Goal: Contribute content: Add original content to the website for others to see

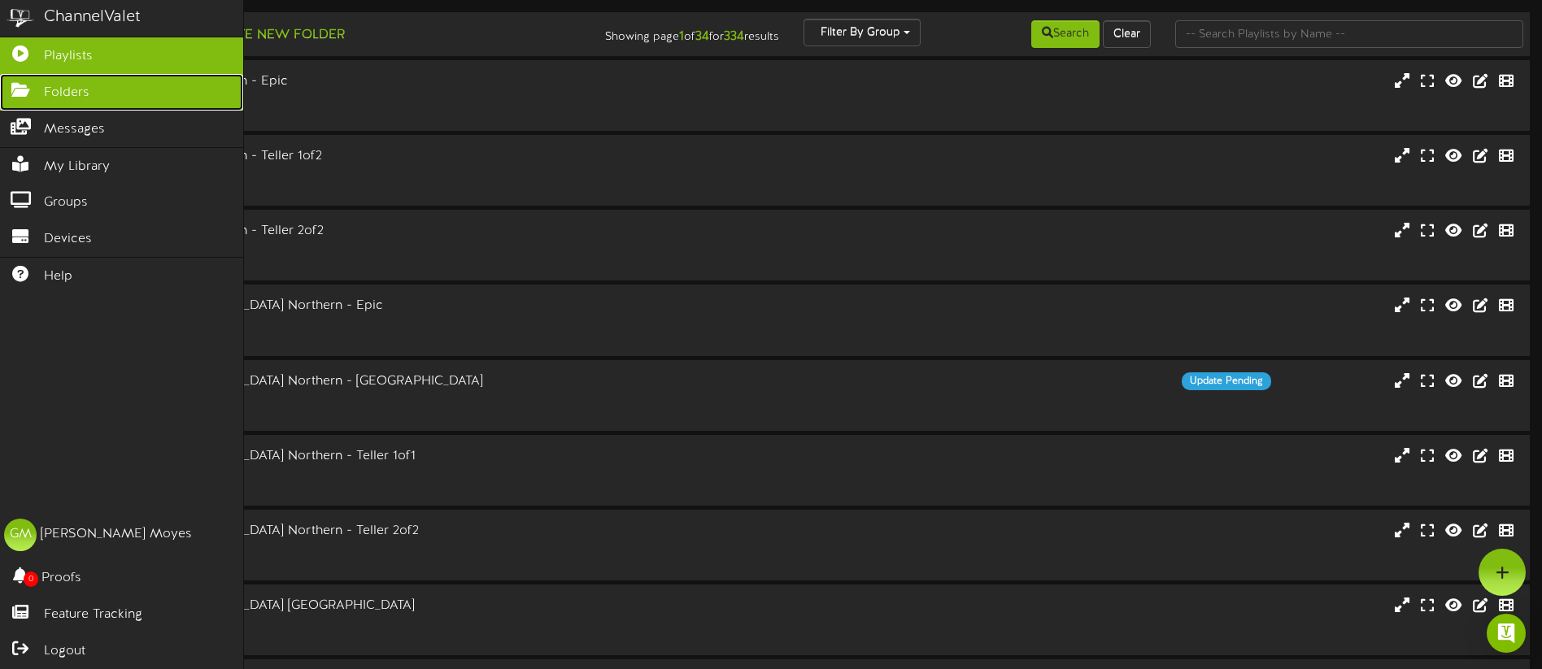
click at [33, 89] on icon at bounding box center [20, 88] width 41 height 12
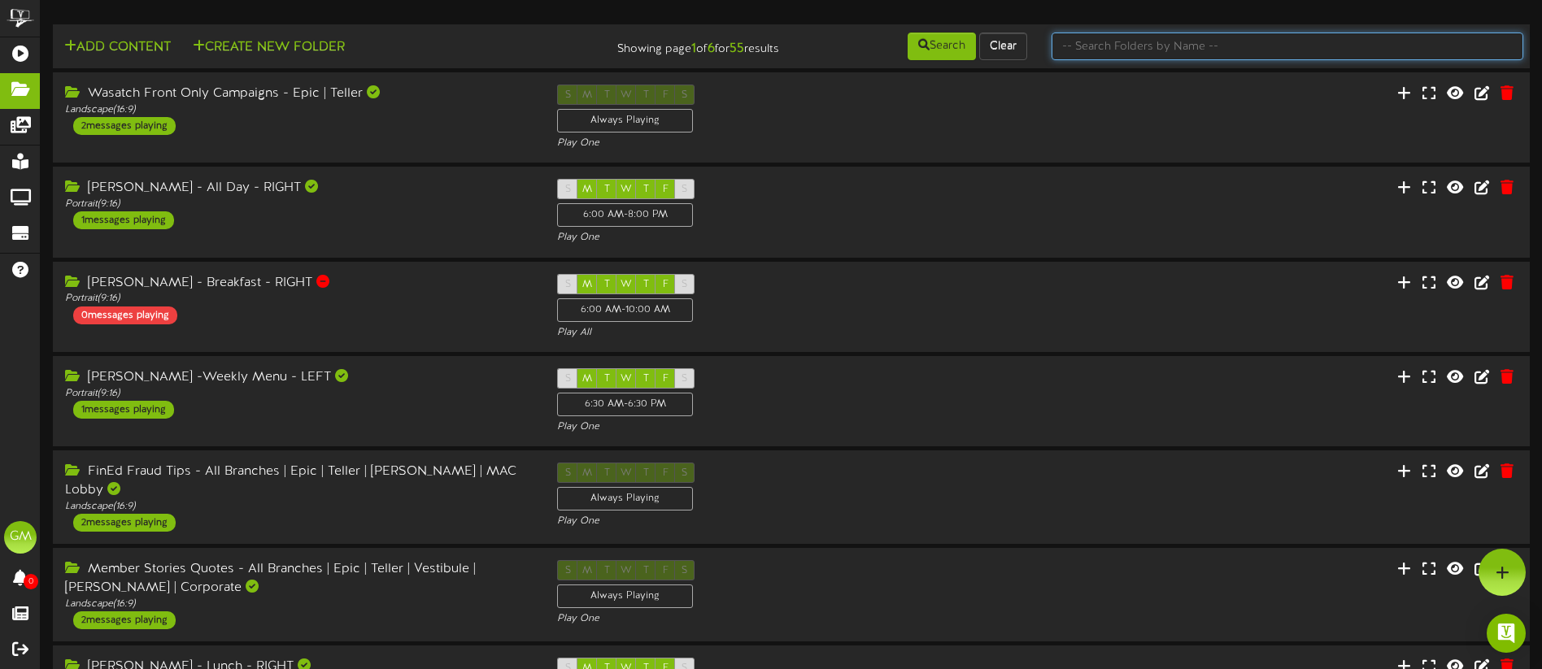
click at [1126, 52] on input "text" at bounding box center [1288, 47] width 472 height 28
type input "campaigns"
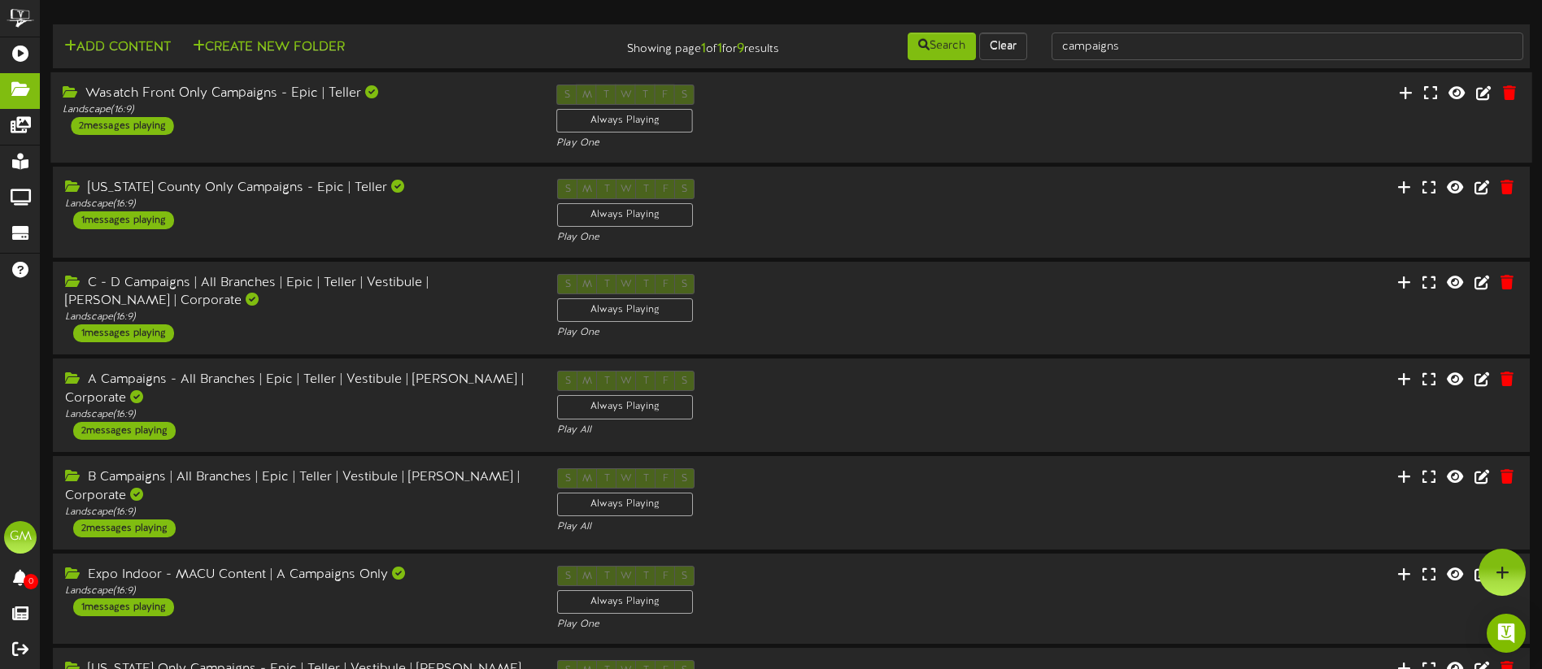
click at [310, 102] on div "Wasatch Front Only Campaigns - Epic | Teller" at bounding box center [297, 94] width 469 height 19
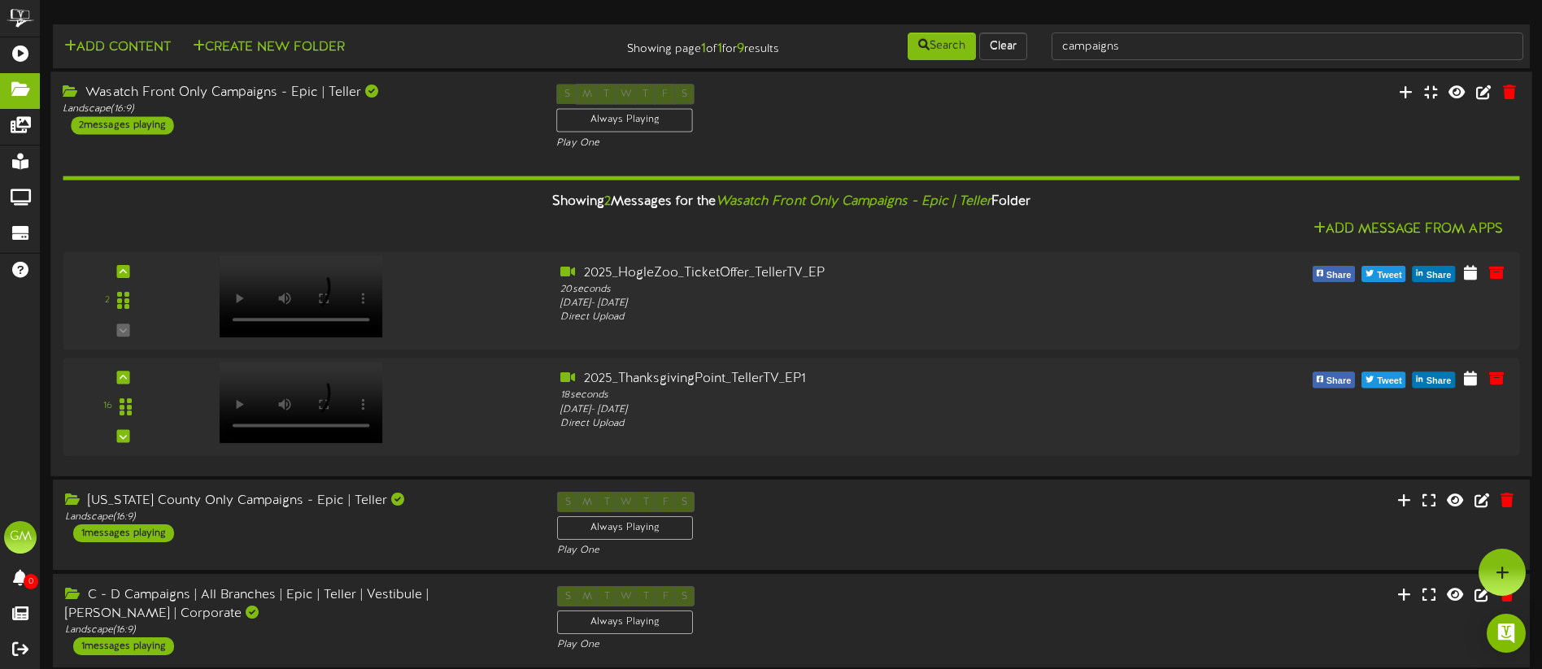
click at [420, 142] on div "Wasatch Front Only Campaigns - Epic | Teller Landscape ( 16:9 ) 2 messages play…" at bounding box center [790, 117] width 1481 height 67
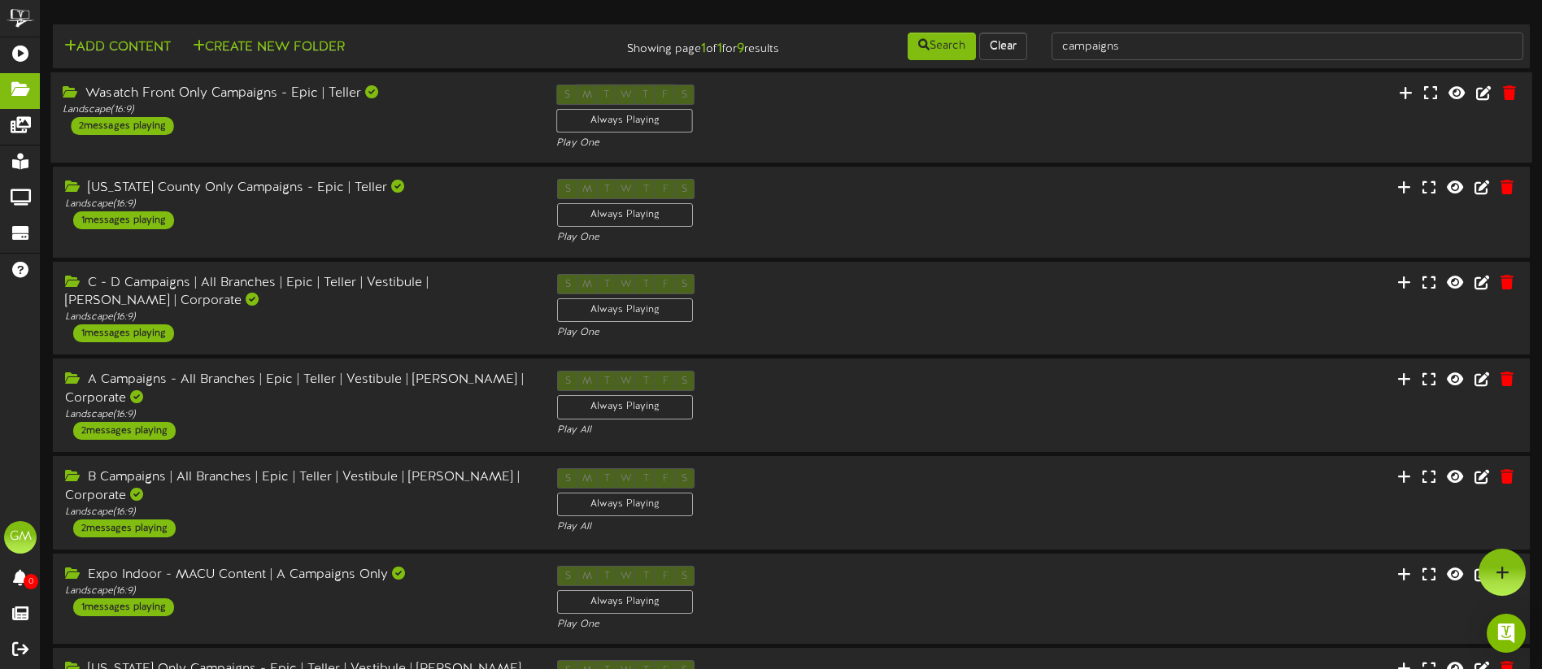
click at [473, 116] on div "Wasatch Front Only Campaigns - Epic | Teller Landscape ( 16:9 ) 2 messages play…" at bounding box center [297, 110] width 494 height 50
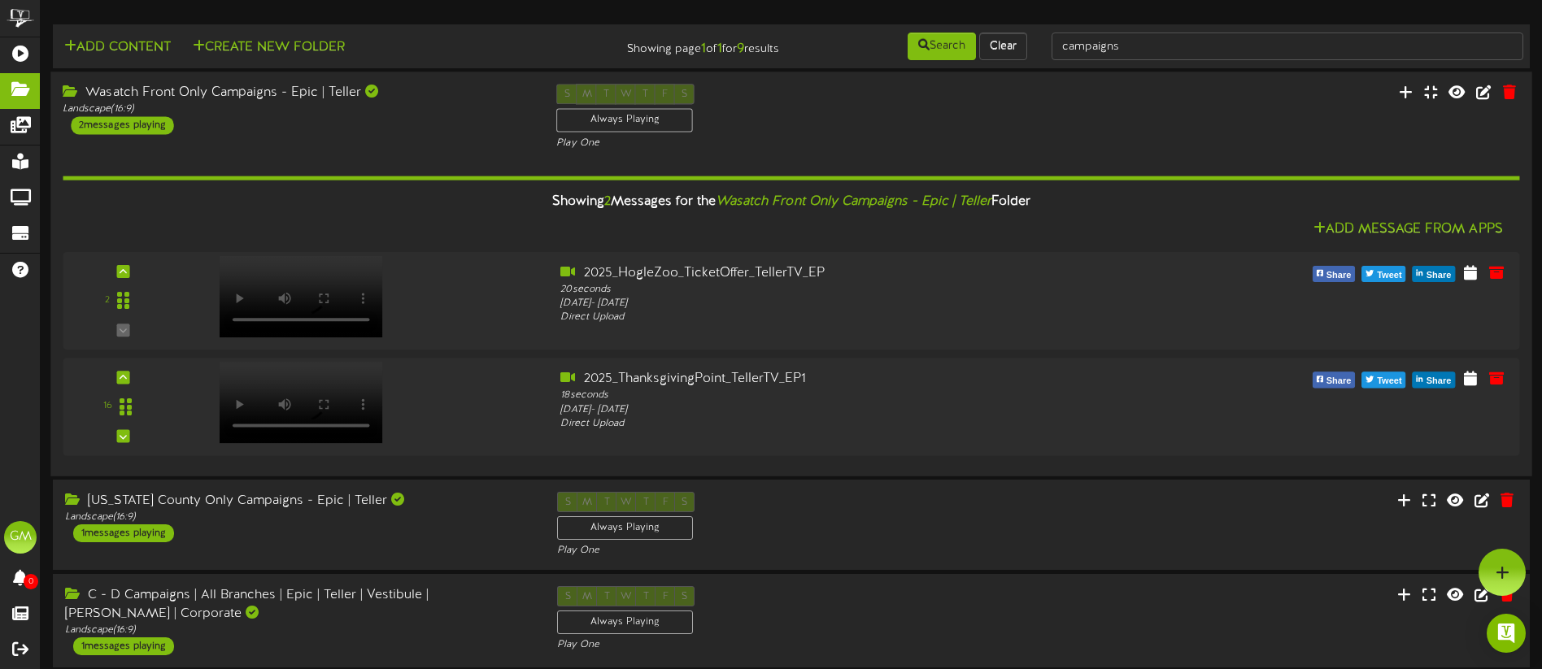
click at [431, 132] on div "Wasatch Front Only Campaigns - Epic | Teller Landscape ( 16:9 ) 2 messages play…" at bounding box center [297, 109] width 494 height 50
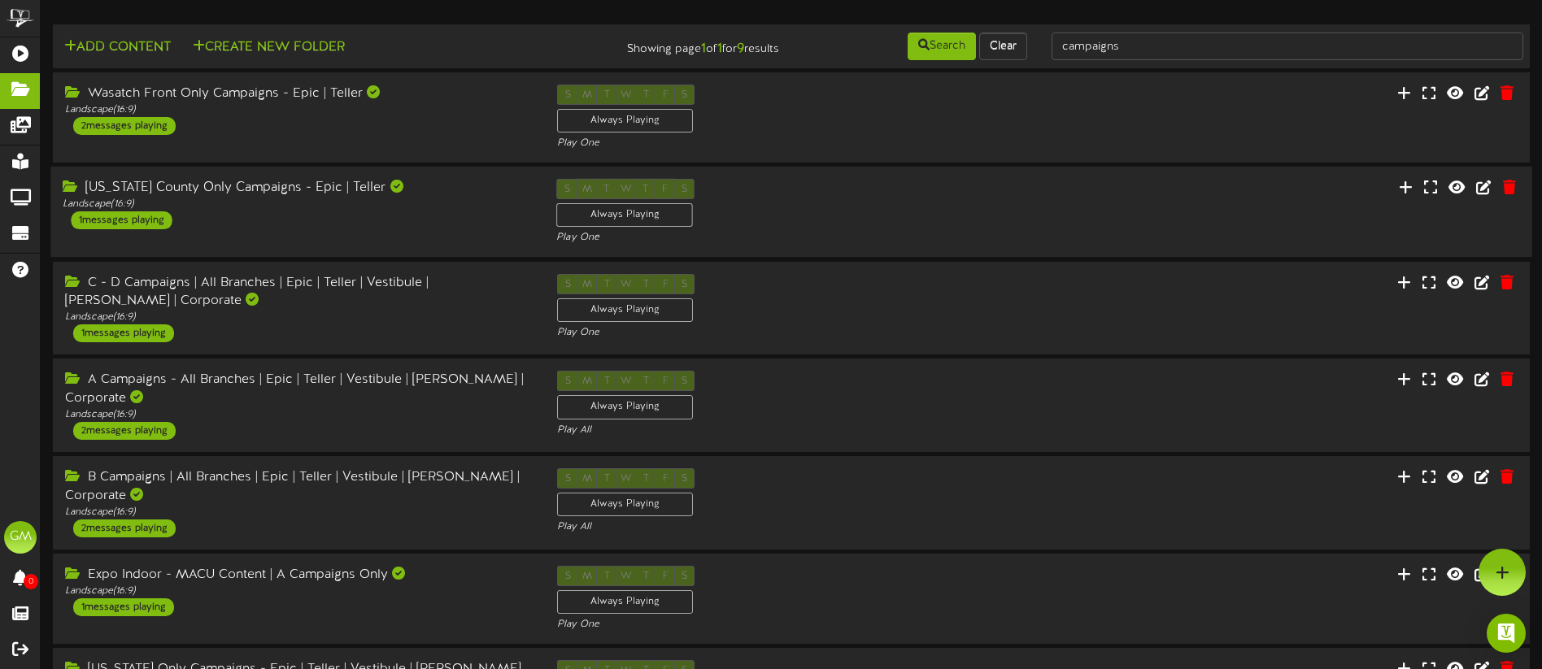
click at [390, 221] on div "Utah County Only Campaigns - Epic | Teller Landscape ( 16:9 ) 1 messages playing" at bounding box center [297, 204] width 494 height 50
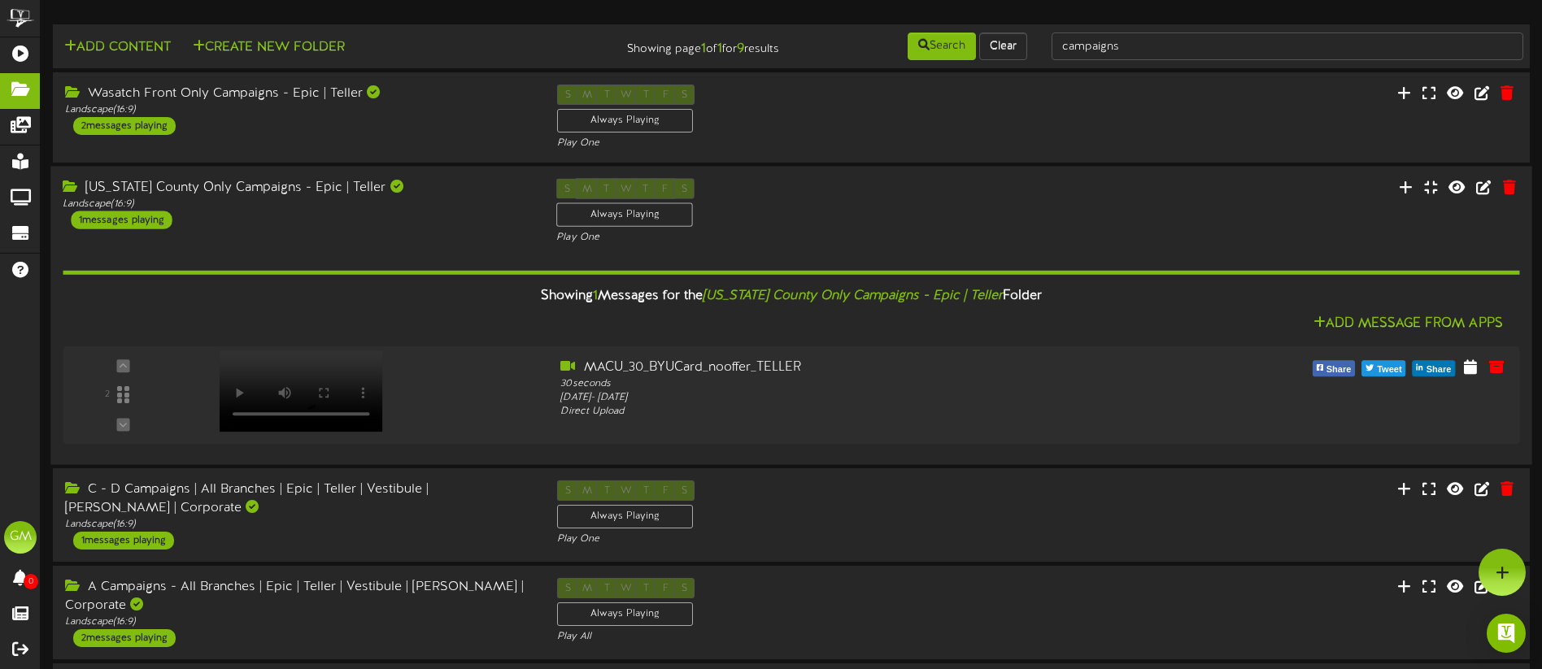
click at [394, 220] on div "Utah County Only Campaigns - Epic | Teller Landscape ( 16:9 ) 1 messages playing" at bounding box center [297, 204] width 494 height 50
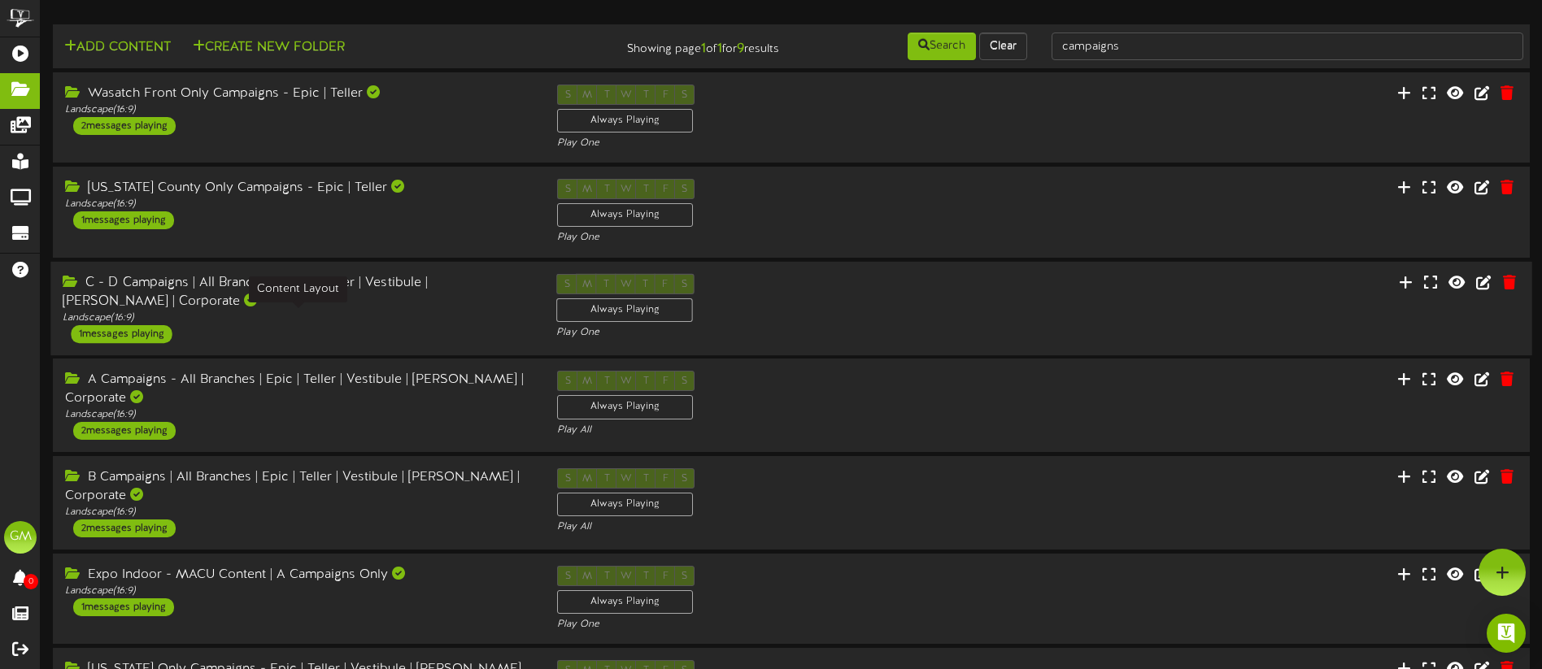
click at [360, 317] on div "Landscape ( 16:9 )" at bounding box center [297, 318] width 469 height 14
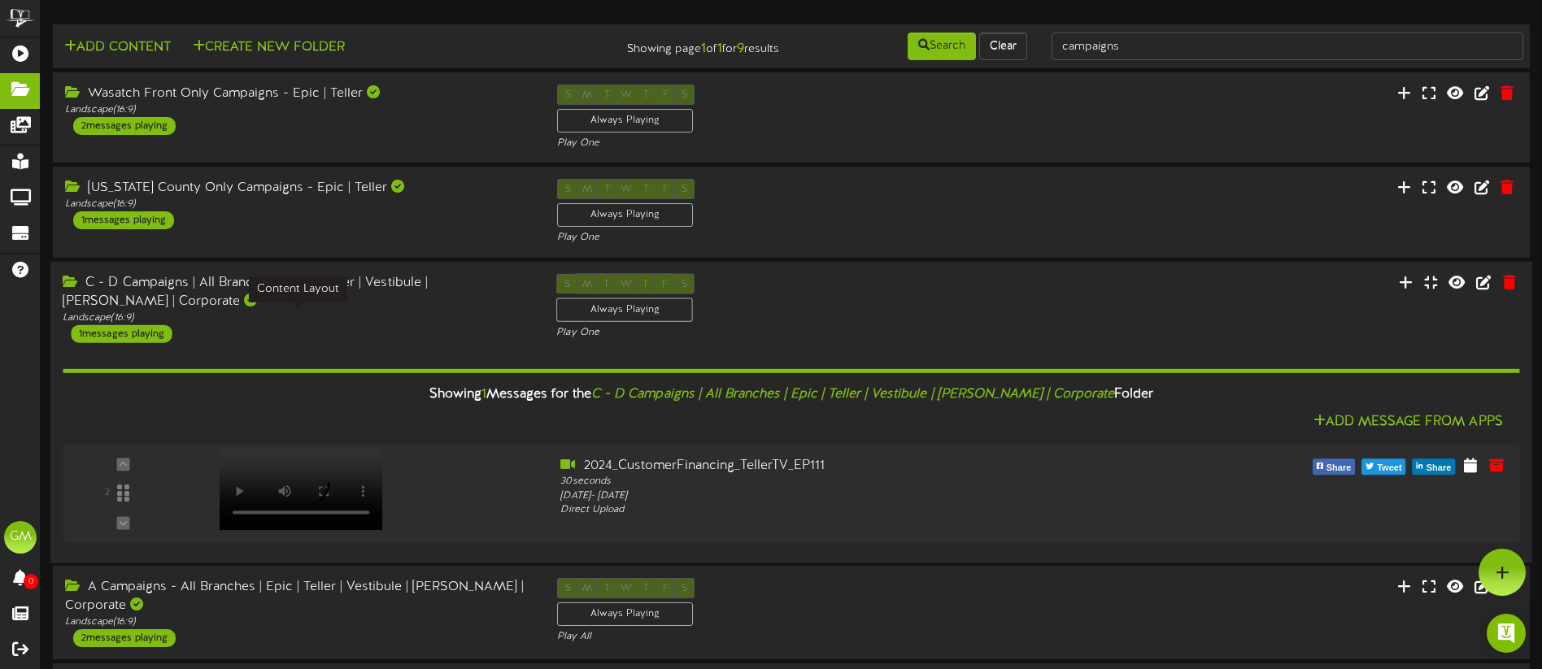
click at [360, 317] on div "Landscape ( 16:9 )" at bounding box center [297, 318] width 469 height 14
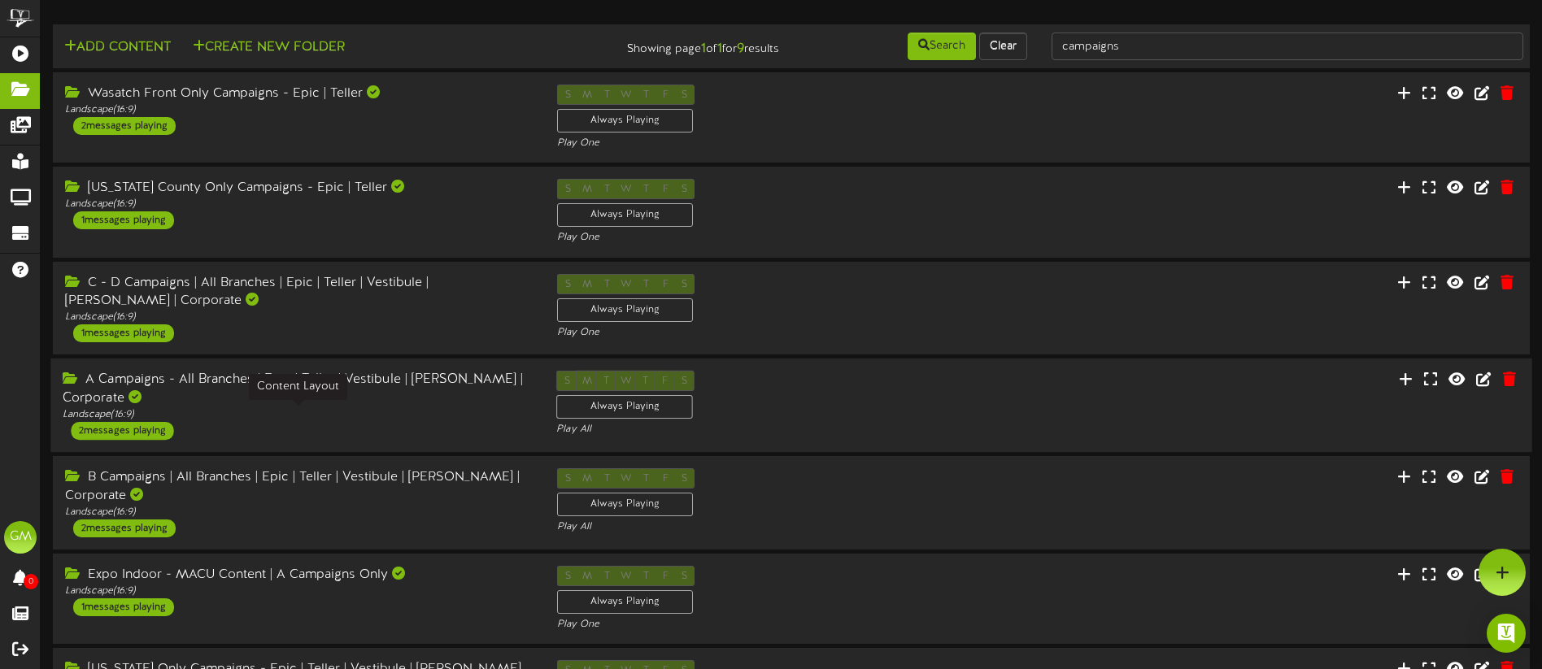
click at [359, 416] on div "Landscape ( 16:9 )" at bounding box center [297, 415] width 469 height 14
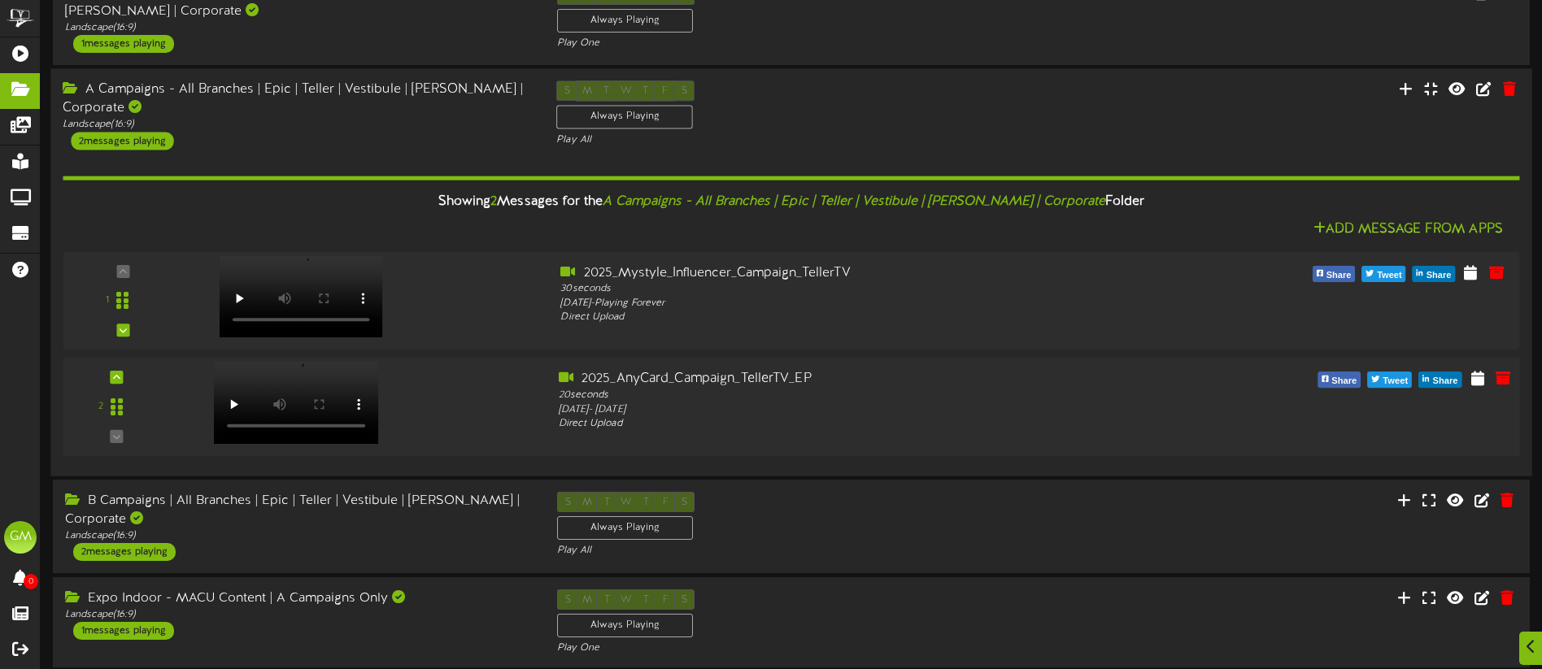
scroll to position [301, 0]
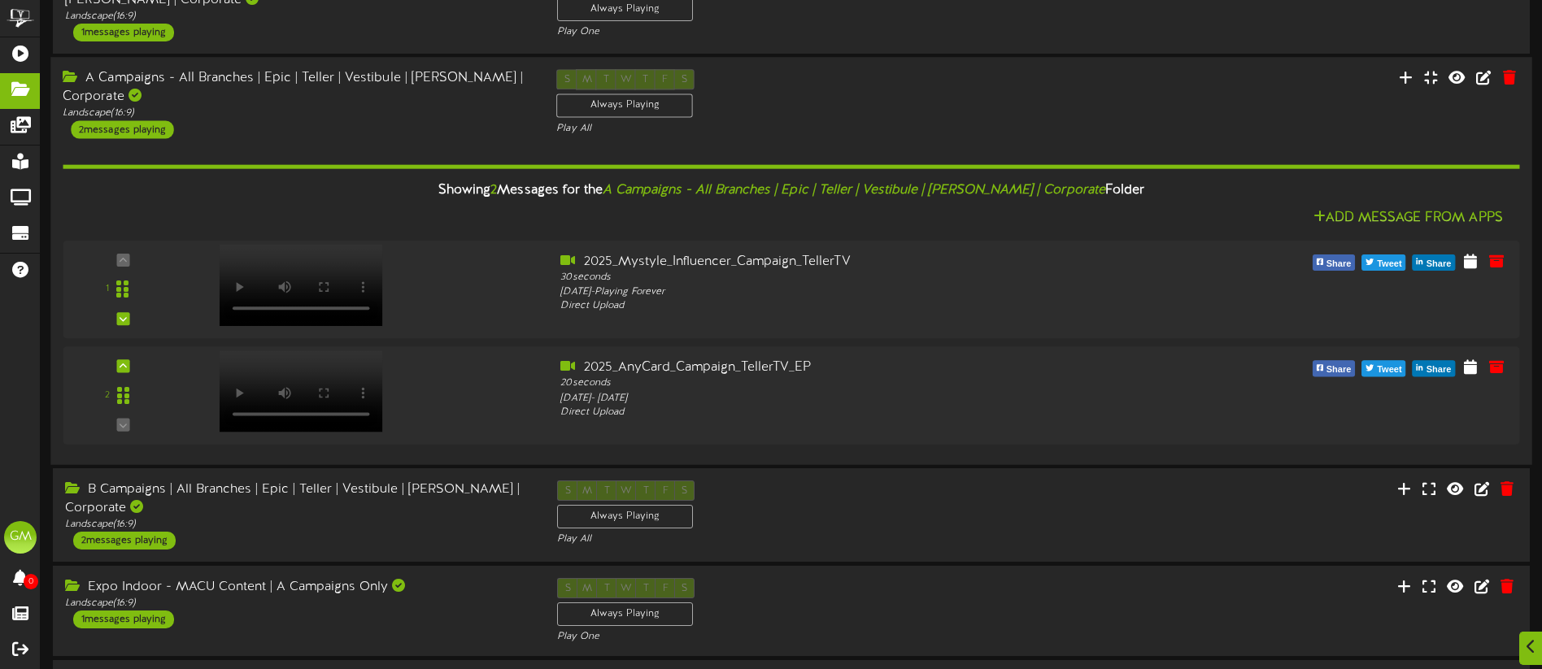
click at [344, 135] on div "A Campaigns - All Branches | Epic | Teller | Vestibule | Mullett | Corporate La…" at bounding box center [297, 104] width 494 height 69
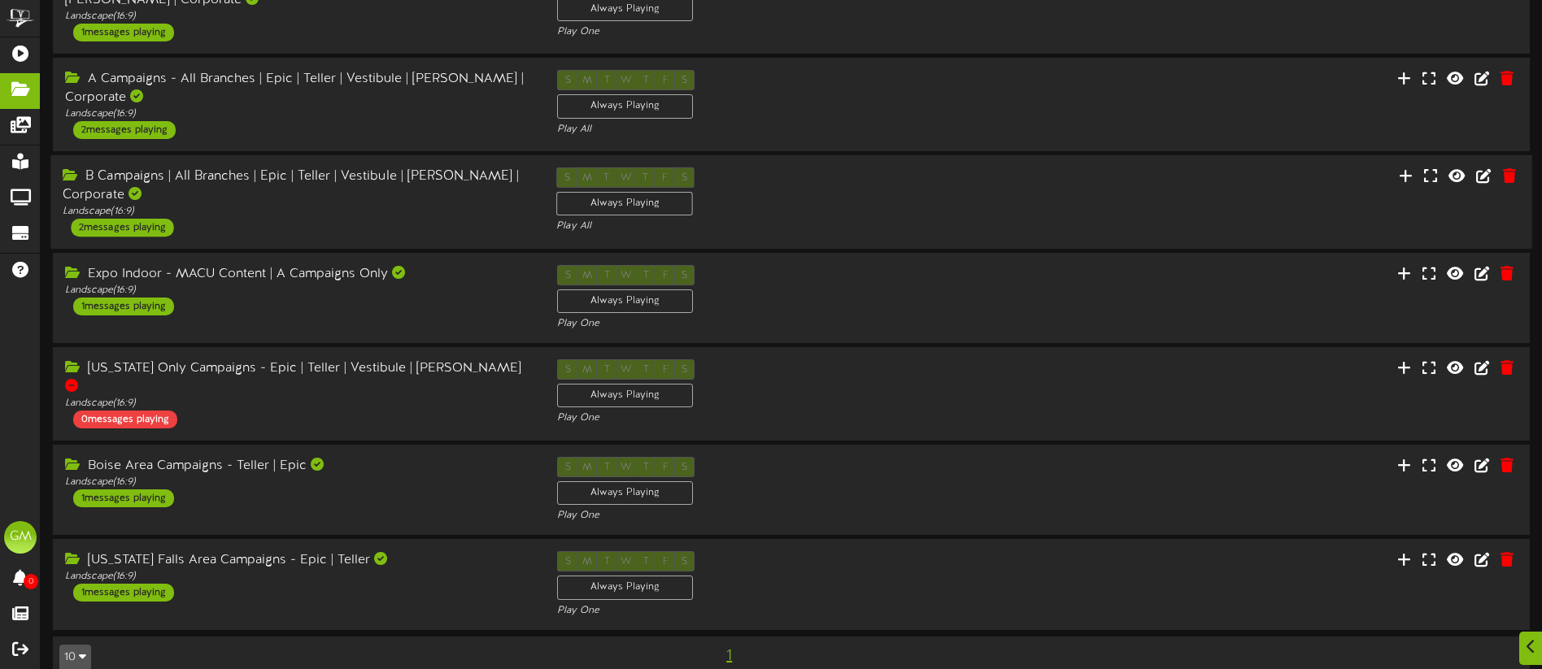
click at [294, 220] on div "B Campaigns | All Branches | Epic | Teller | Vestibule | Mullett | Corporate La…" at bounding box center [297, 202] width 494 height 69
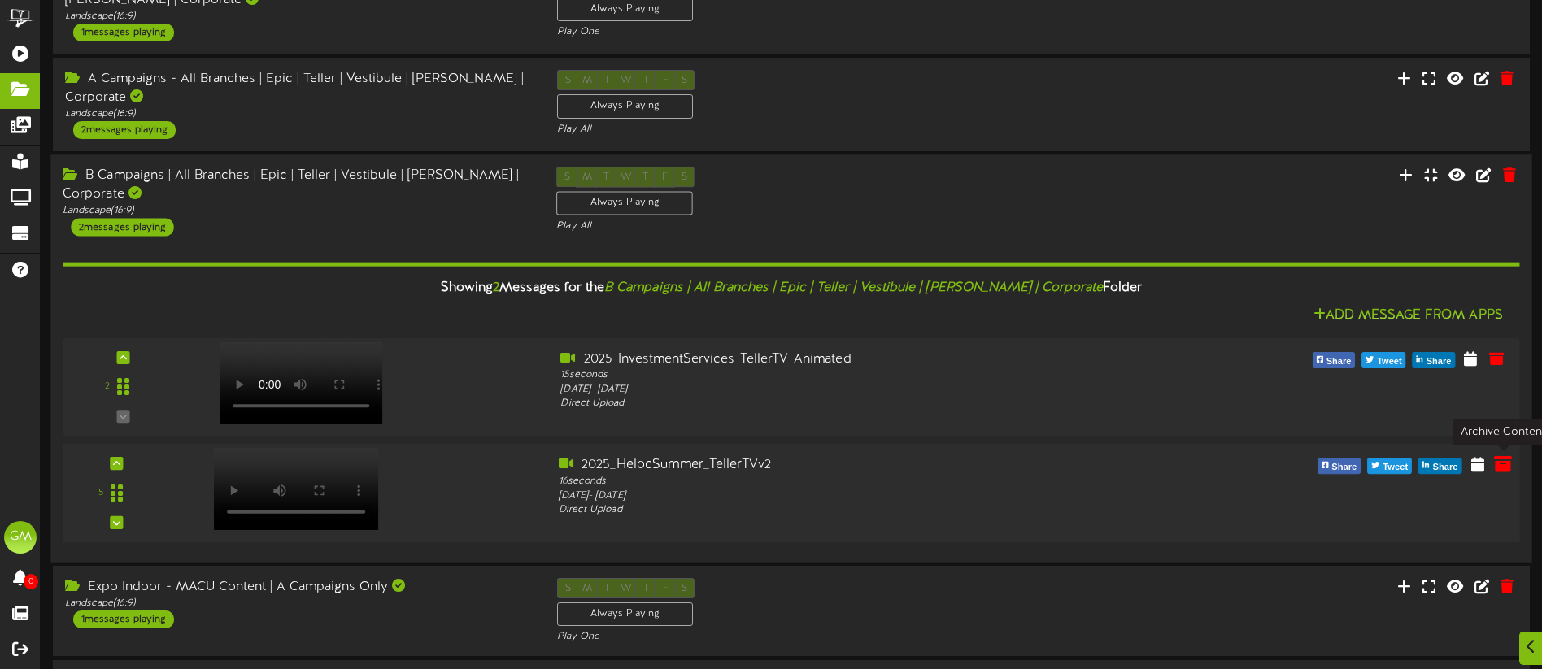
click at [1499, 464] on icon at bounding box center [1503, 464] width 18 height 18
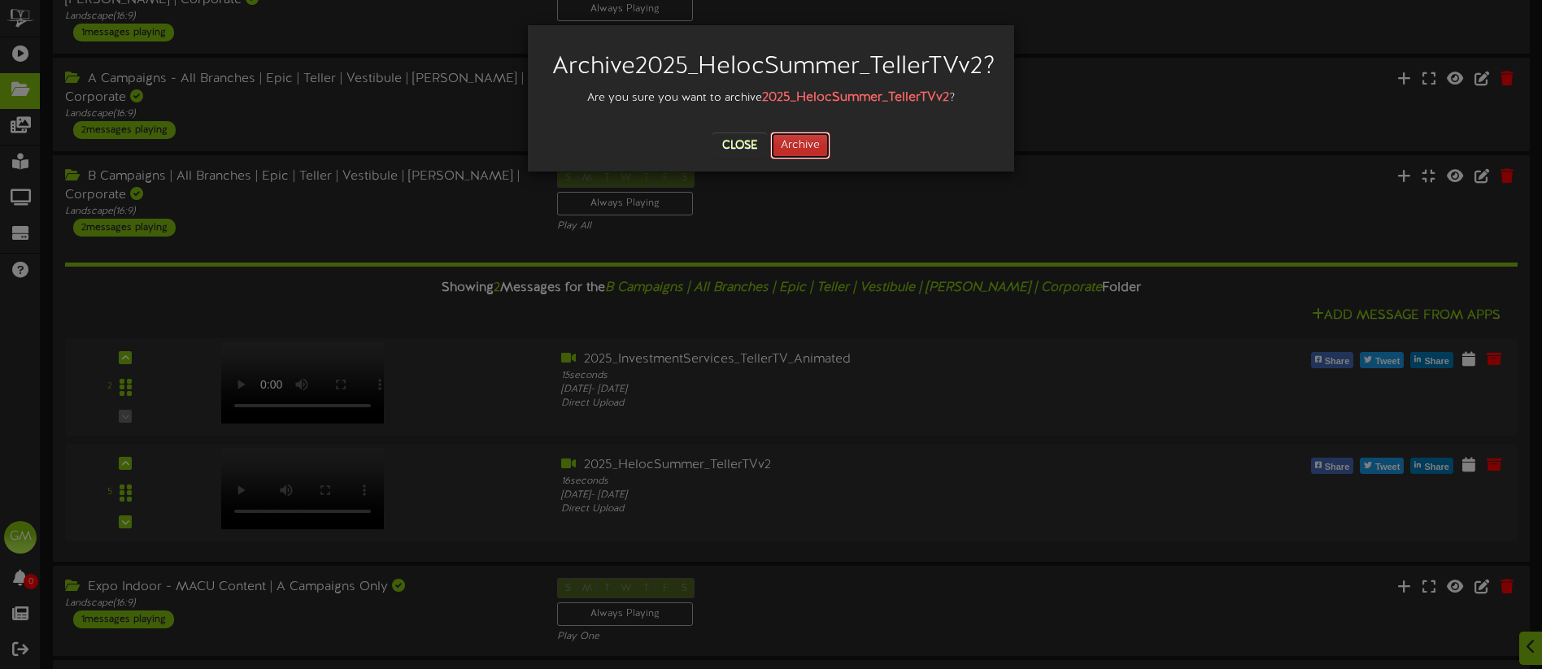
click at [798, 159] on button "Archive" at bounding box center [800, 146] width 60 height 28
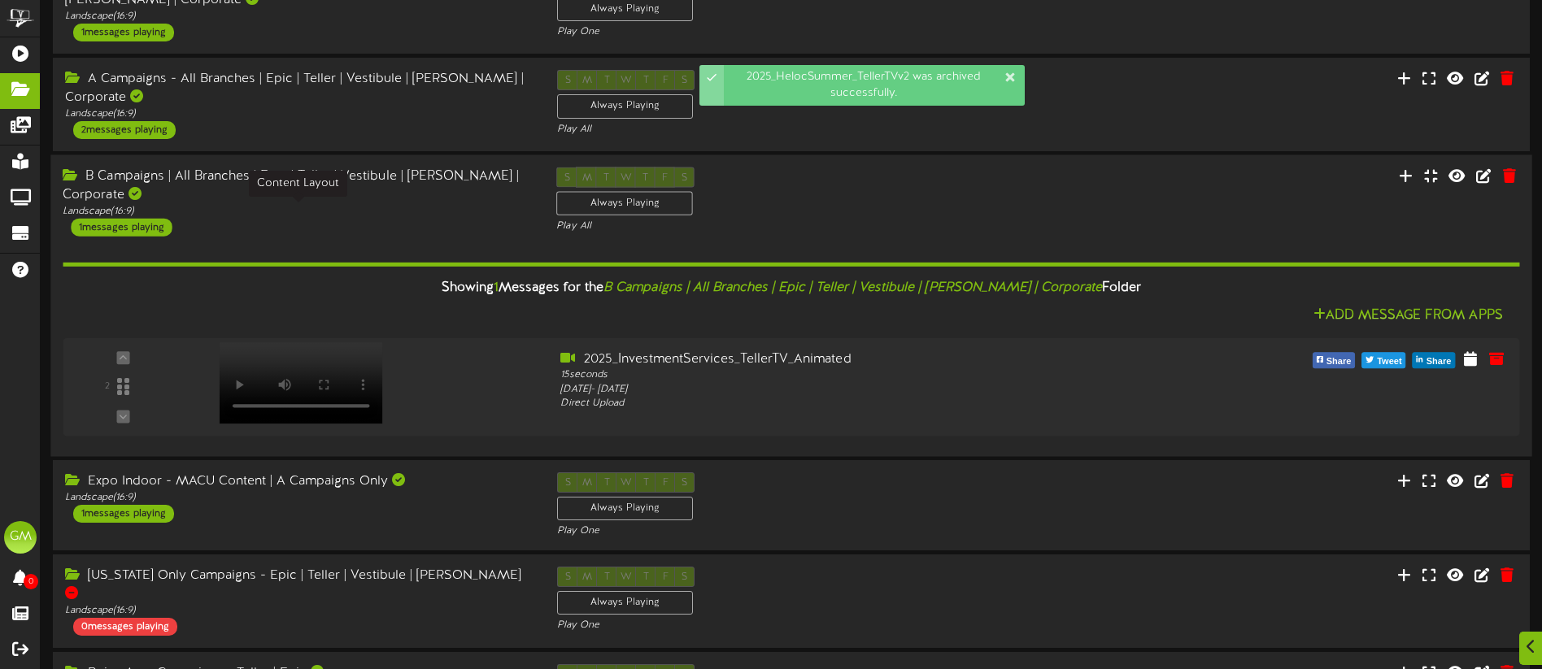
click at [347, 205] on div "Landscape ( 16:9 )" at bounding box center [297, 212] width 469 height 14
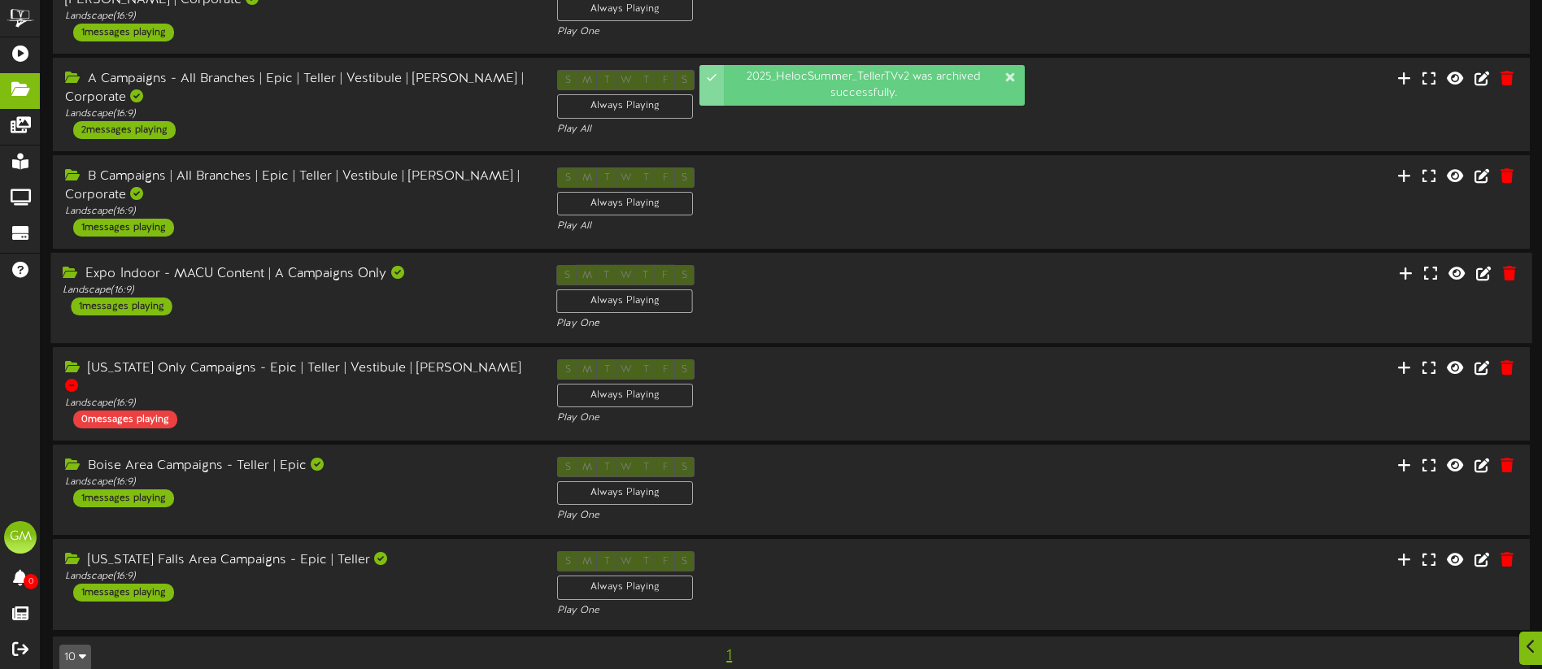
click at [373, 303] on div "Expo Indoor - MACU Content | A Campaigns Only Landscape ( 16:9 ) 1 messages pla…" at bounding box center [297, 290] width 494 height 50
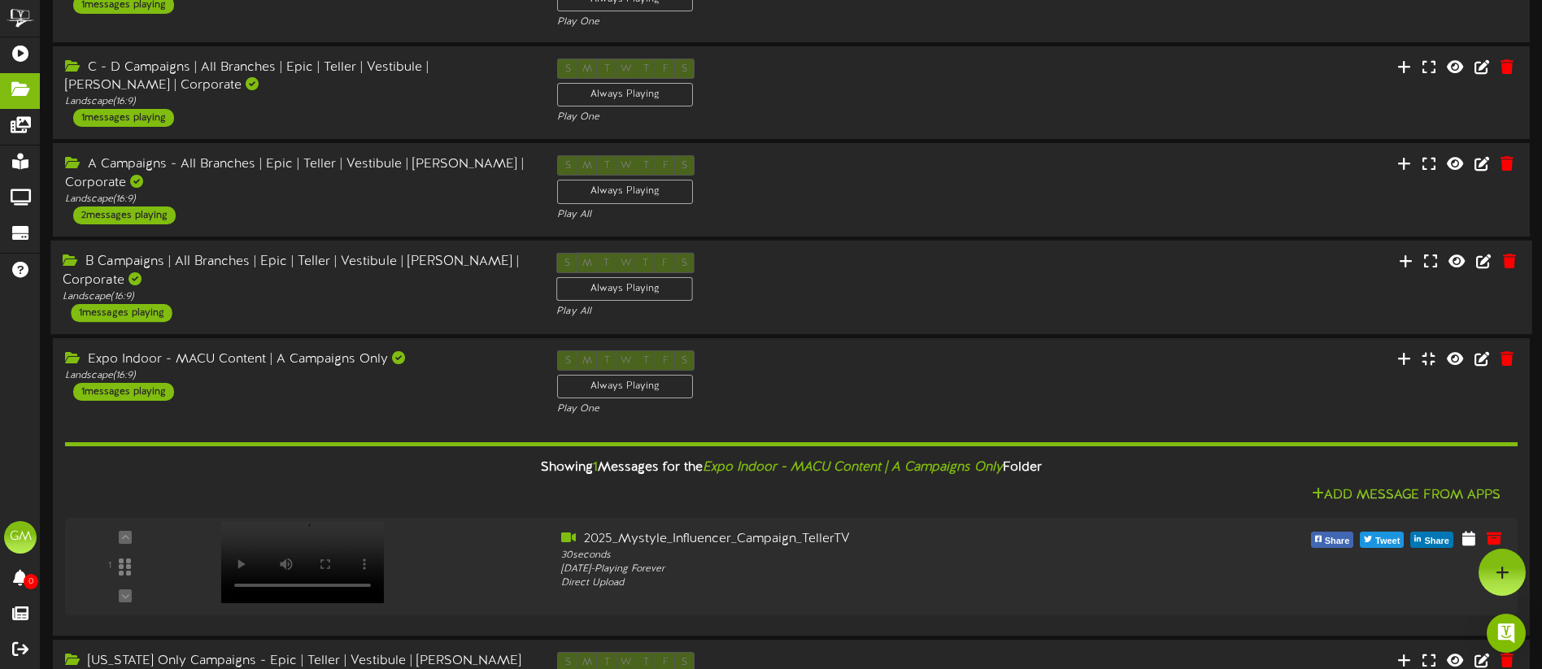
scroll to position [212, 0]
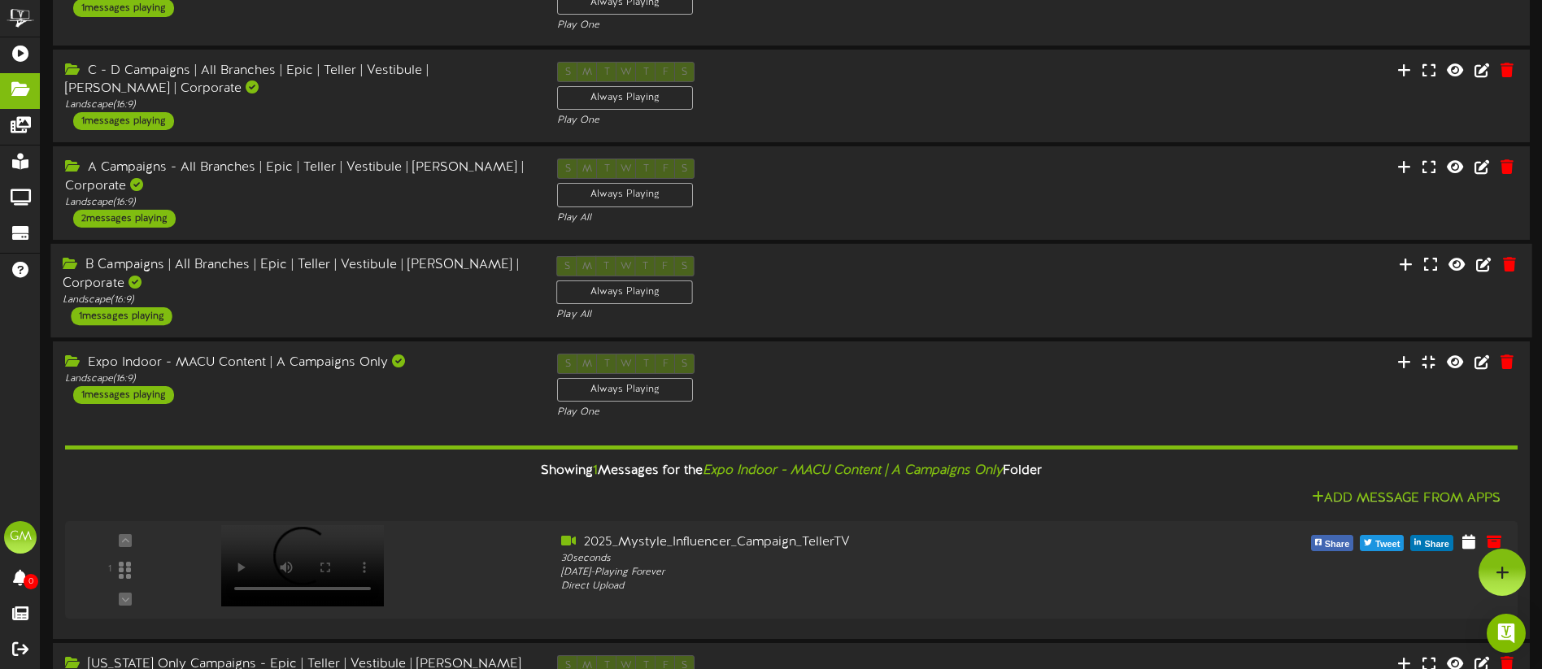
click at [357, 285] on div "B Campaigns | All Branches | Epic | Teller | Vestibule | Mullett | Corporate" at bounding box center [297, 274] width 469 height 37
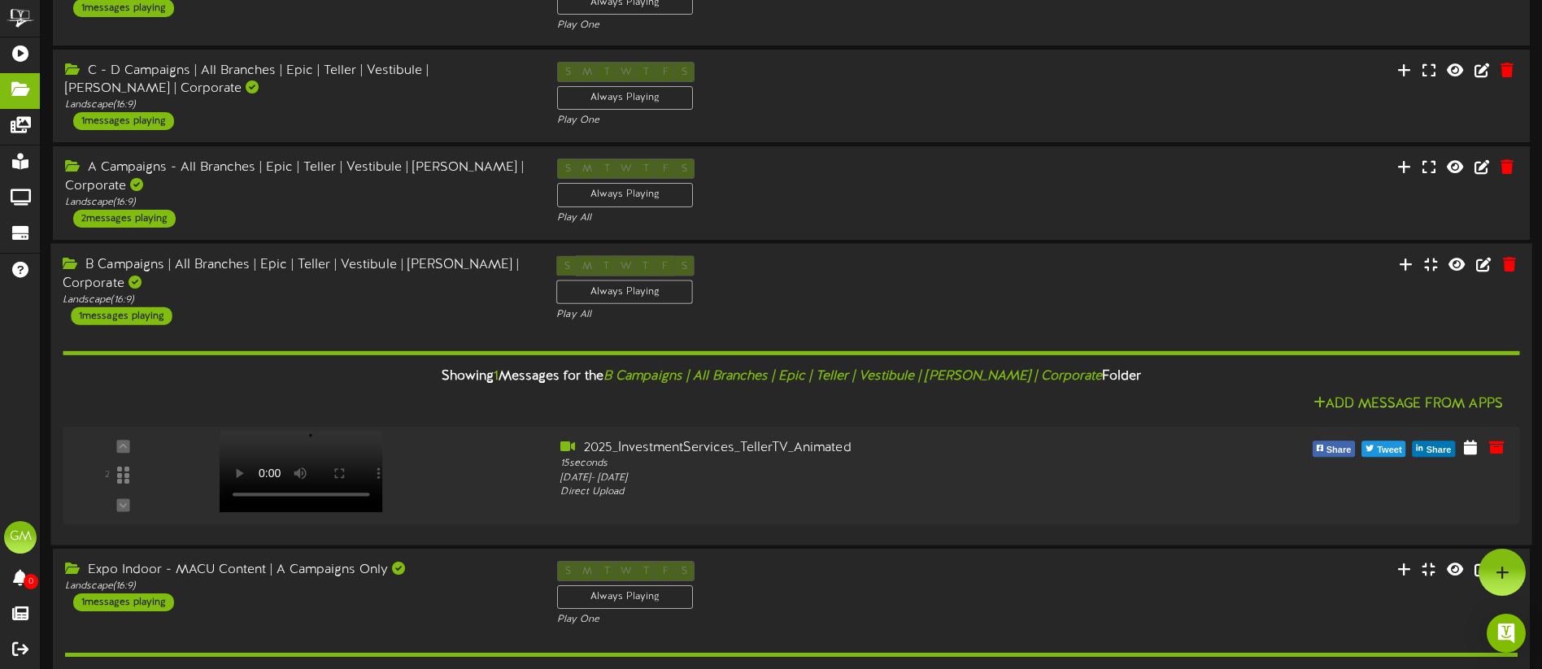
click at [358, 284] on div "B Campaigns | All Branches | Epic | Teller | Vestibule | Mullett | Corporate" at bounding box center [297, 274] width 469 height 37
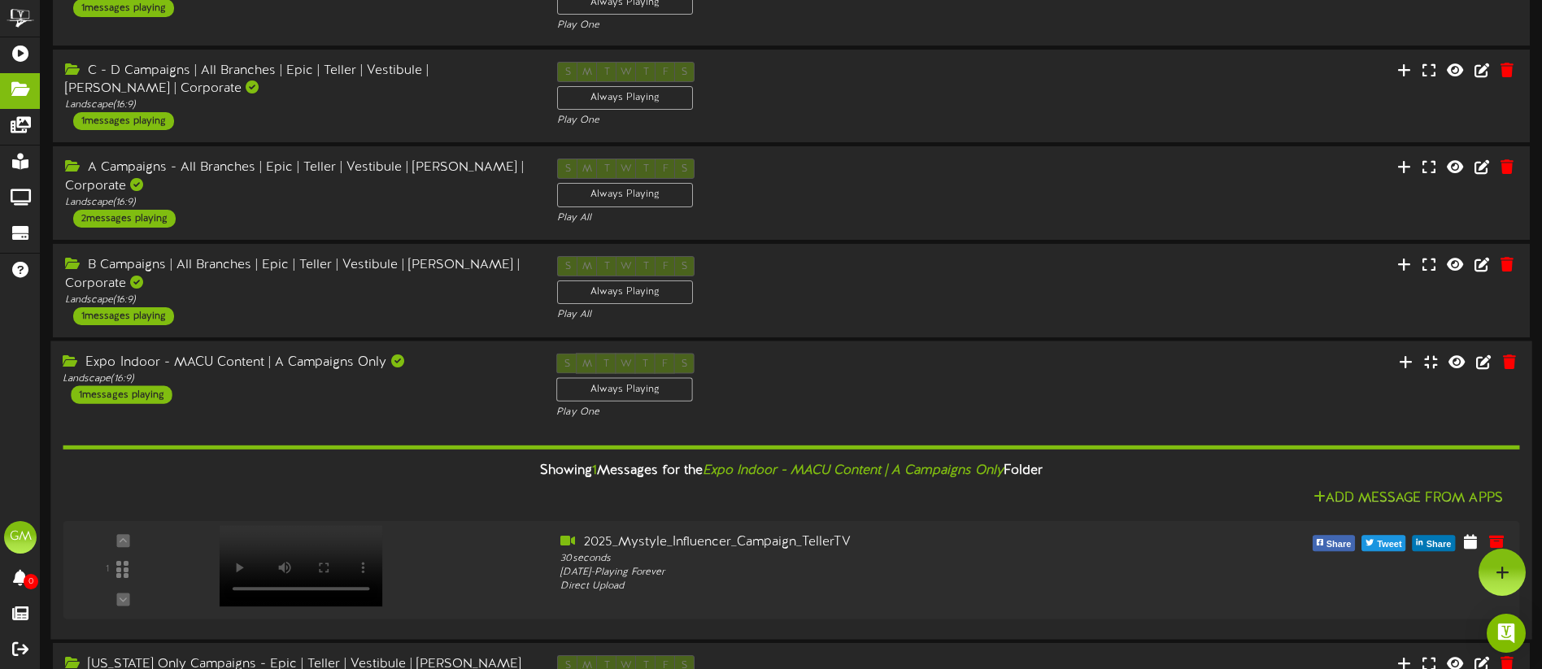
click at [457, 393] on div "Expo Indoor - MACU Content | A Campaigns Only Landscape ( 16:9 ) 1 messages pla…" at bounding box center [297, 379] width 494 height 50
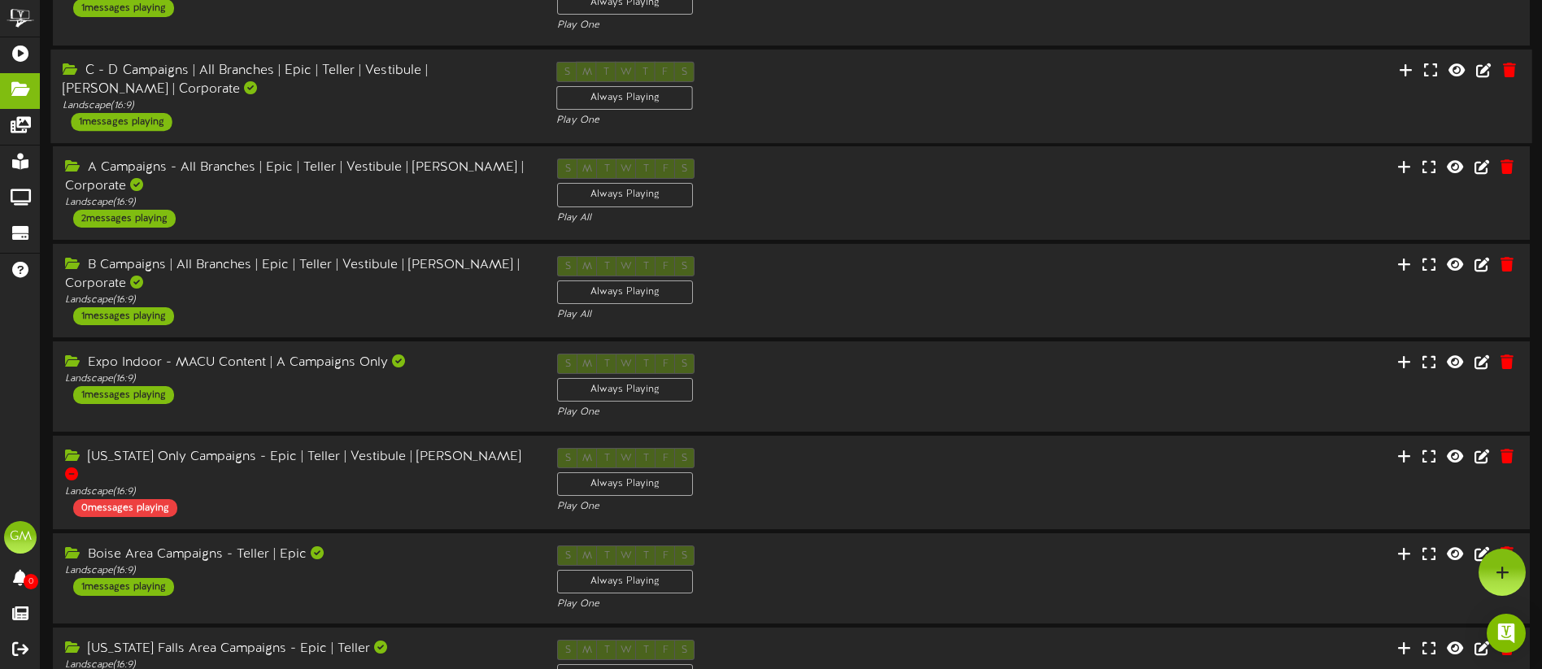
scroll to position [0, 0]
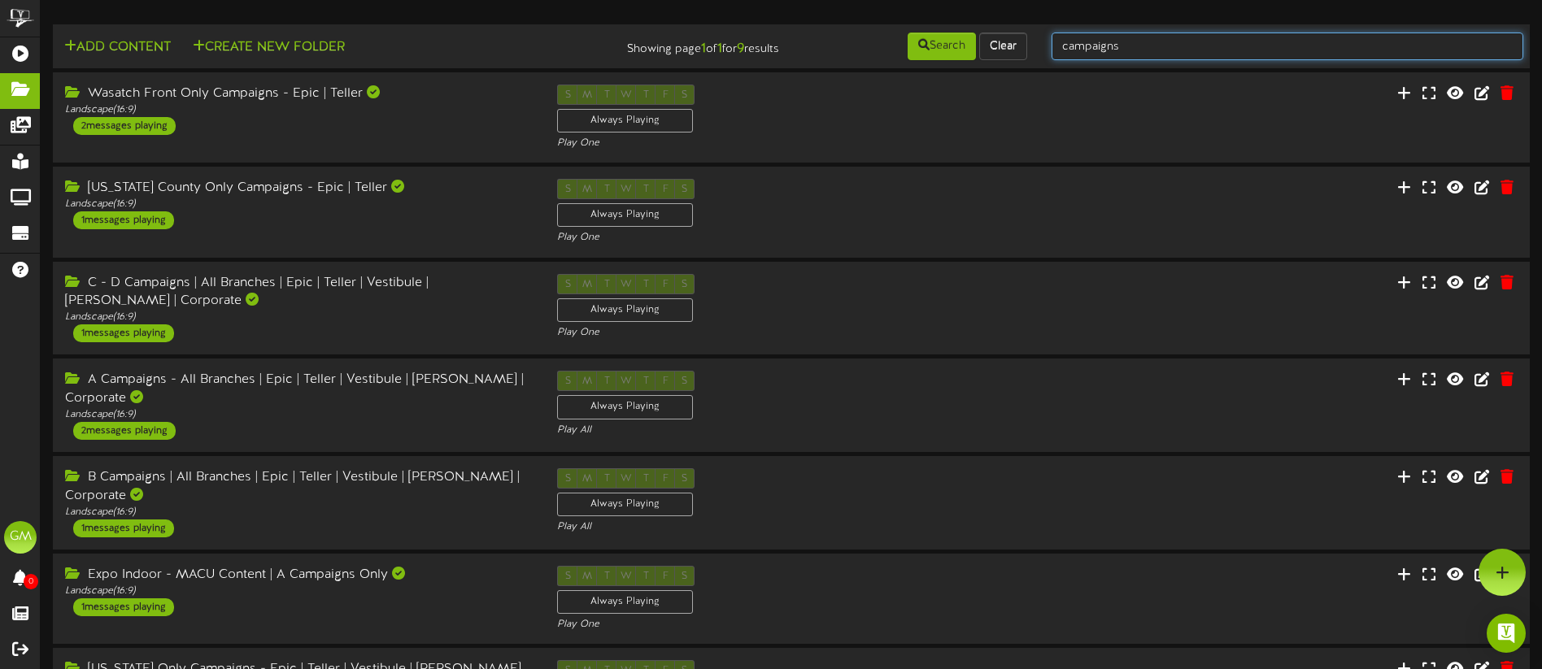
click at [1139, 50] on input "campaigns" at bounding box center [1288, 47] width 472 height 28
drag, startPoint x: 1144, startPoint y: 48, endPoint x: 1059, endPoint y: 50, distance: 85.4
click at [1059, 50] on input "campaigns" at bounding box center [1288, 47] width 472 height 28
type input "logan"
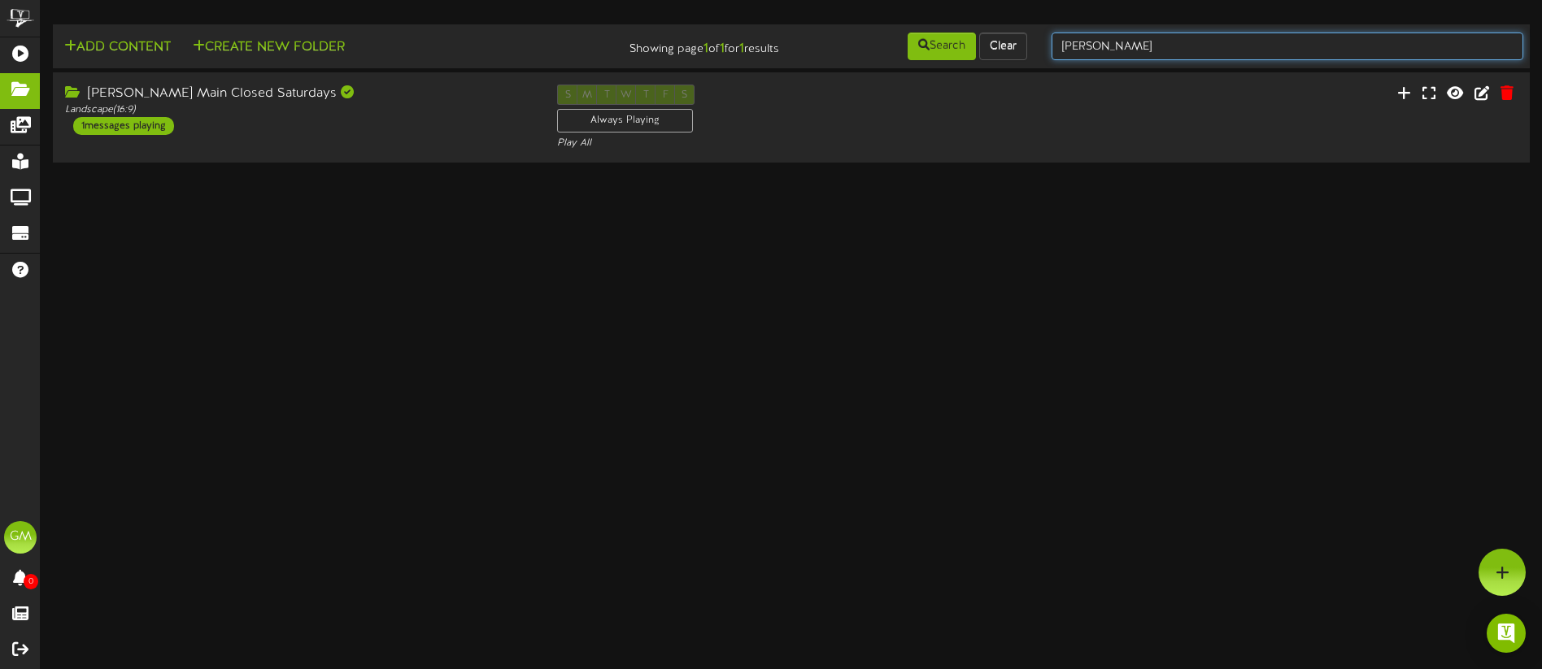
click at [1117, 48] on input "logan" at bounding box center [1288, 47] width 472 height 28
drag, startPoint x: 1066, startPoint y: 50, endPoint x: 996, endPoint y: 44, distance: 70.2
click at [1045, 51] on div "logan" at bounding box center [1288, 46] width 496 height 31
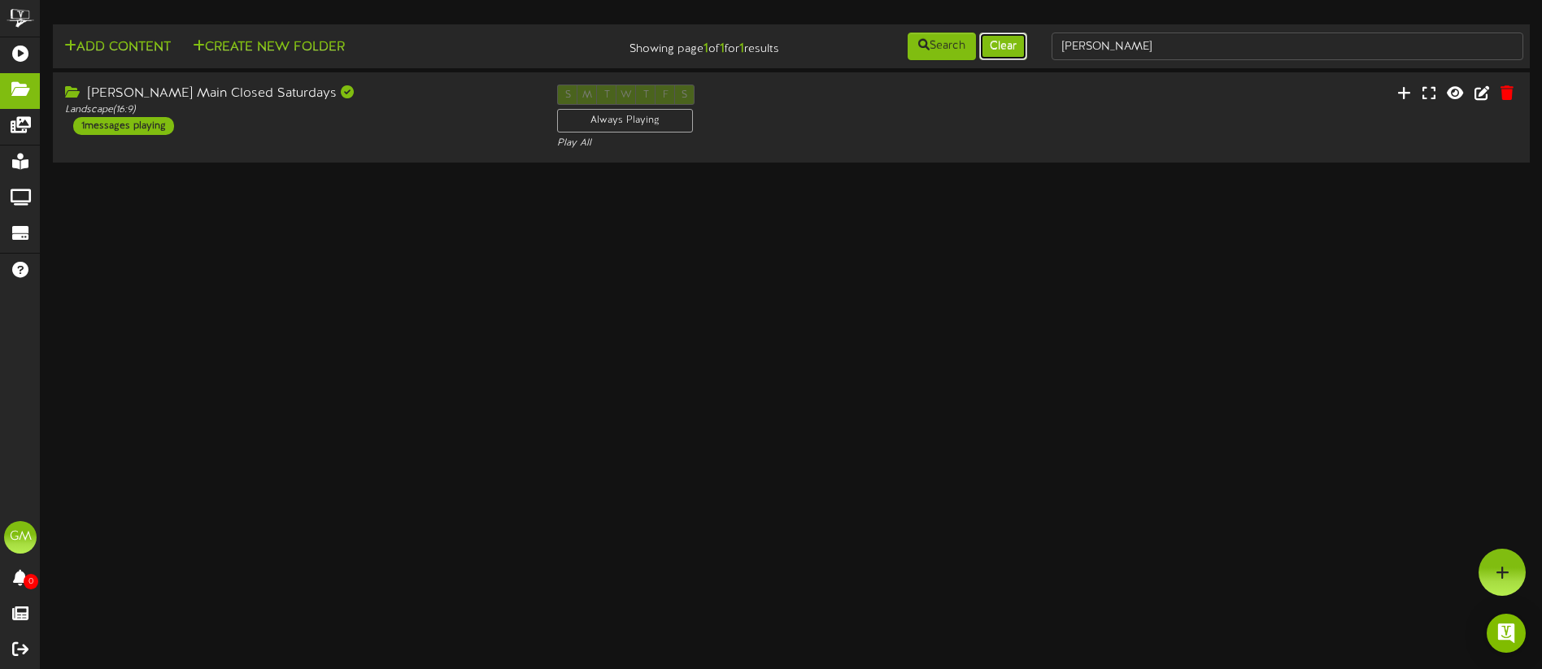
click at [993, 44] on button "Clear" at bounding box center [1003, 47] width 48 height 28
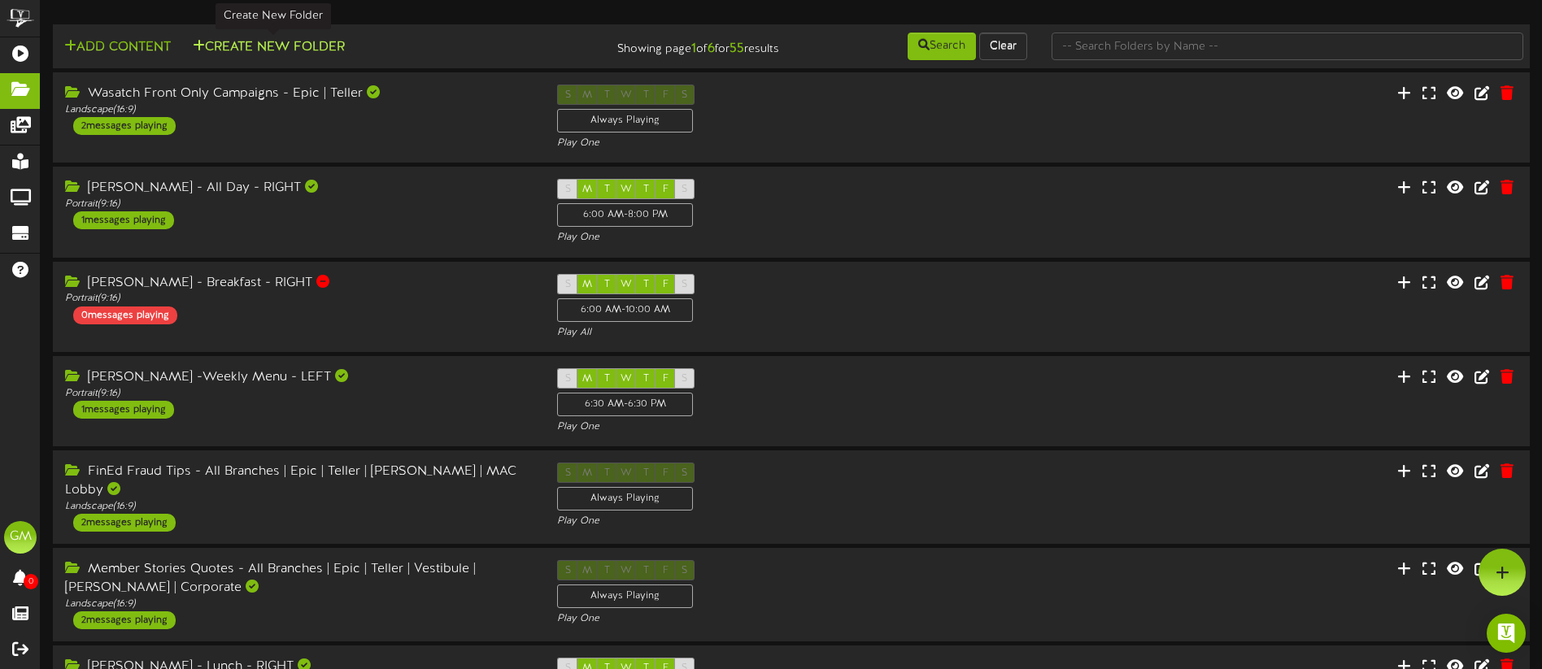
click at [268, 50] on button "Create New Folder" at bounding box center [269, 47] width 162 height 20
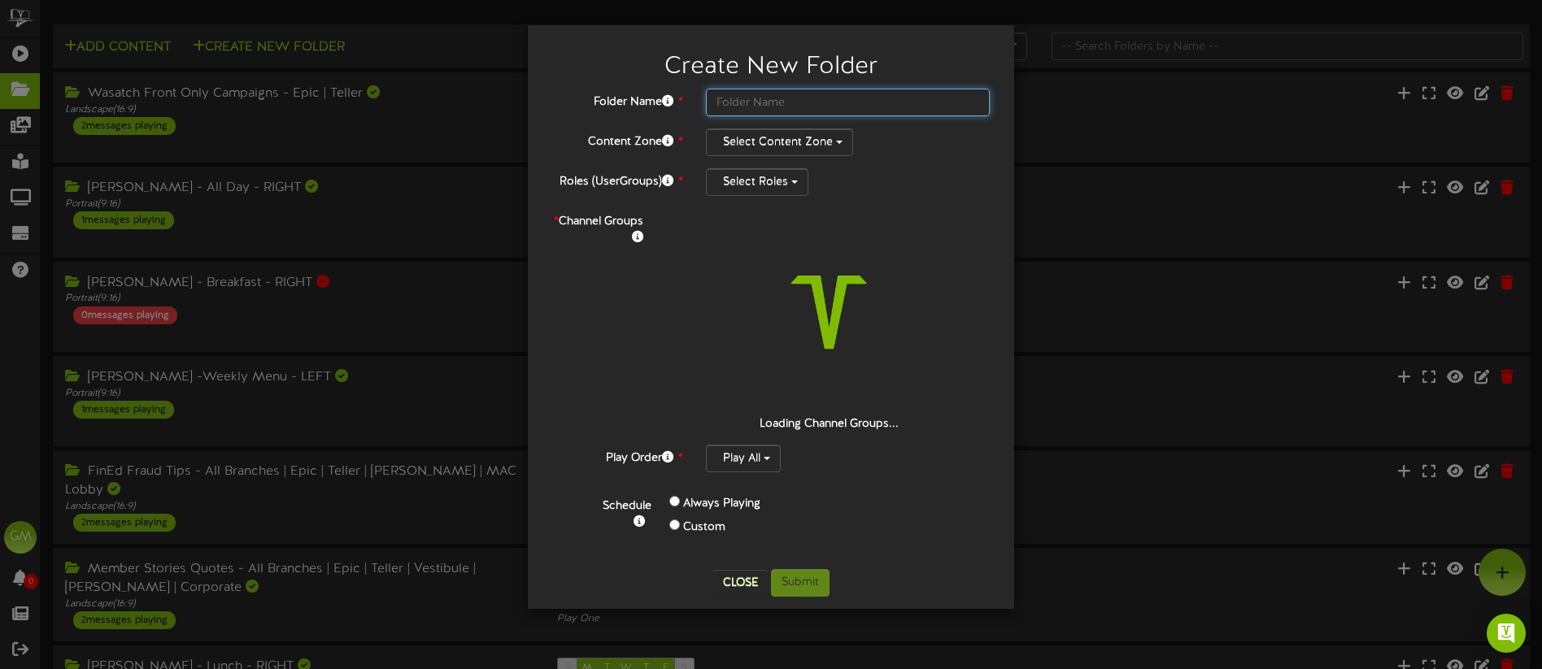
click at [805, 102] on input "text" at bounding box center [848, 103] width 284 height 28
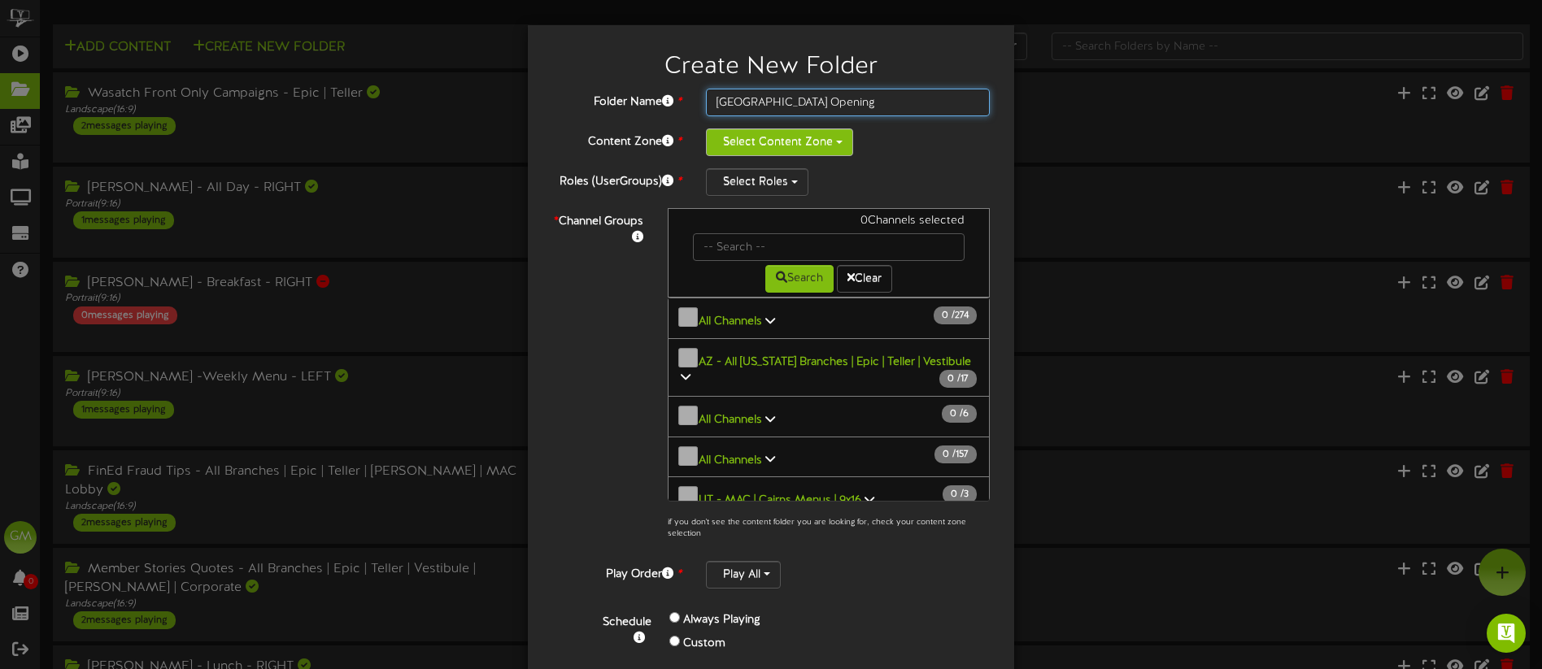
type input "West Valley Redwood Road Grand Opening"
click at [843, 137] on button "Select Content Zone" at bounding box center [779, 143] width 147 height 28
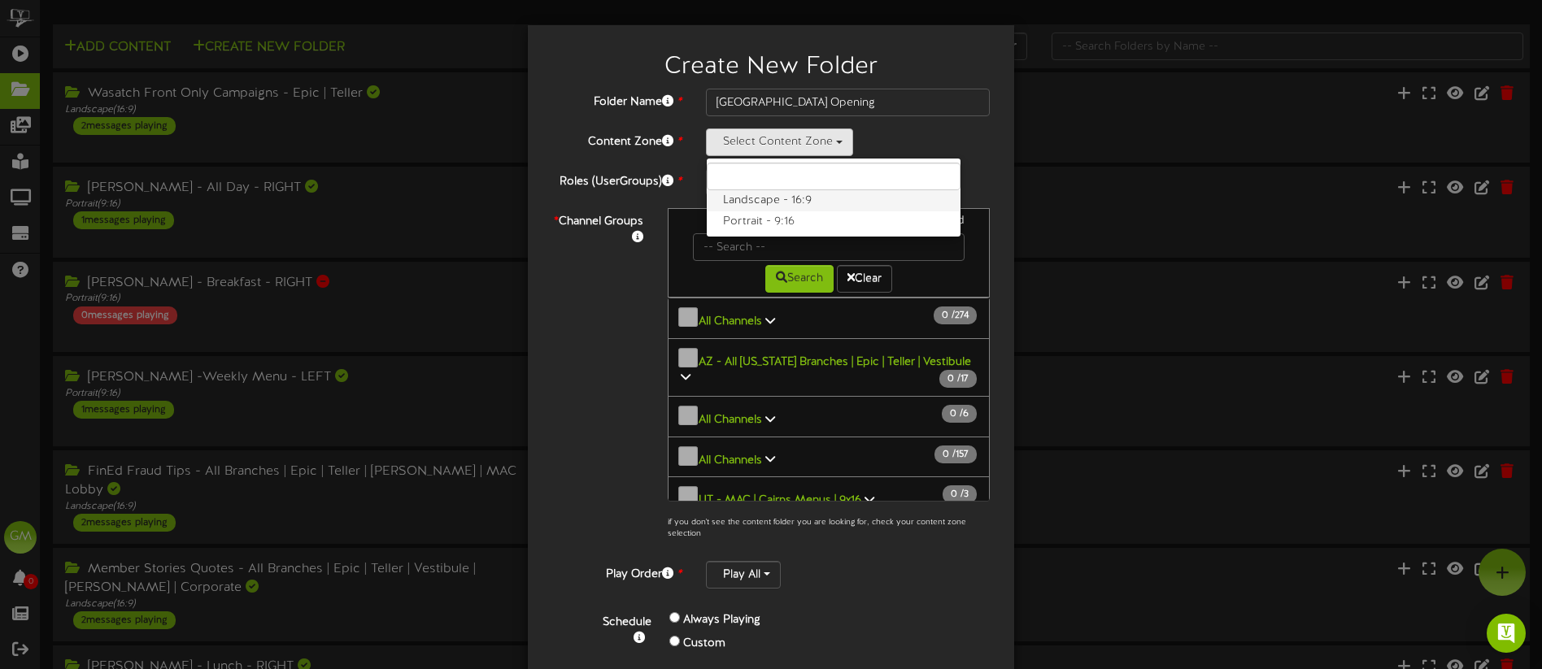
click at [806, 204] on label "Landscape - 16:9" at bounding box center [834, 200] width 254 height 21
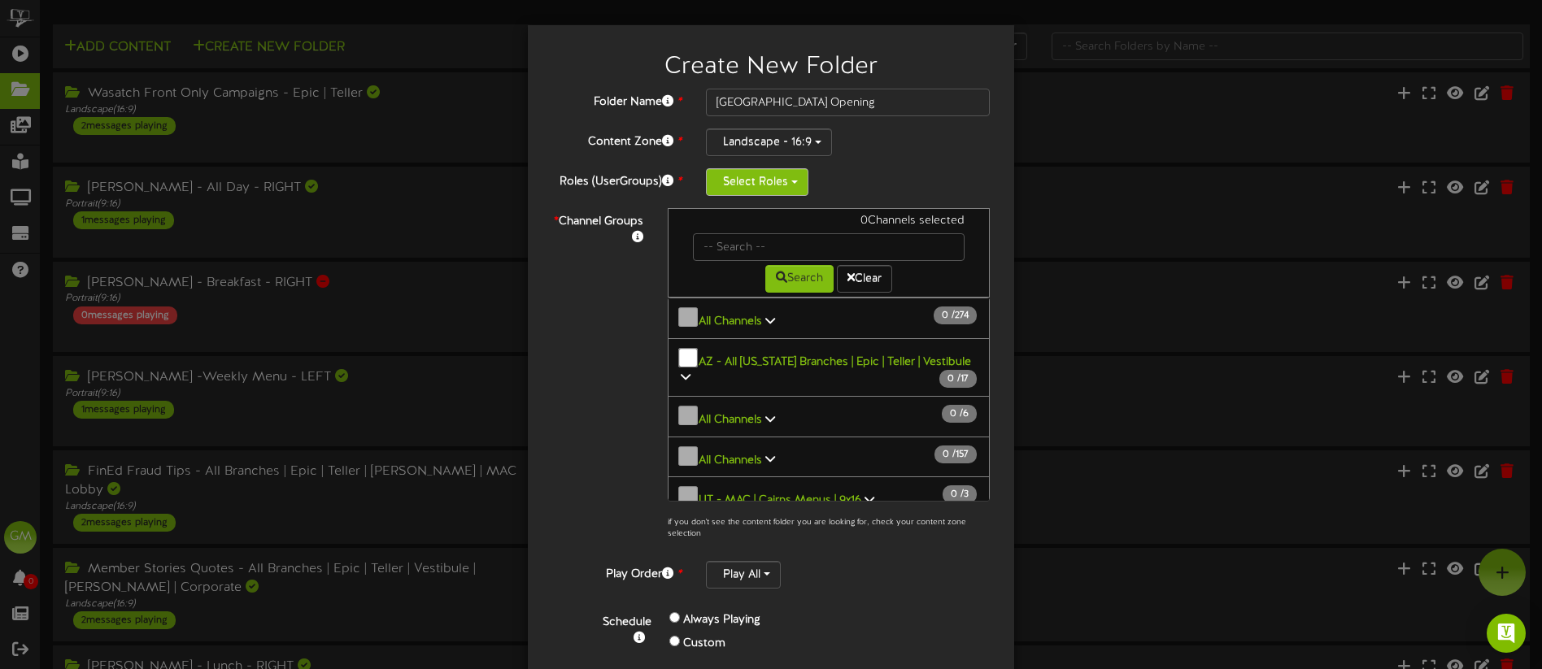
click at [771, 175] on button "Select Roles" at bounding box center [757, 182] width 102 height 28
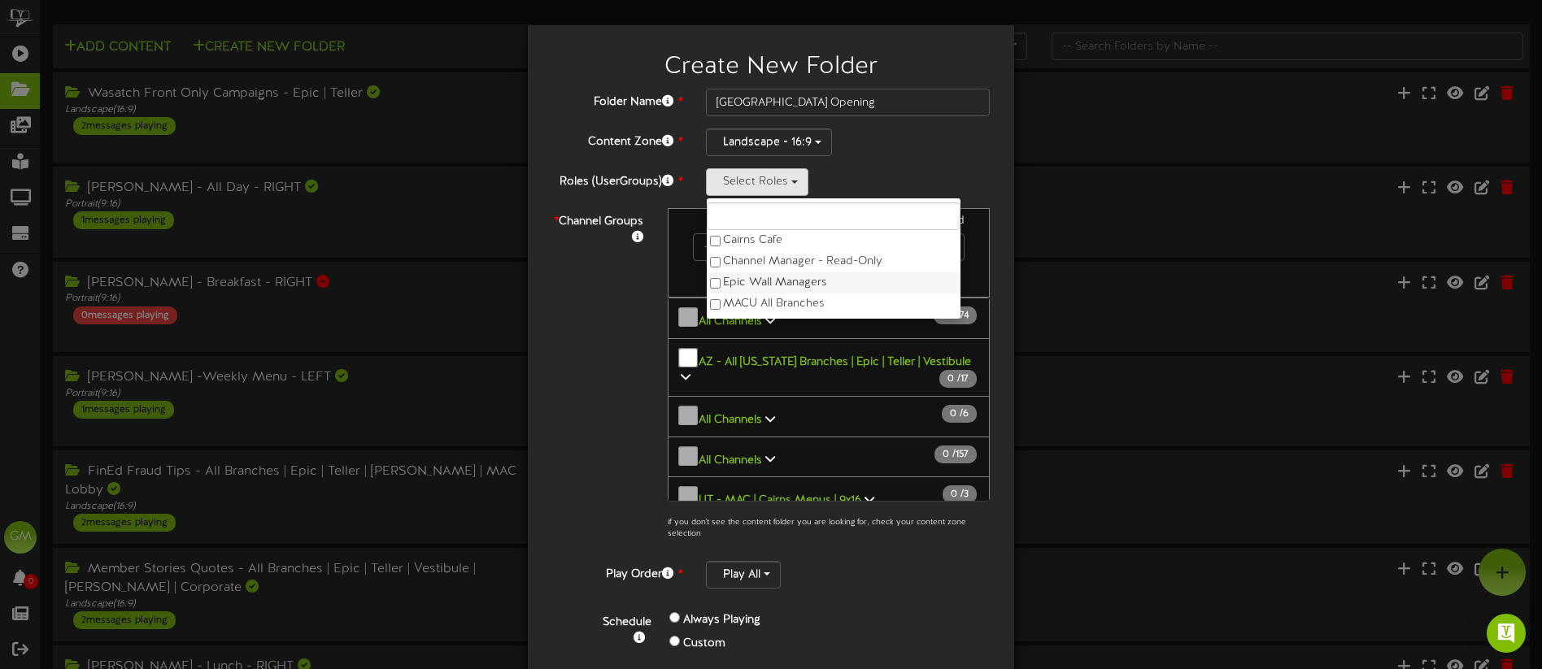
click at [789, 278] on label "Epic Wall Managers" at bounding box center [834, 282] width 254 height 21
click at [786, 299] on label "MACU All Branches" at bounding box center [834, 304] width 254 height 21
click at [756, 308] on label "Revel Support" at bounding box center [834, 304] width 254 height 21
drag, startPoint x: 621, startPoint y: 333, endPoint x: 710, endPoint y: 342, distance: 89.0
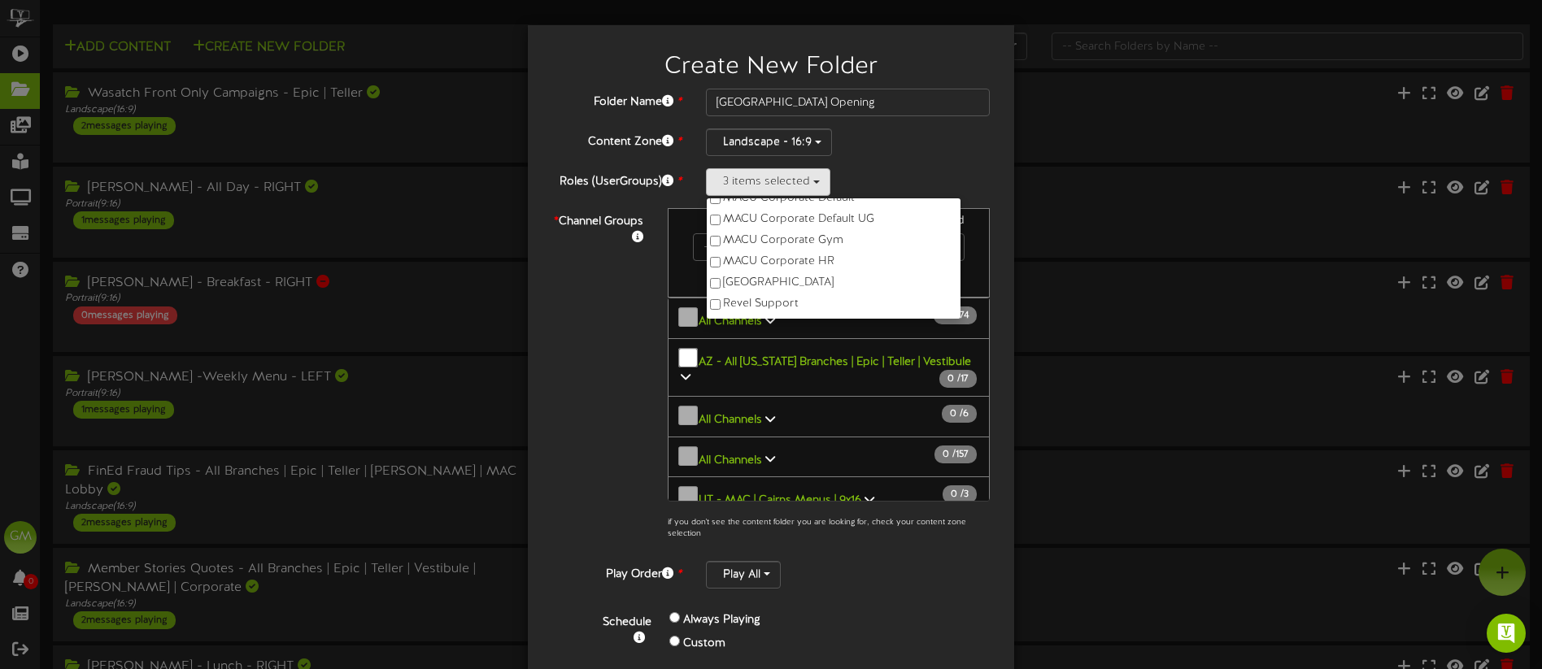
click at [621, 333] on div "* Channel Groups 0 Channels selected Search Clear 0" at bounding box center [771, 378] width 462 height 341
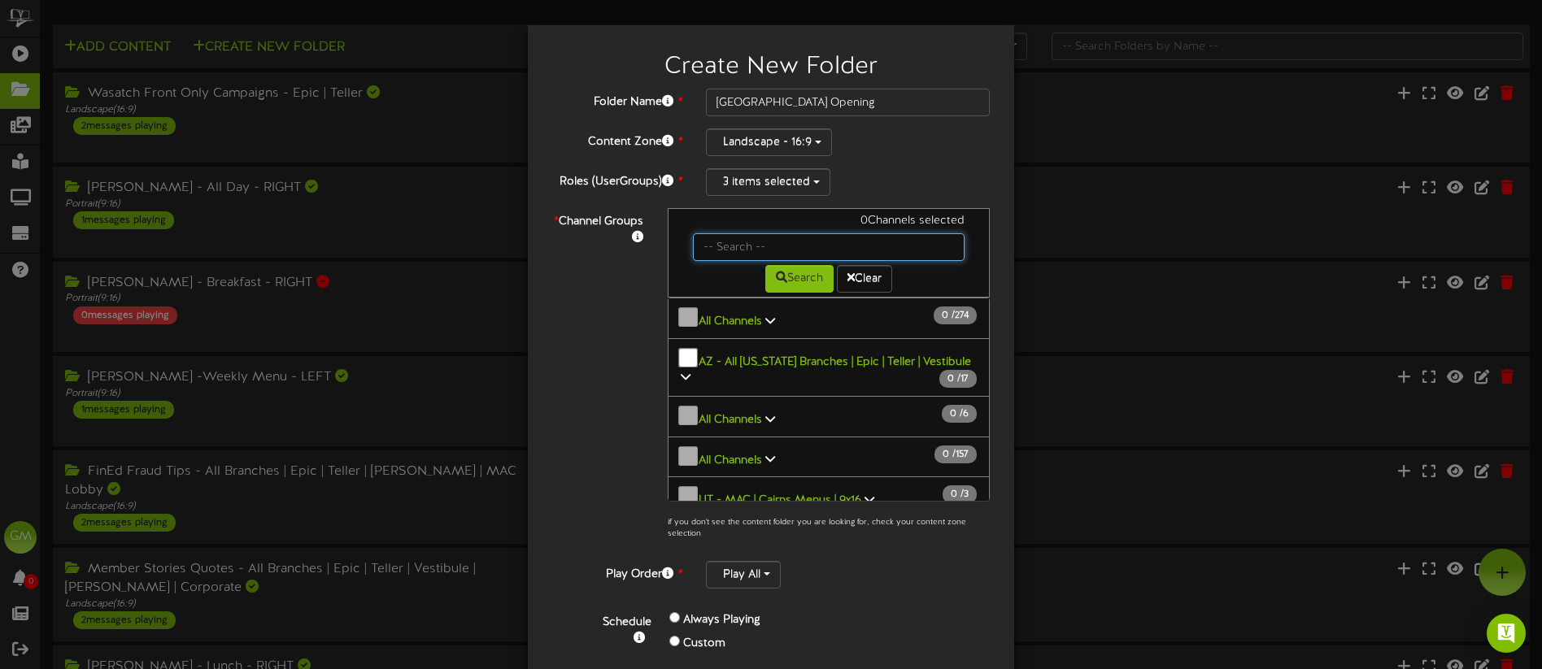
click at [783, 251] on input "text" at bounding box center [829, 247] width 272 height 28
type input "West Valley"
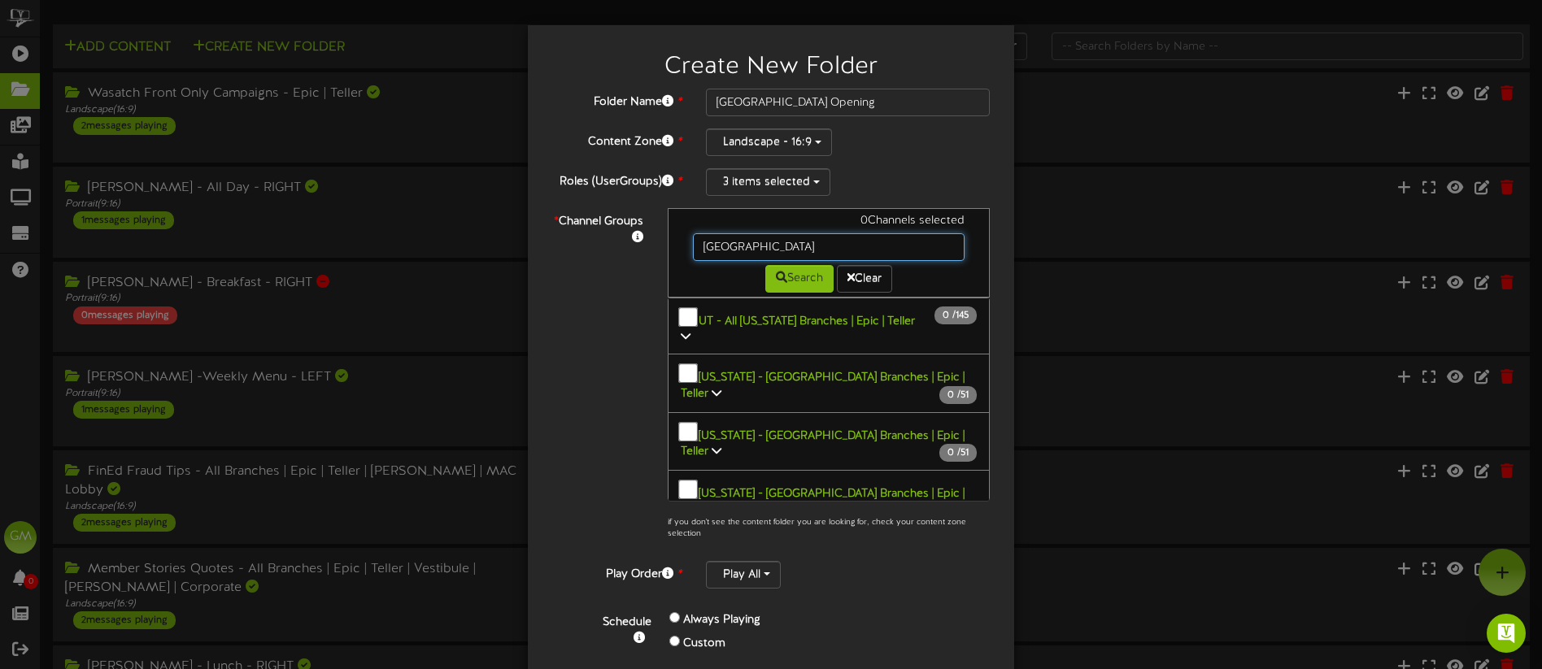
scroll to position [739, 0]
click at [952, 470] on button "Utah - Salt Lake County Branches | Epic | Teller 0 / 51" at bounding box center [829, 499] width 322 height 59
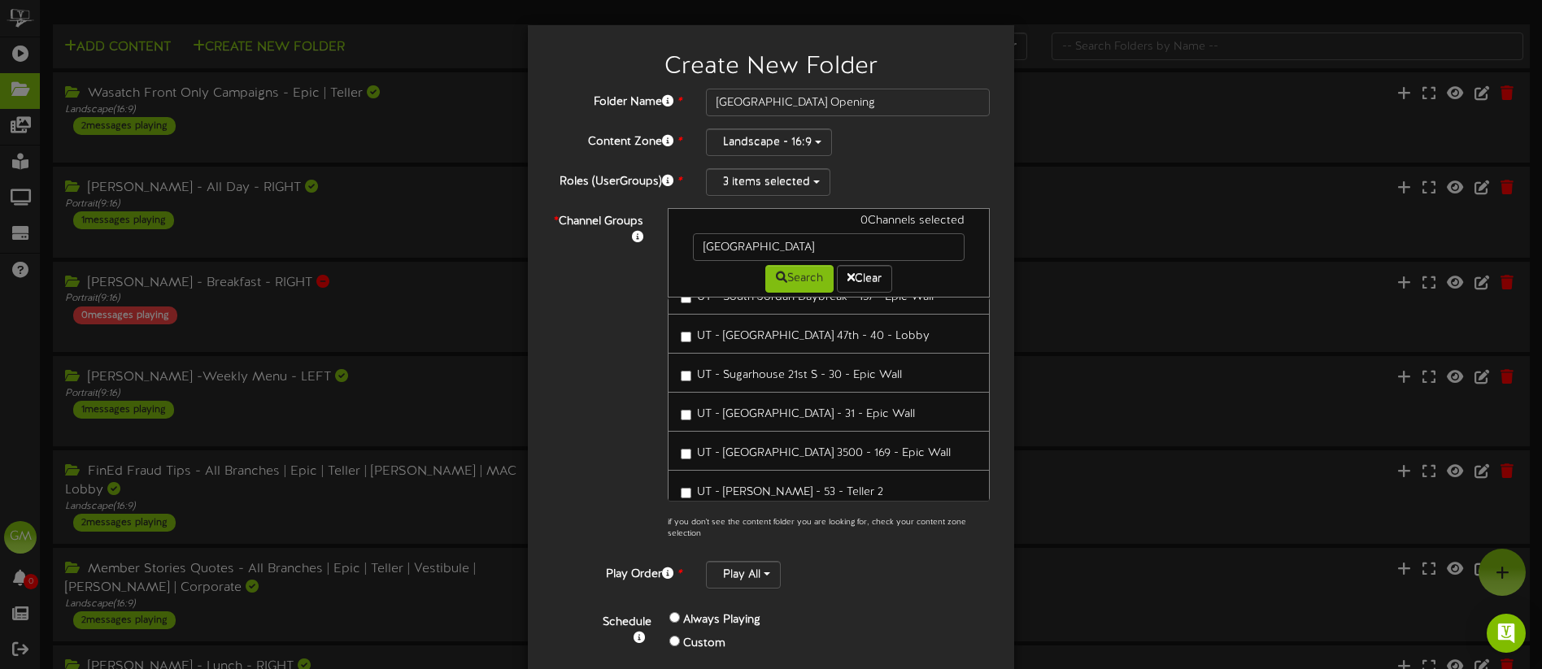
scroll to position [4647, 0]
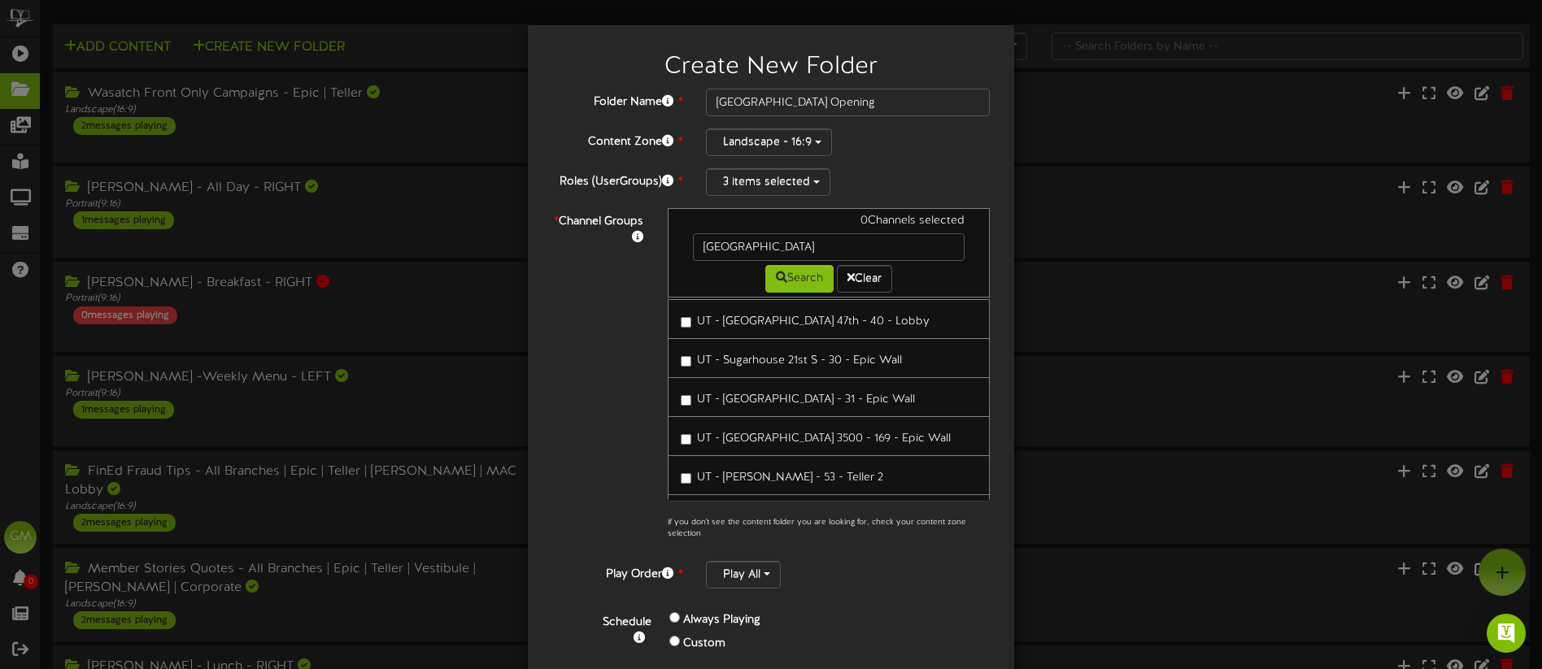
click at [847, 550] on span "UT - West Valley Redwood Rd - Epic" at bounding box center [782, 556] width 171 height 12
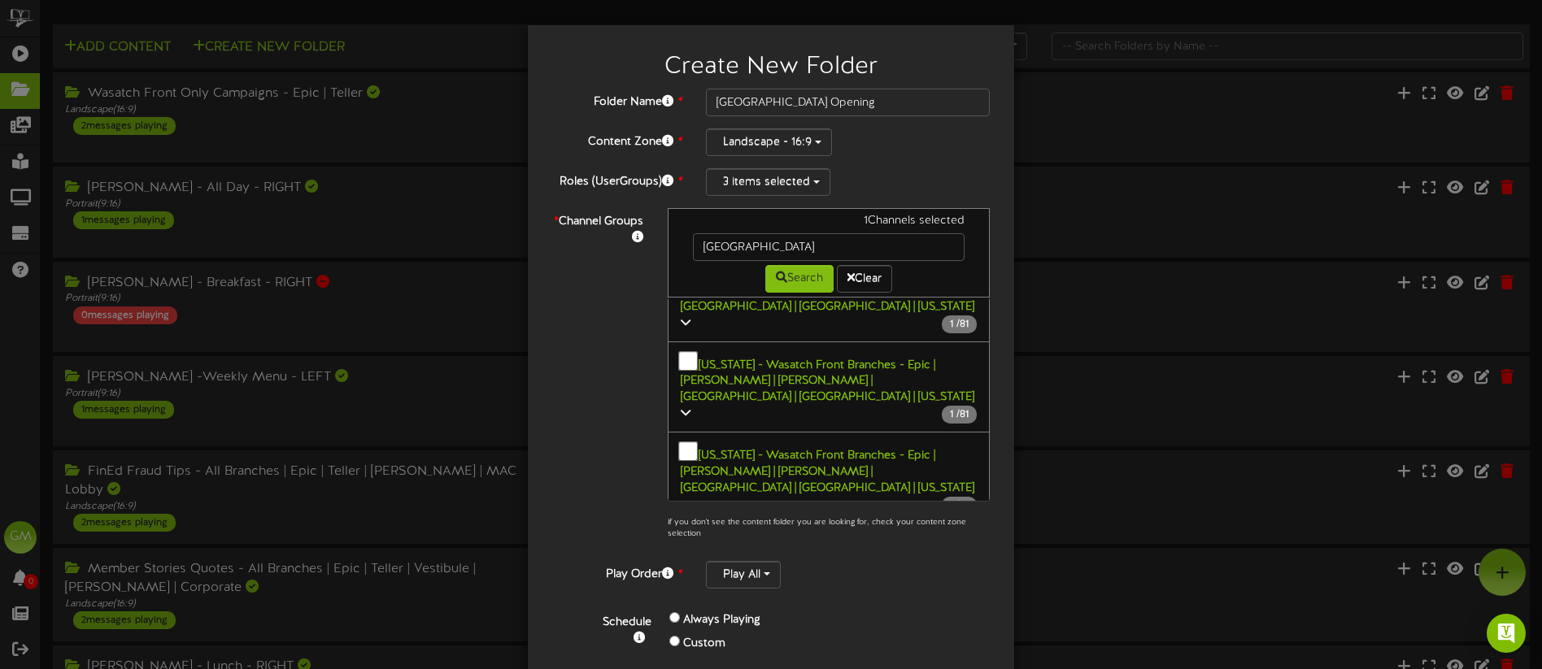
scroll to position [81, 0]
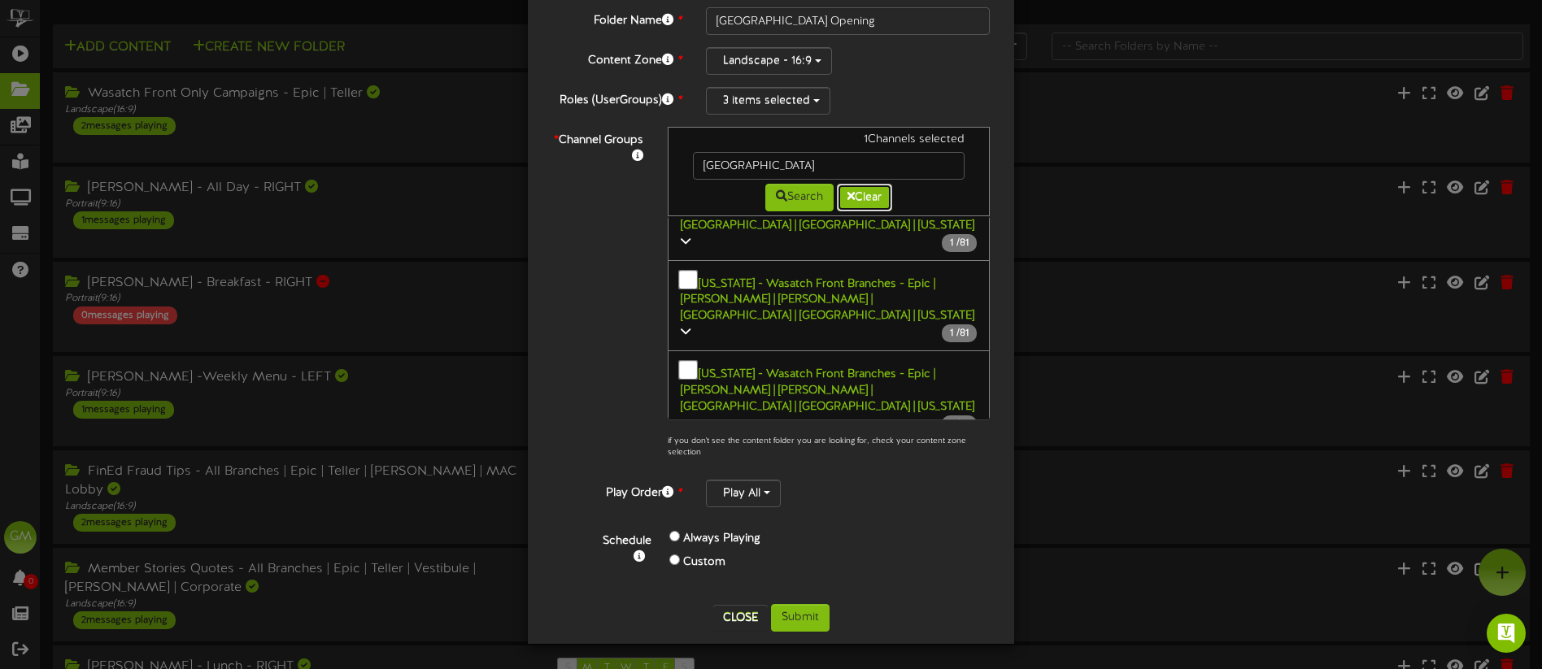
click at [861, 202] on button "Clear" at bounding box center [864, 198] width 55 height 28
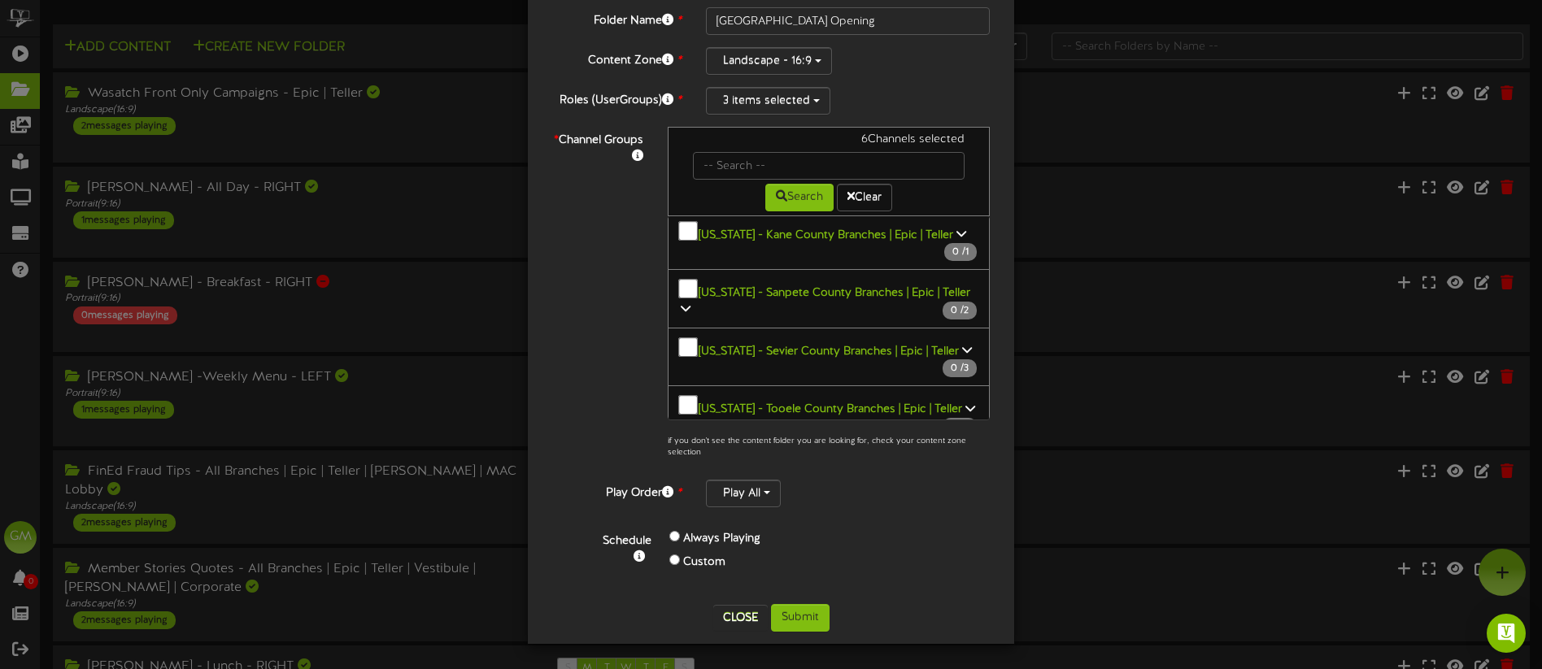
scroll to position [4892, 0]
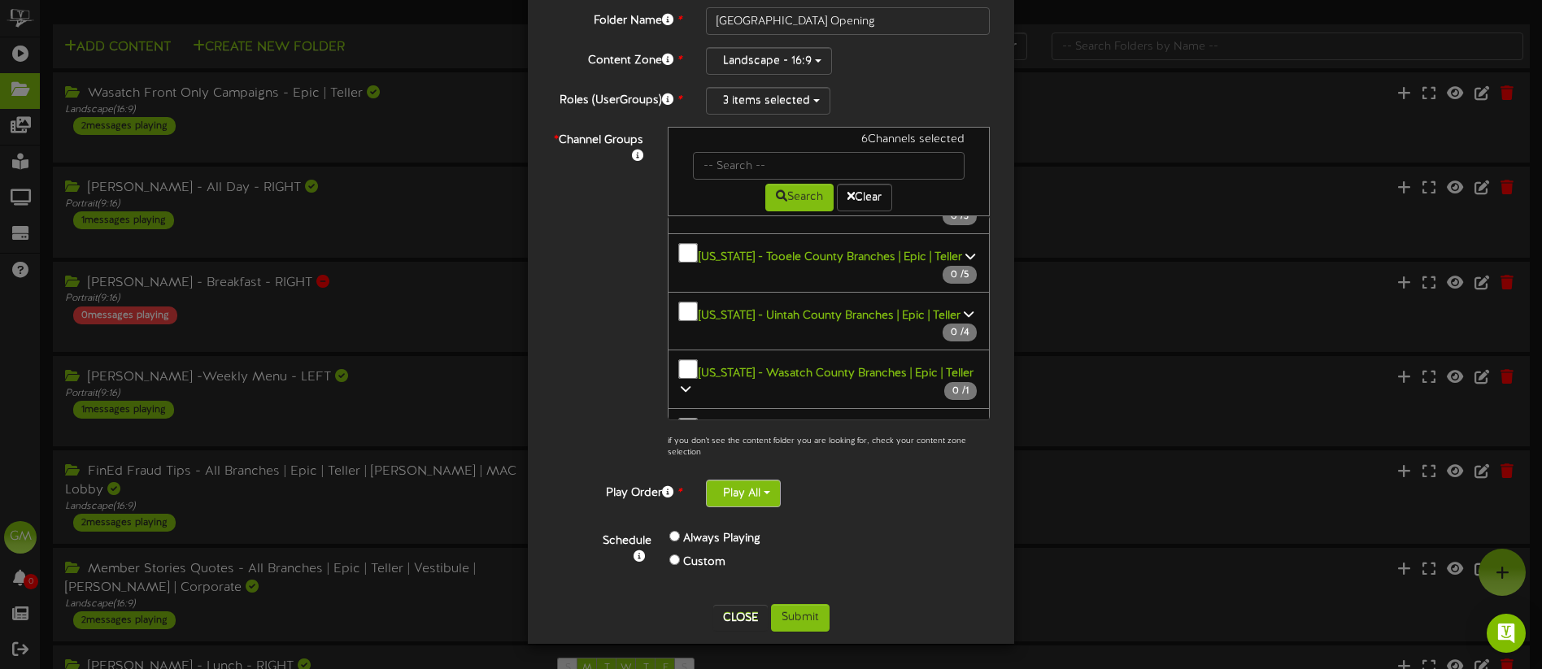
click at [765, 503] on button "Play All" at bounding box center [743, 494] width 75 height 28
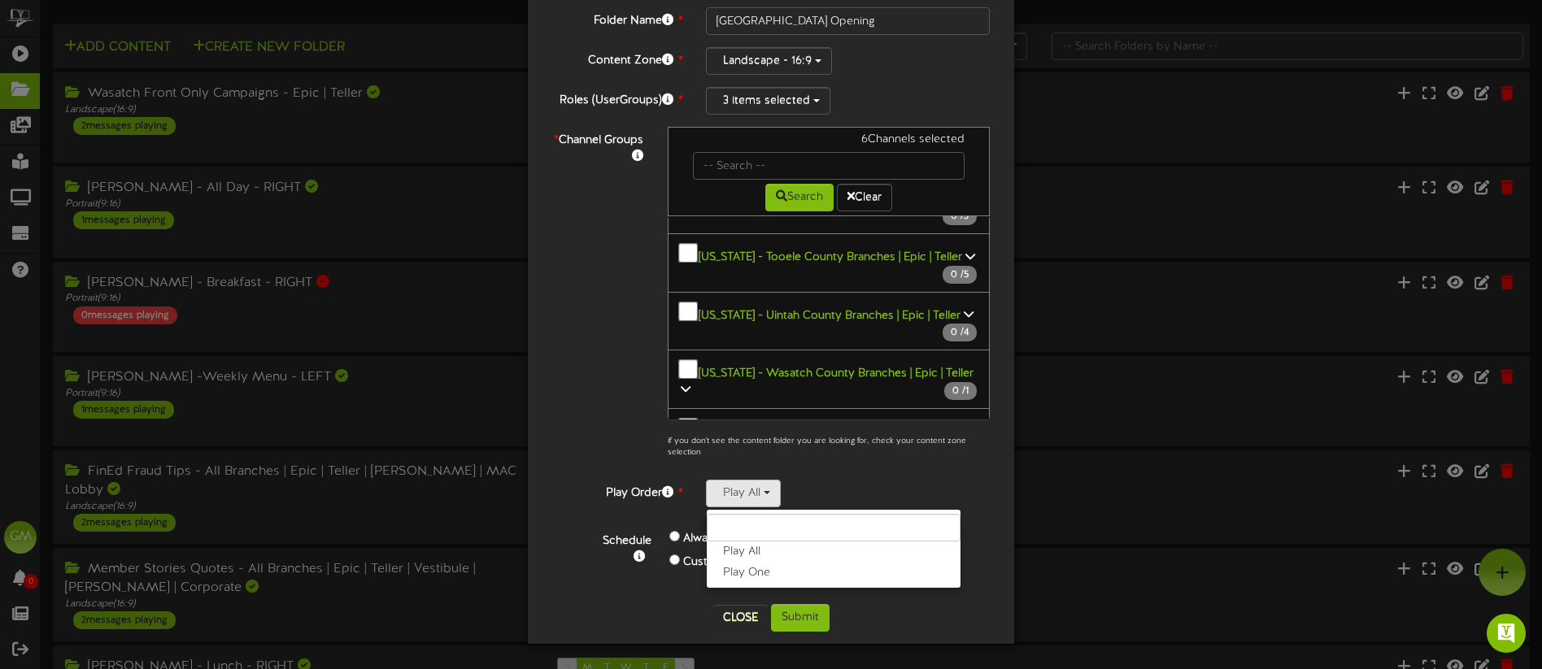
click at [765, 575] on label "Play One" at bounding box center [834, 573] width 254 height 21
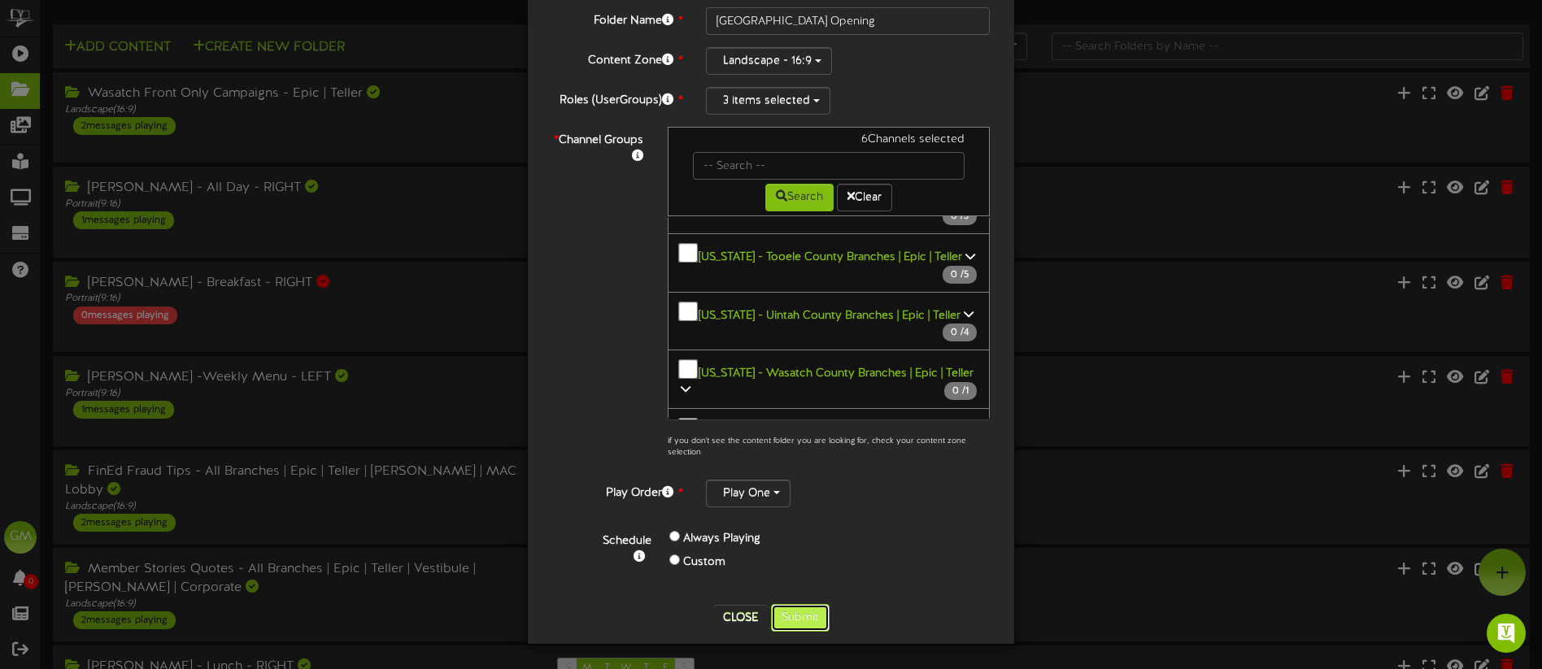
click at [813, 622] on button "Submit" at bounding box center [800, 618] width 59 height 28
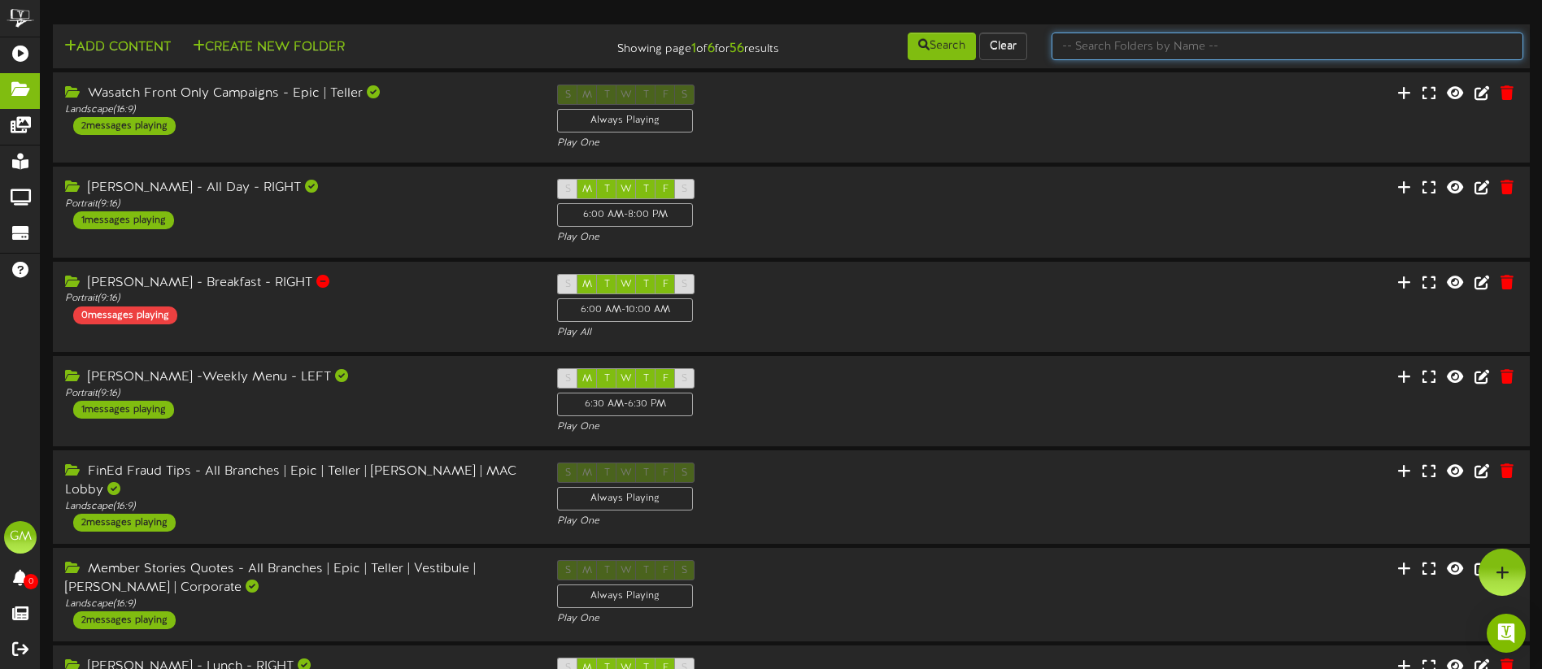
click at [1103, 49] on input "text" at bounding box center [1288, 47] width 472 height 28
type input "West valley"
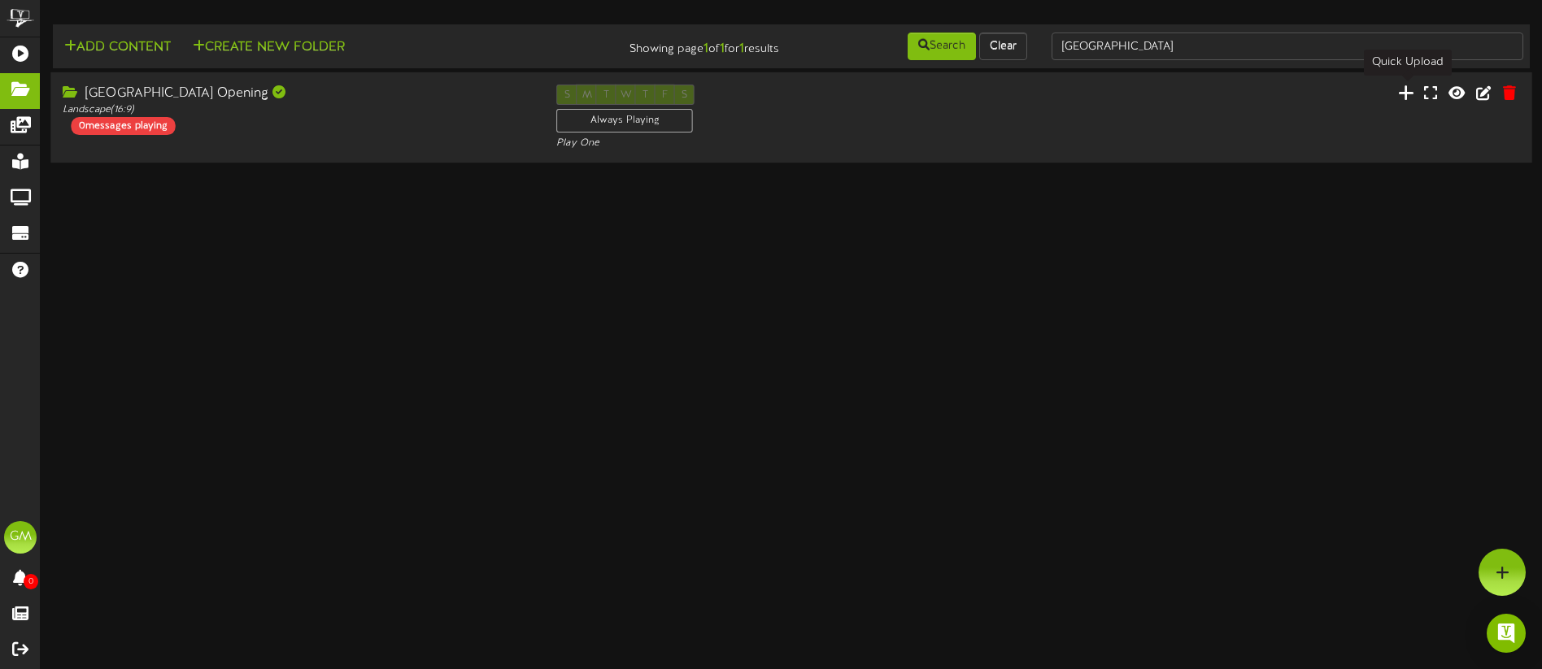
click at [1406, 94] on icon at bounding box center [1405, 93] width 16 height 18
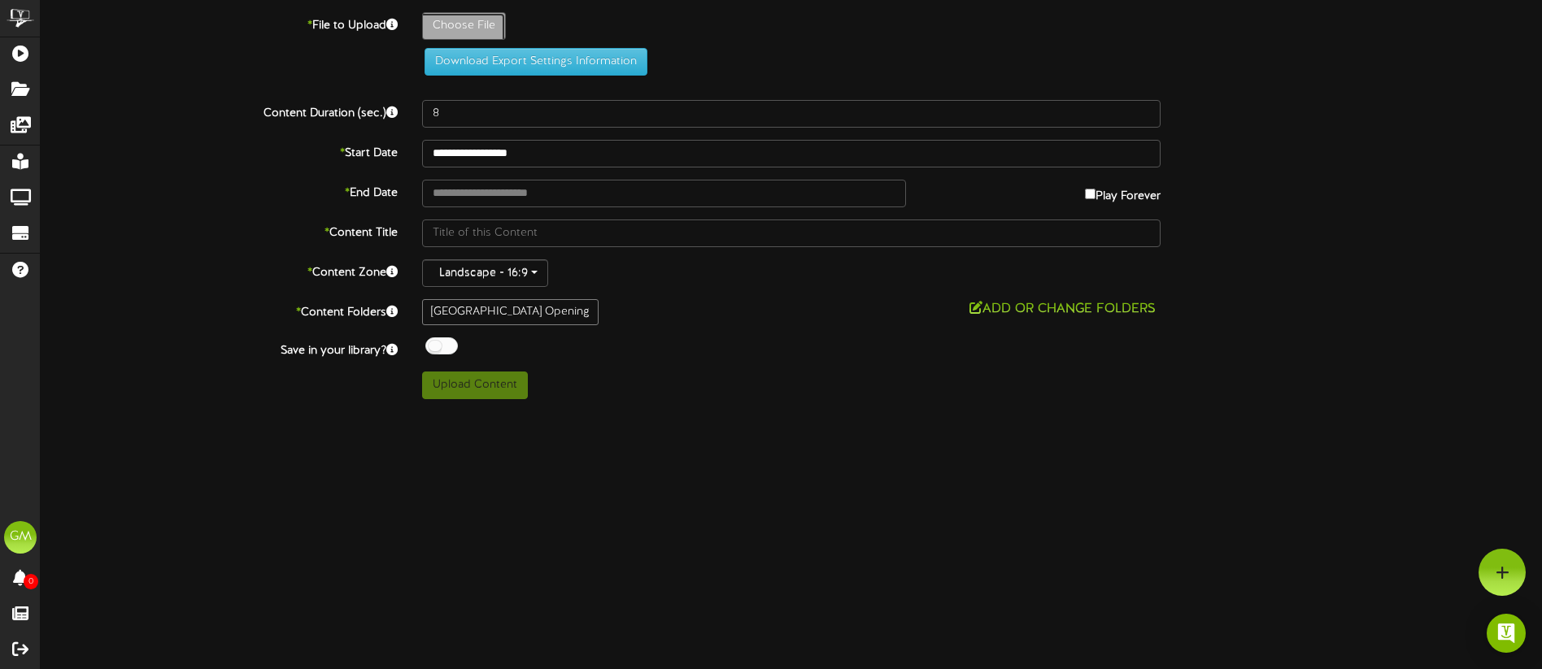
type input "**********"
type input "2025-WestValleyRedwoodRd-GrandOpening-TellerTV-1920x1080-TP"
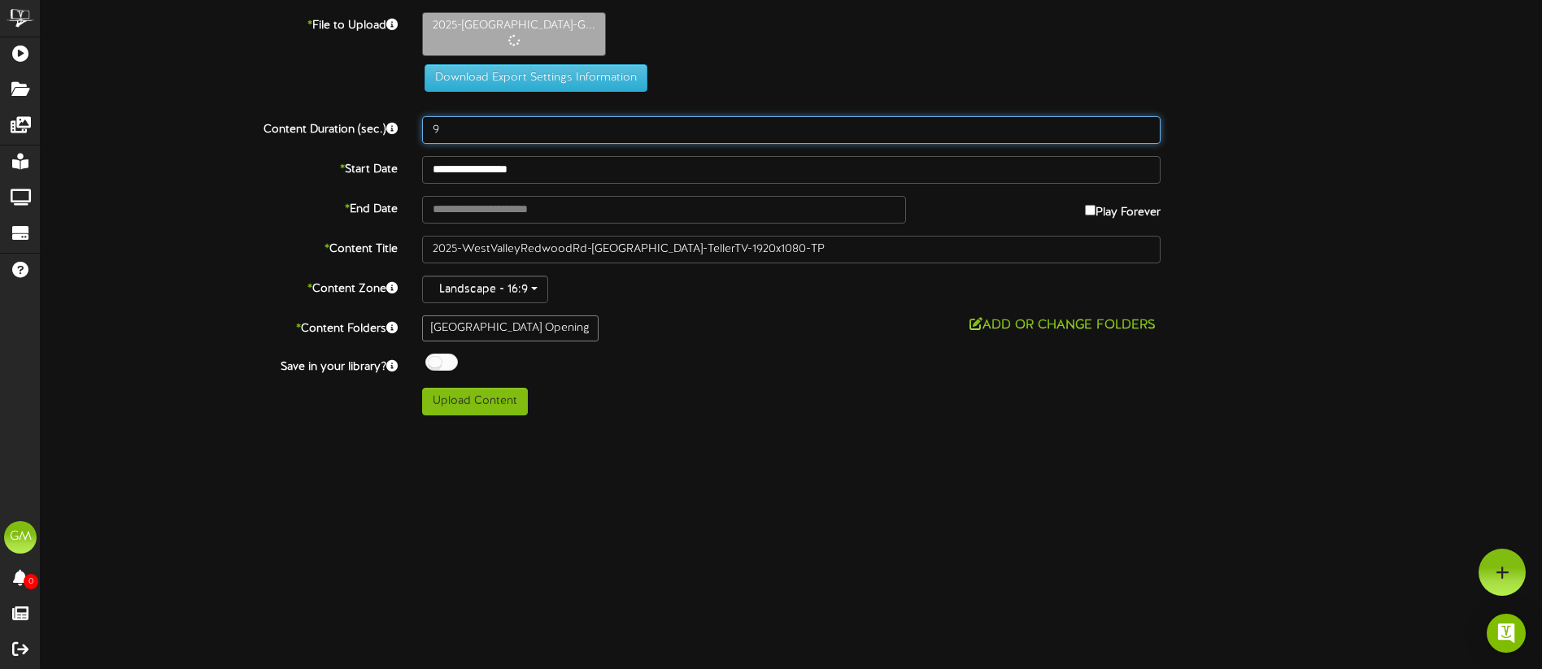
click at [1146, 127] on input "9" at bounding box center [791, 130] width 739 height 28
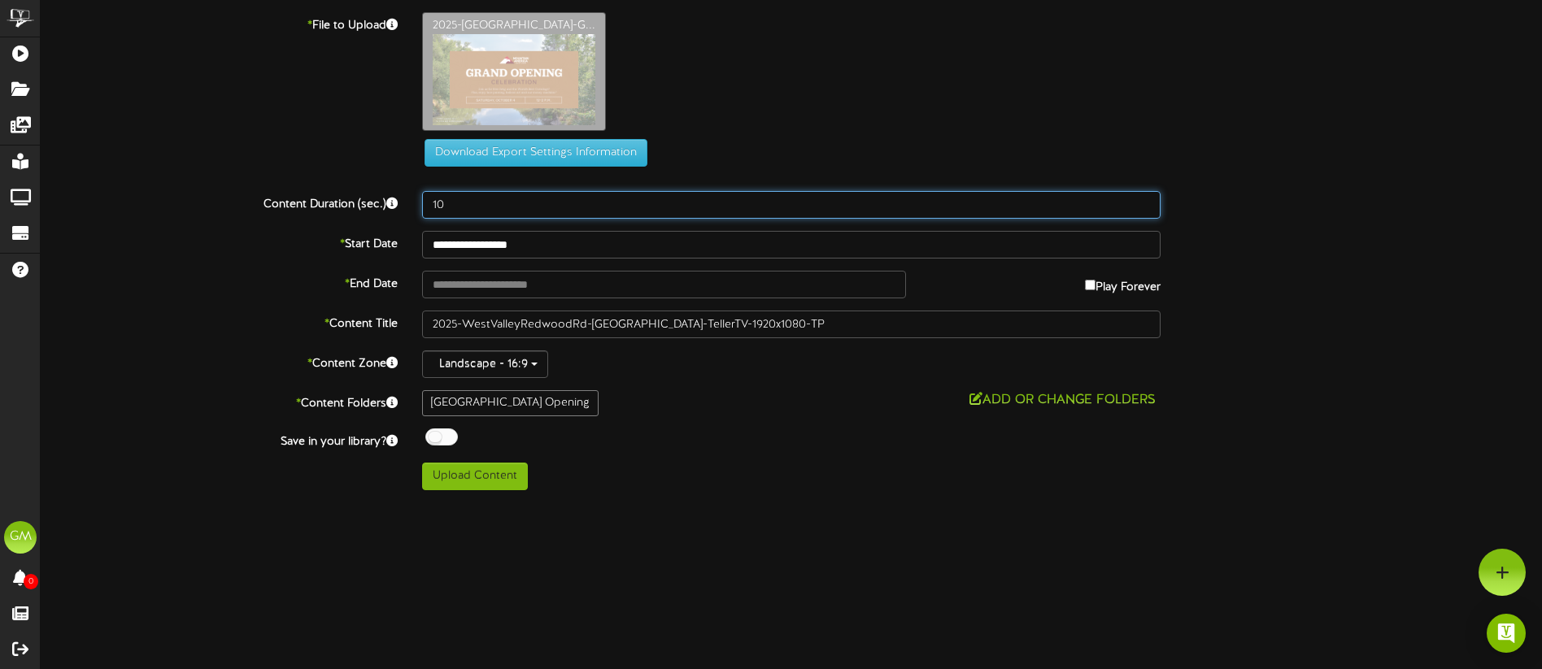
click at [1146, 127] on div "**********" at bounding box center [792, 251] width 1502 height 478
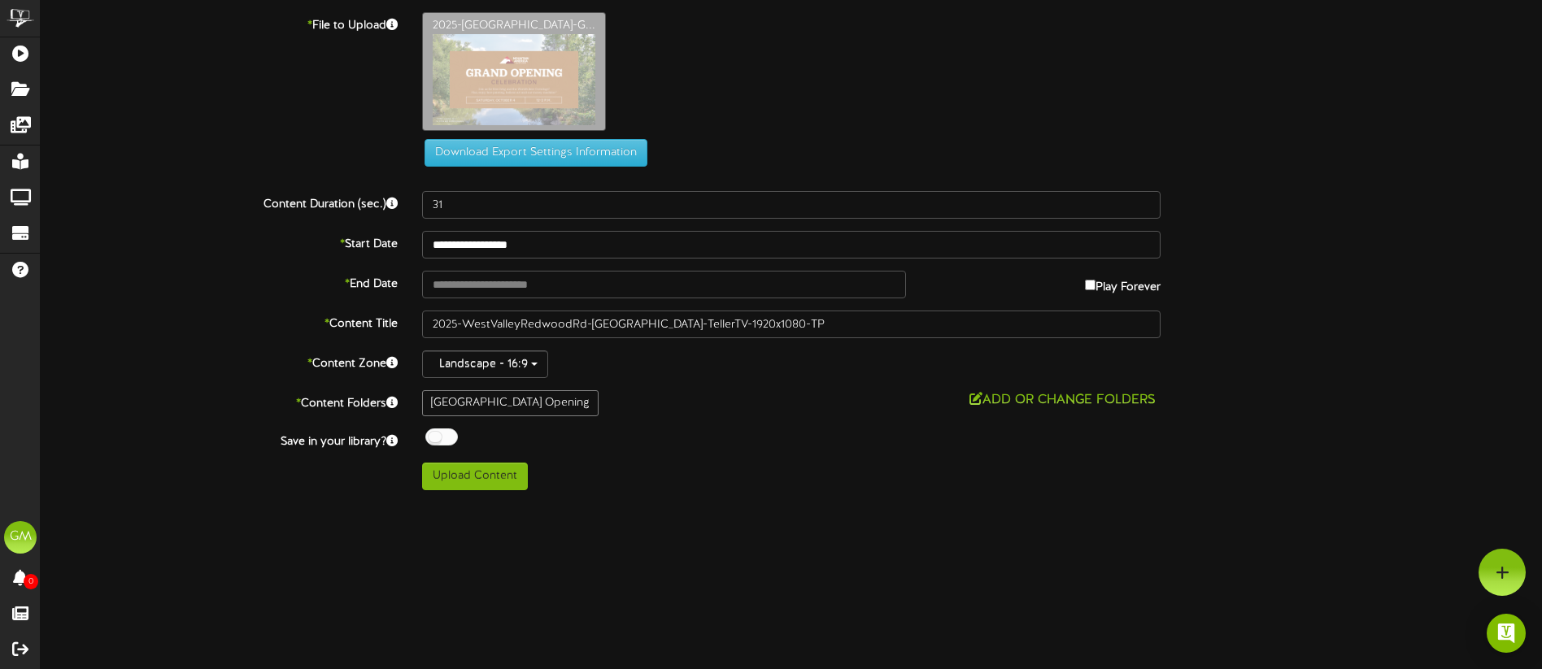
drag, startPoint x: 696, startPoint y: 582, endPoint x: 674, endPoint y: 530, distance: 57.3
click at [695, 503] on html "ChannelValet Playlists Folders Messages My Library Groups Devices Help GM Gentr…" at bounding box center [771, 251] width 1542 height 503
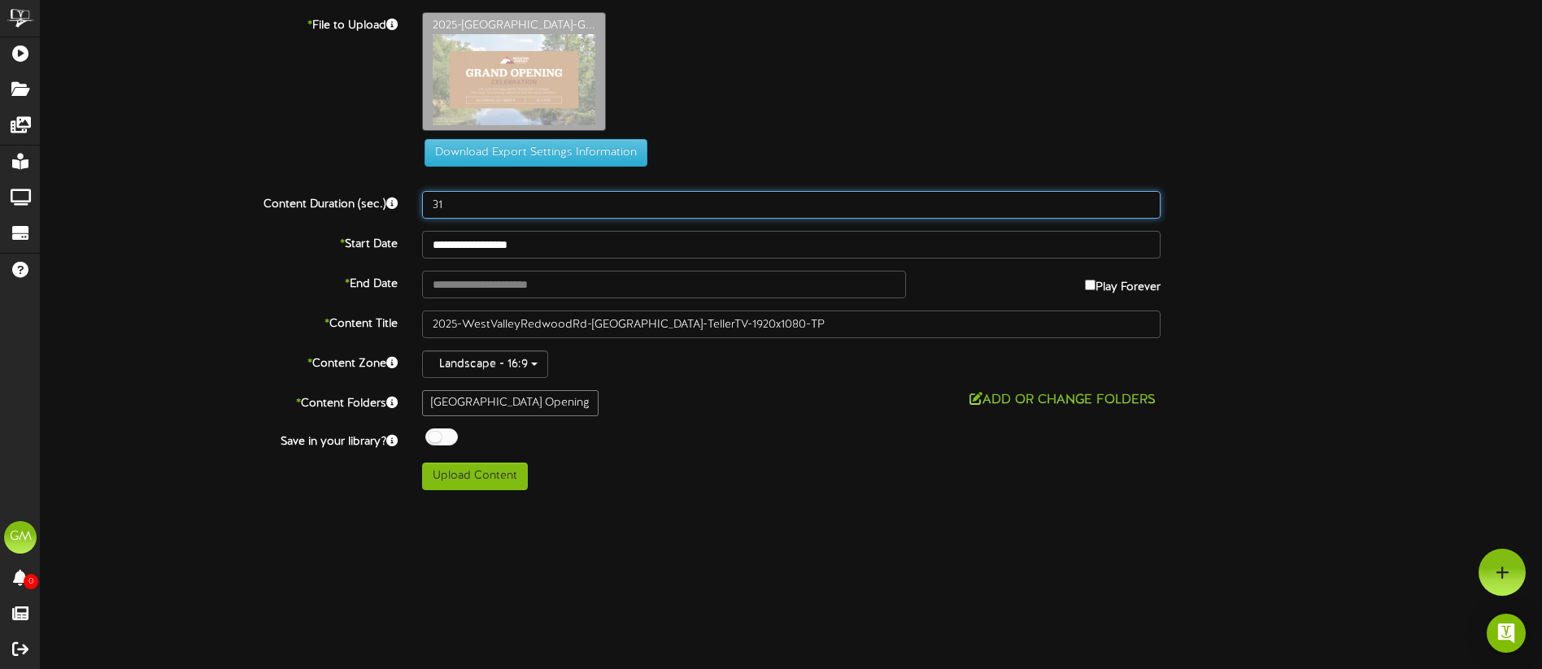
drag, startPoint x: 432, startPoint y: 210, endPoint x: 391, endPoint y: 209, distance: 40.7
click at [391, 209] on div "Content Duration (sec.) 31" at bounding box center [791, 205] width 1526 height 28
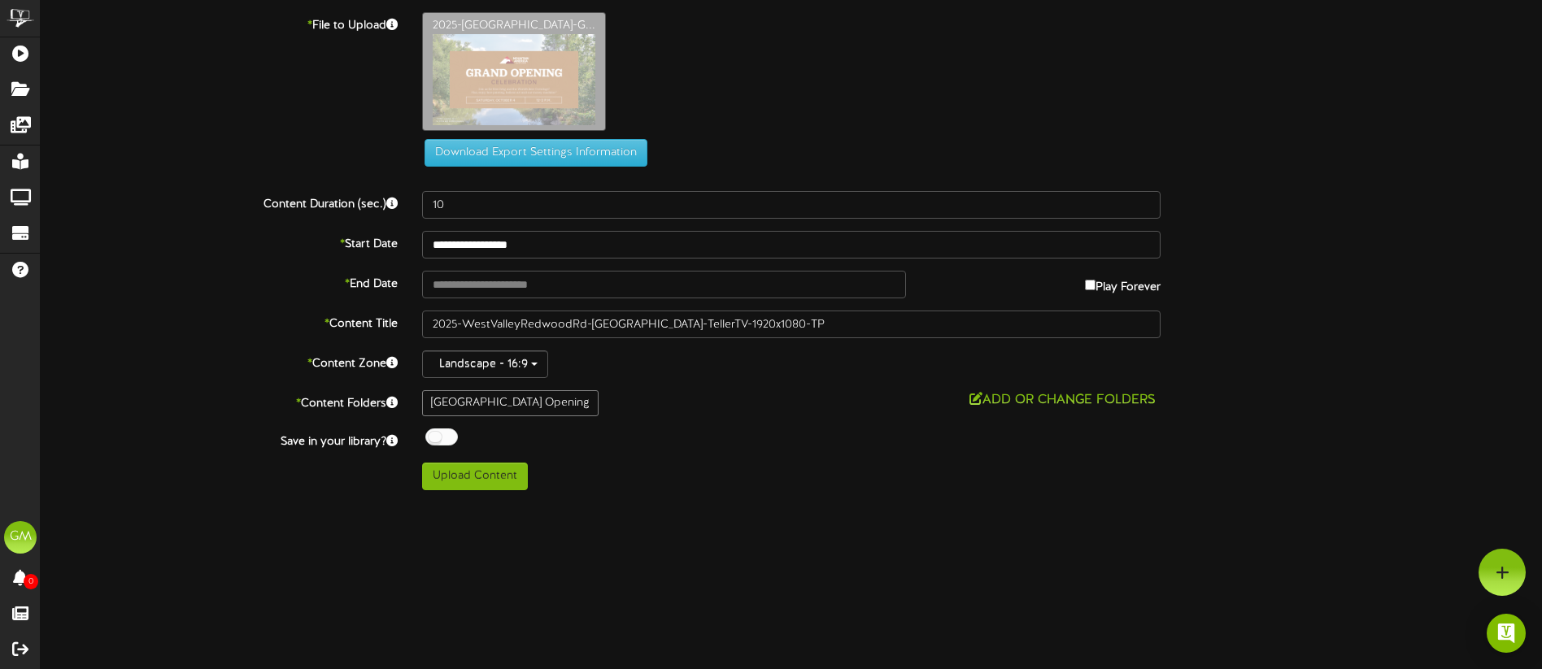
click at [284, 311] on label "* Content Title" at bounding box center [218, 322] width 381 height 22
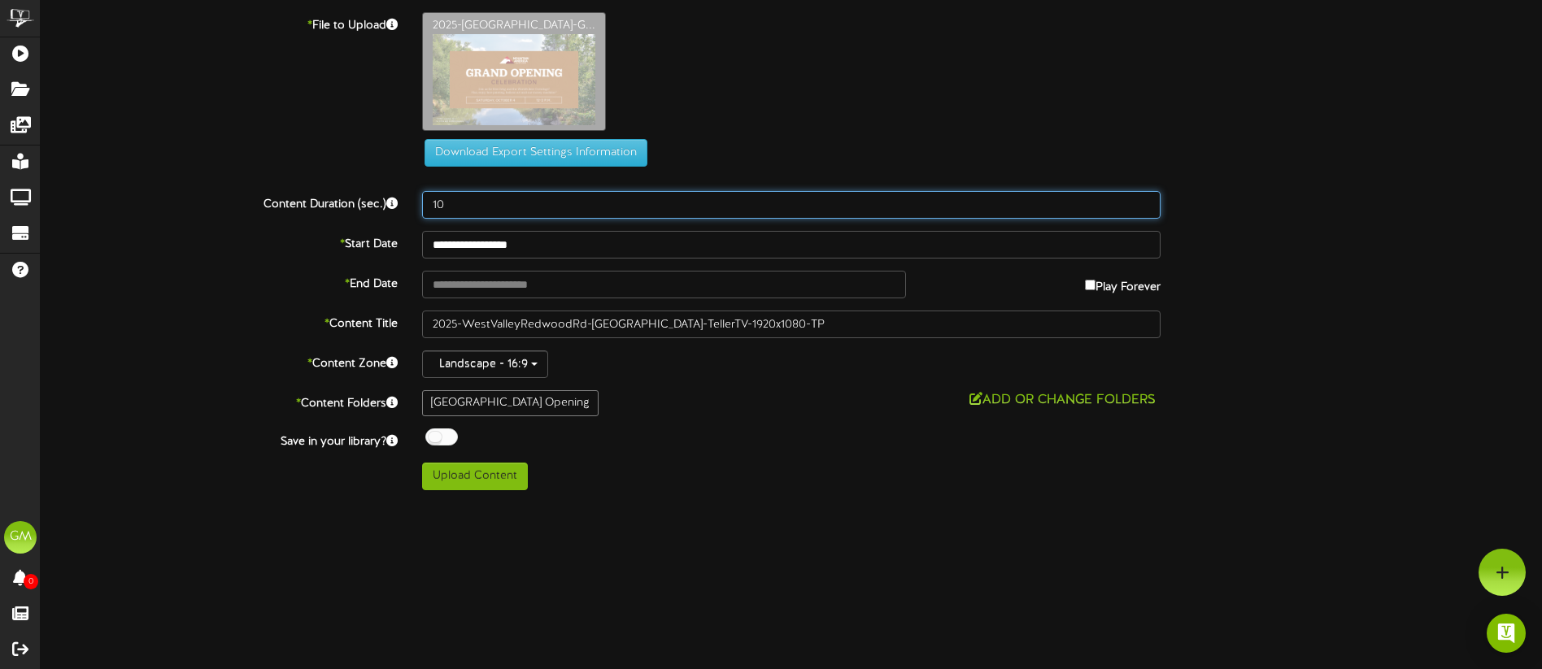
click at [402, 209] on div "Content Duration (sec.) 10" at bounding box center [791, 205] width 1526 height 28
type input "12"
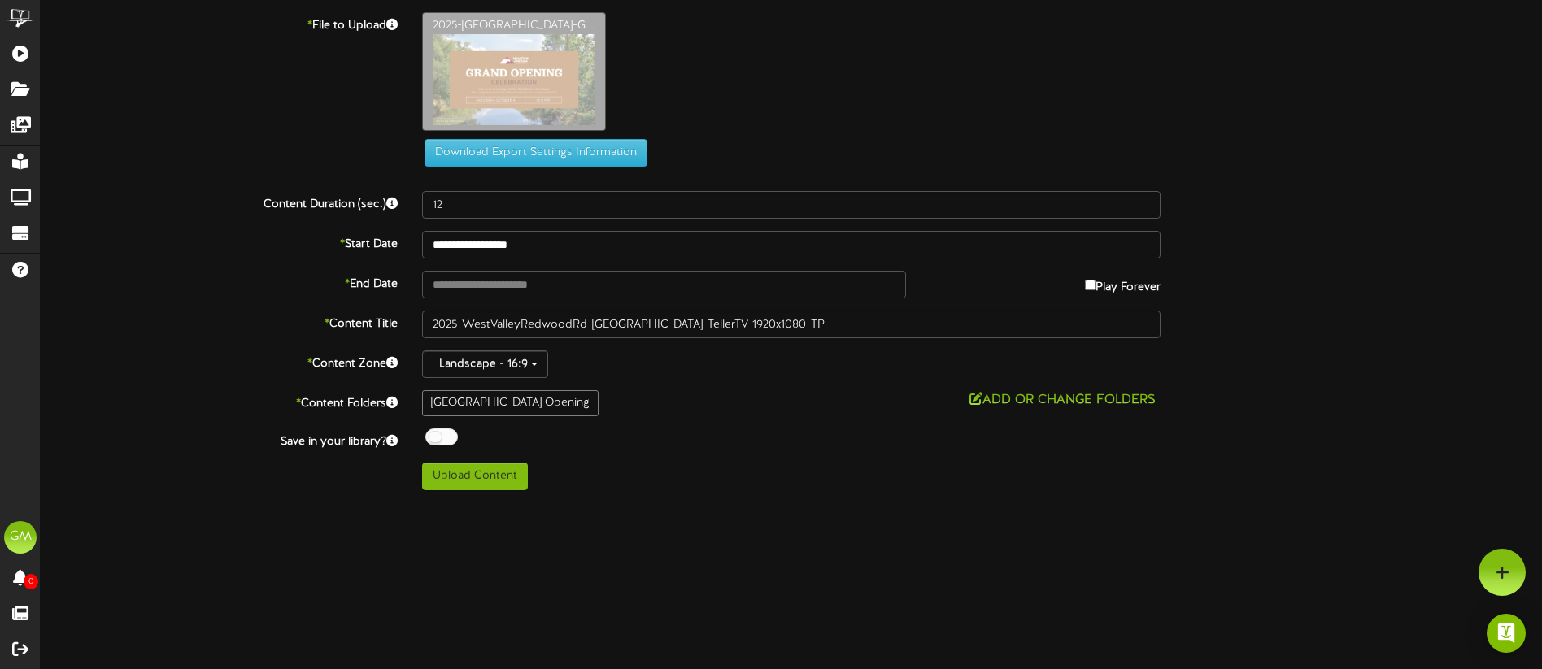
drag, startPoint x: 330, startPoint y: 264, endPoint x: 381, endPoint y: 251, distance: 52.9
click at [331, 264] on div "**********" at bounding box center [792, 251] width 1502 height 478
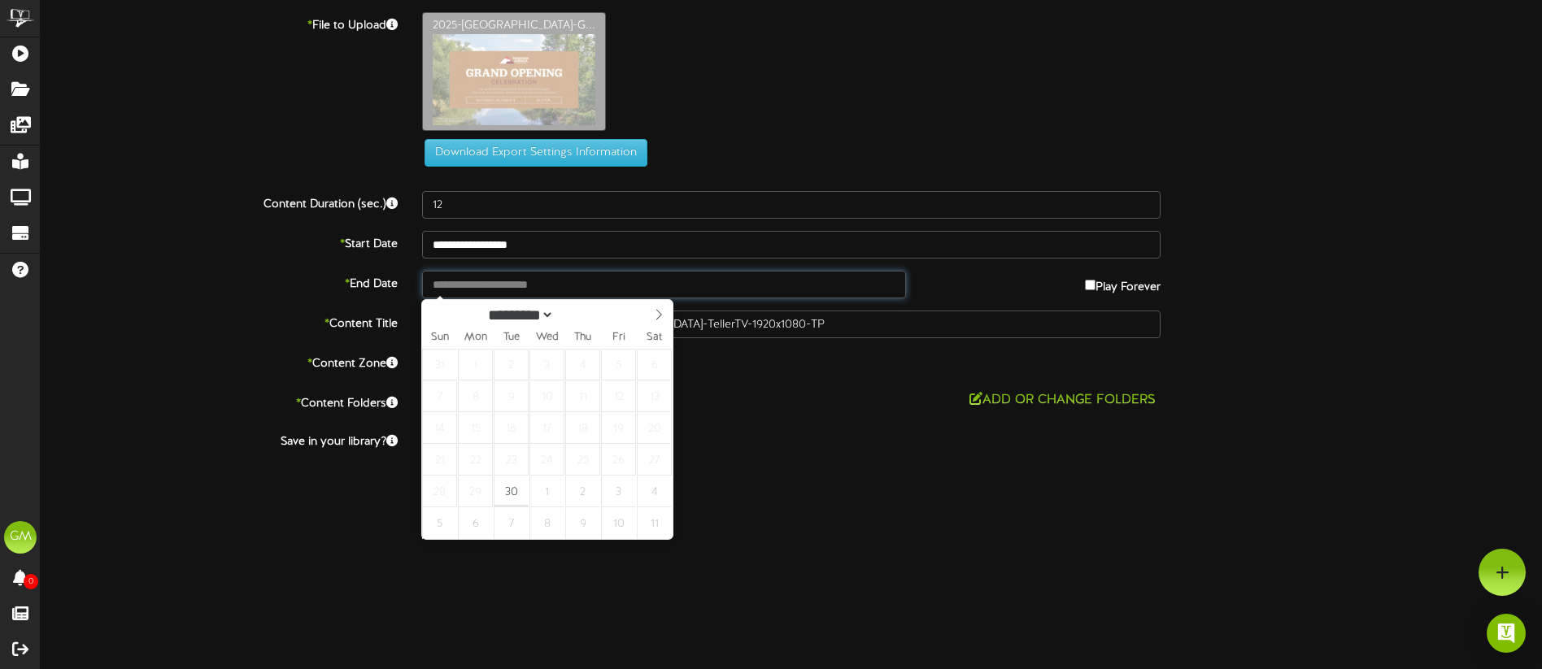
click at [530, 286] on input "text" at bounding box center [664, 285] width 484 height 28
type input "**********"
click at [1034, 503] on html "ChannelValet Playlists Folders Messages My Library Groups Devices Help GM Gentr…" at bounding box center [771, 251] width 1542 height 503
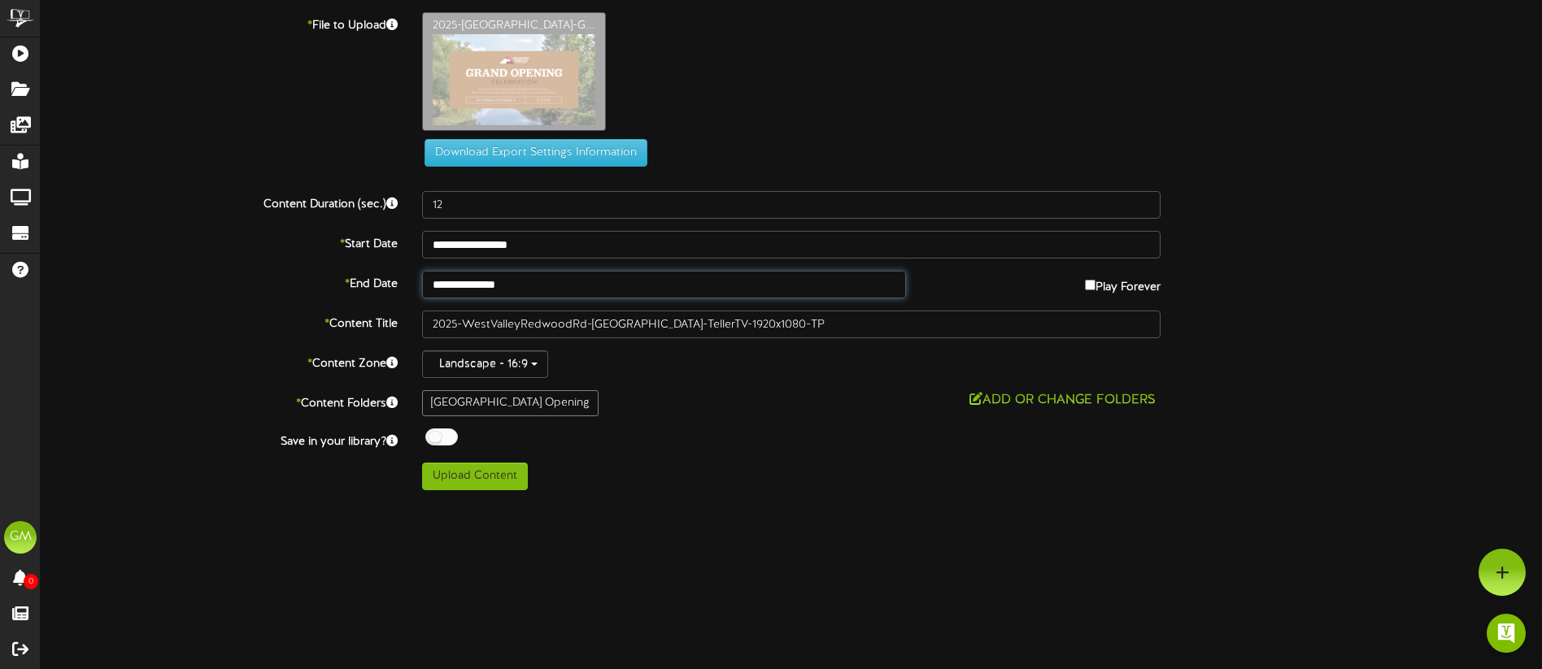
click at [591, 280] on input "**********" at bounding box center [664, 285] width 484 height 28
drag, startPoint x: 841, startPoint y: 510, endPoint x: 652, endPoint y: 496, distance: 189.2
click at [809, 503] on html "ChannelValet Playlists Folders Messages My Library Groups Devices Help GM Gentr…" at bounding box center [771, 251] width 1542 height 503
click at [504, 483] on button "Upload Content" at bounding box center [475, 477] width 106 height 28
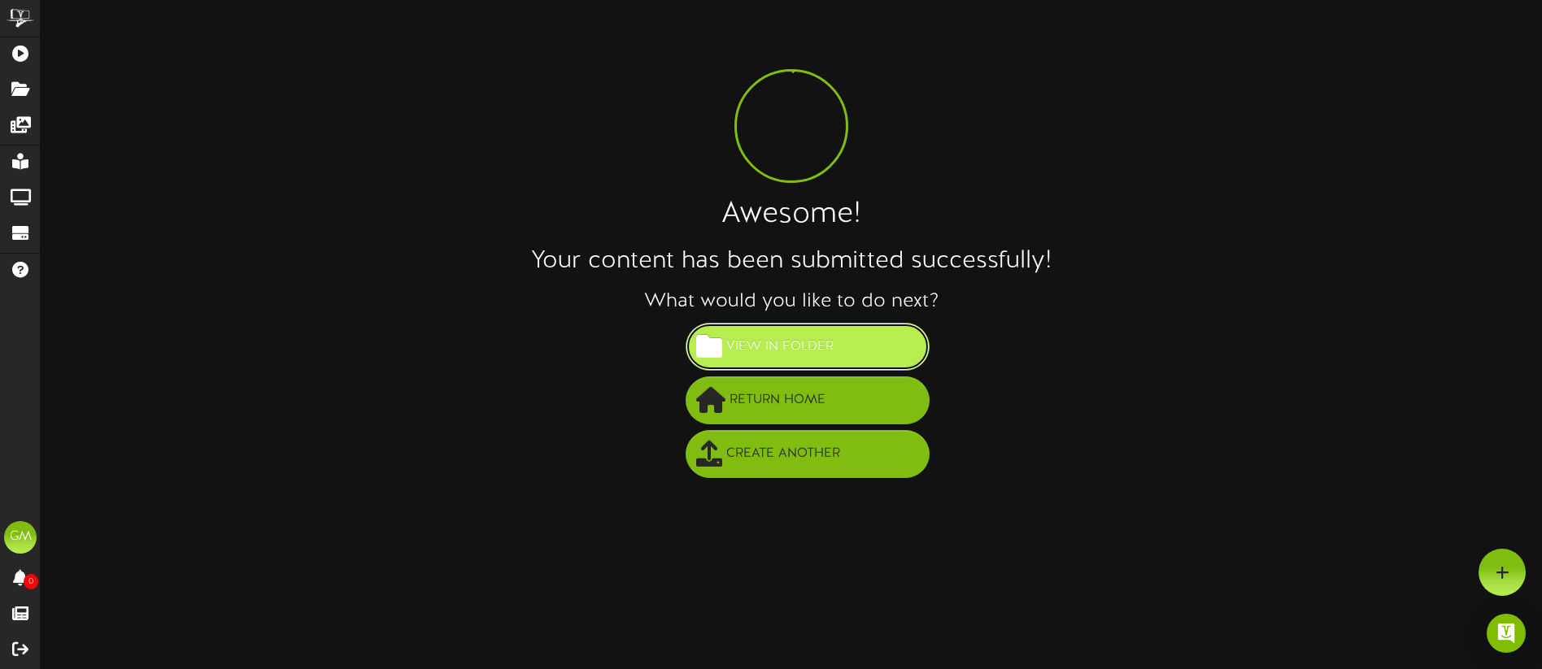
click at [825, 342] on span "View in Folder" at bounding box center [780, 346] width 116 height 27
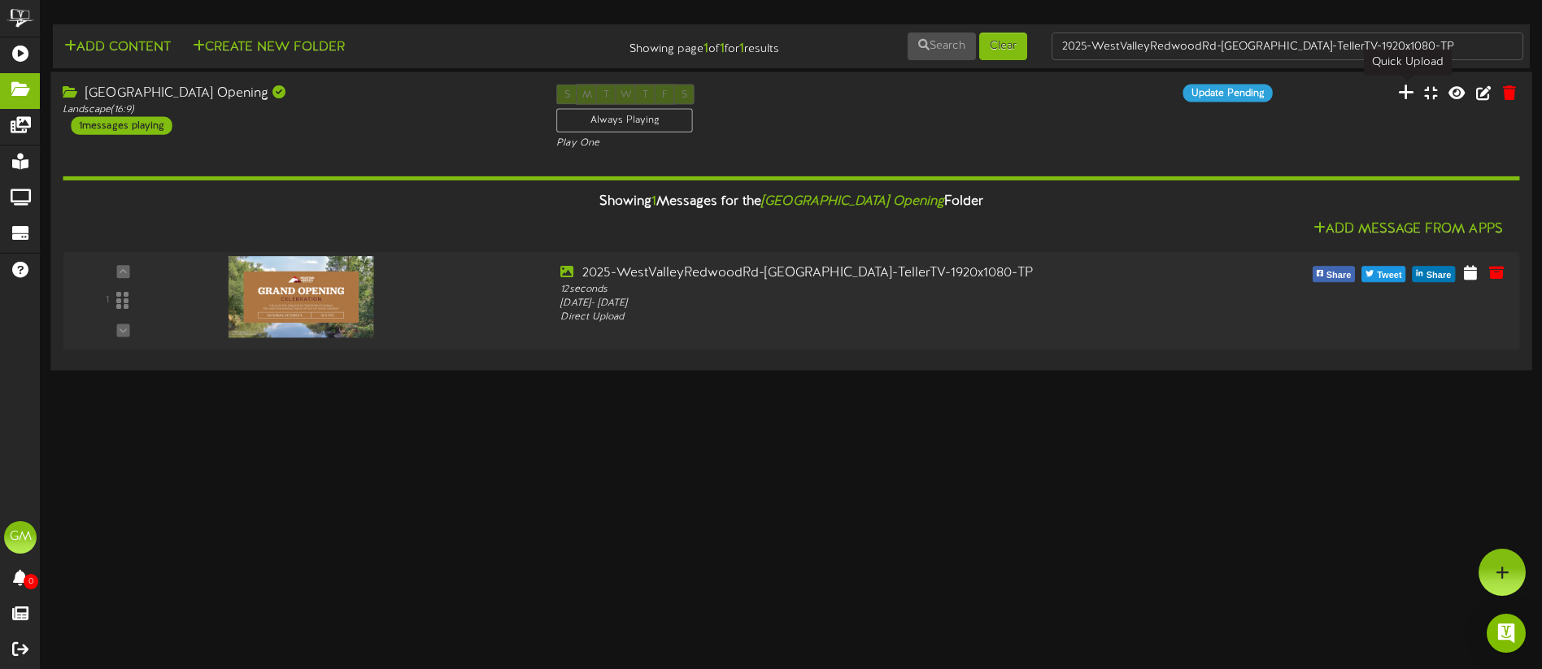
click at [1406, 93] on icon at bounding box center [1405, 92] width 16 height 18
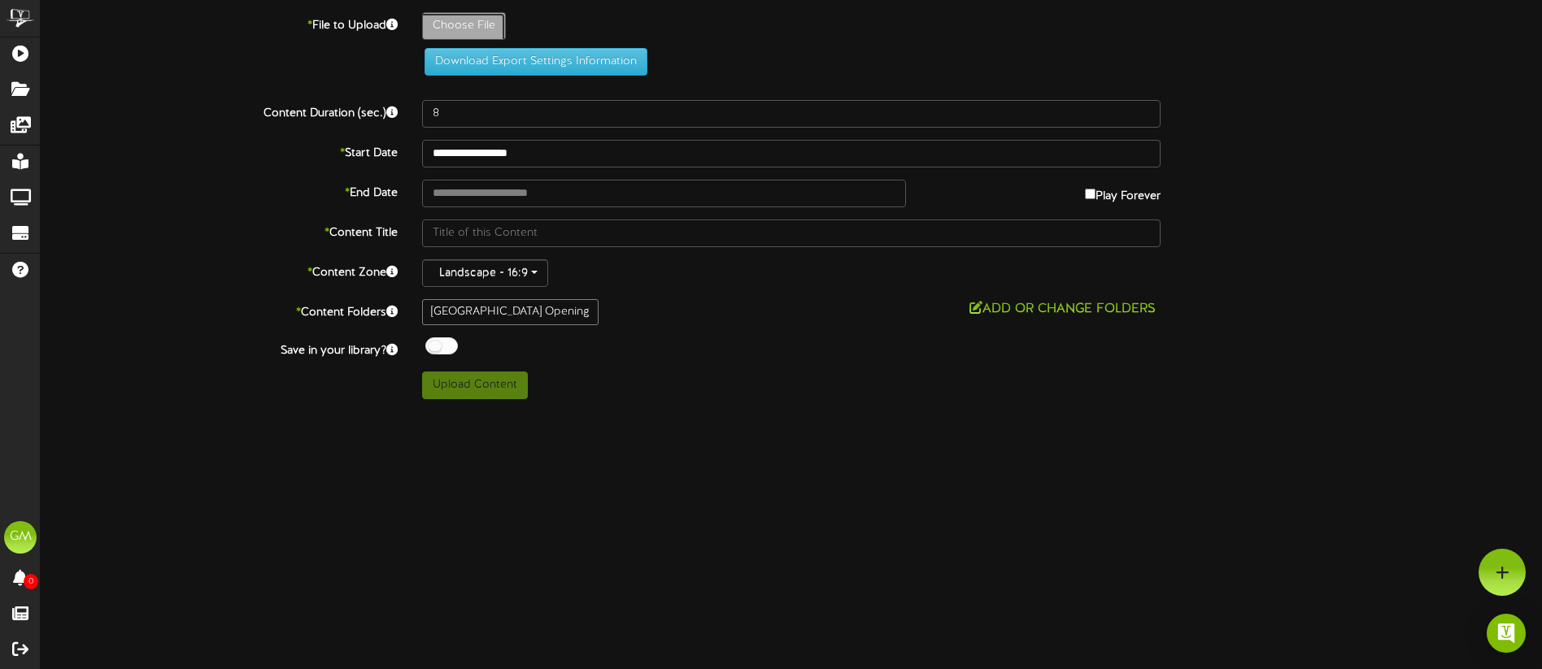
type input "**********"
type input "2025-WestValleyRedwoodRd-GrandOpening-Events-TellerTV-1920x1080-TP"
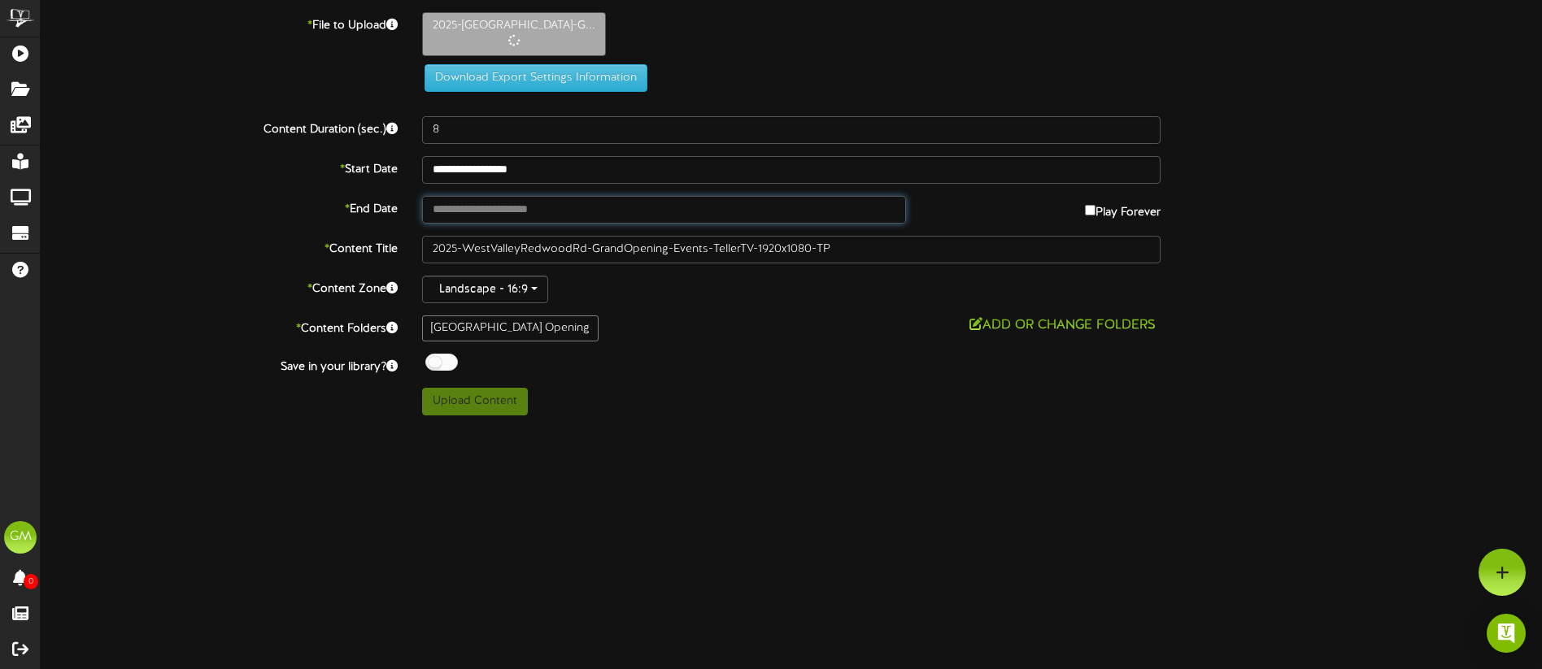
click at [505, 208] on input "text" at bounding box center [664, 210] width 484 height 28
type input "**********"
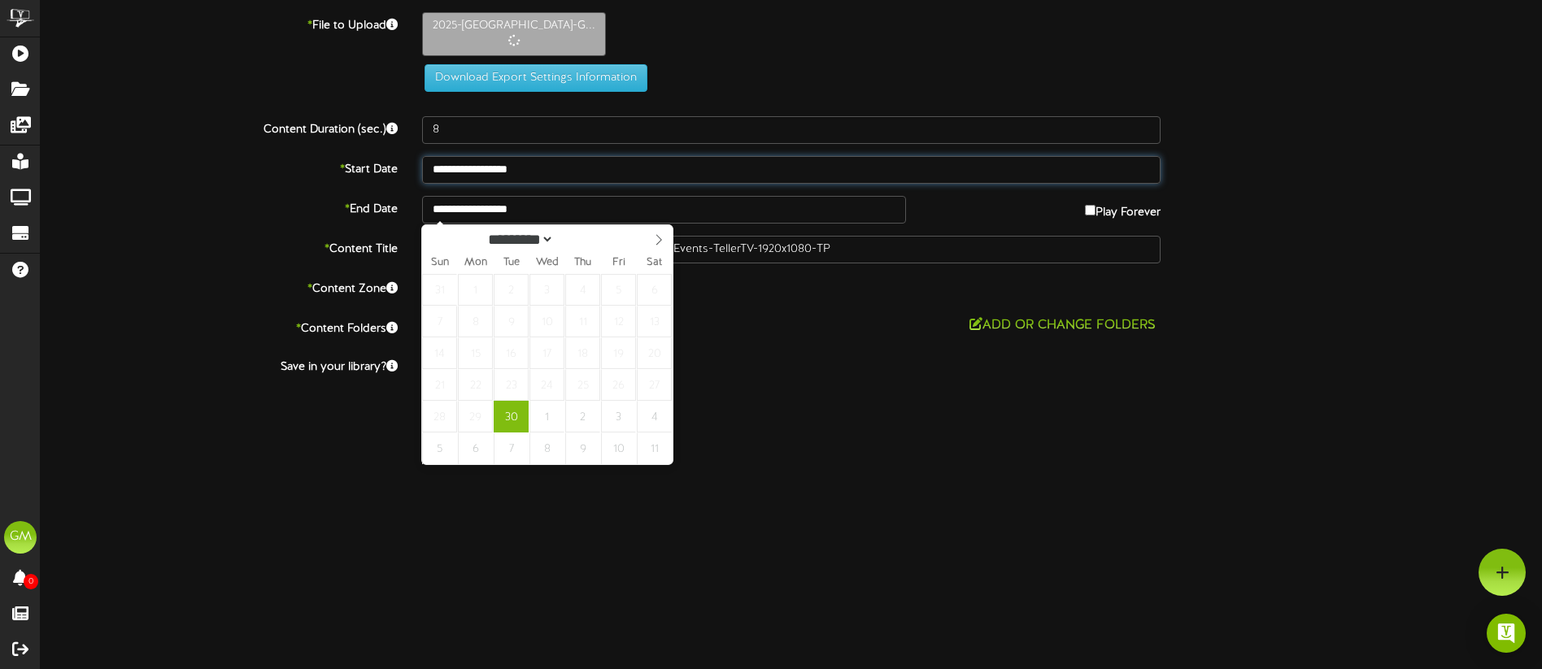
click at [600, 164] on input "**********" at bounding box center [791, 170] width 739 height 28
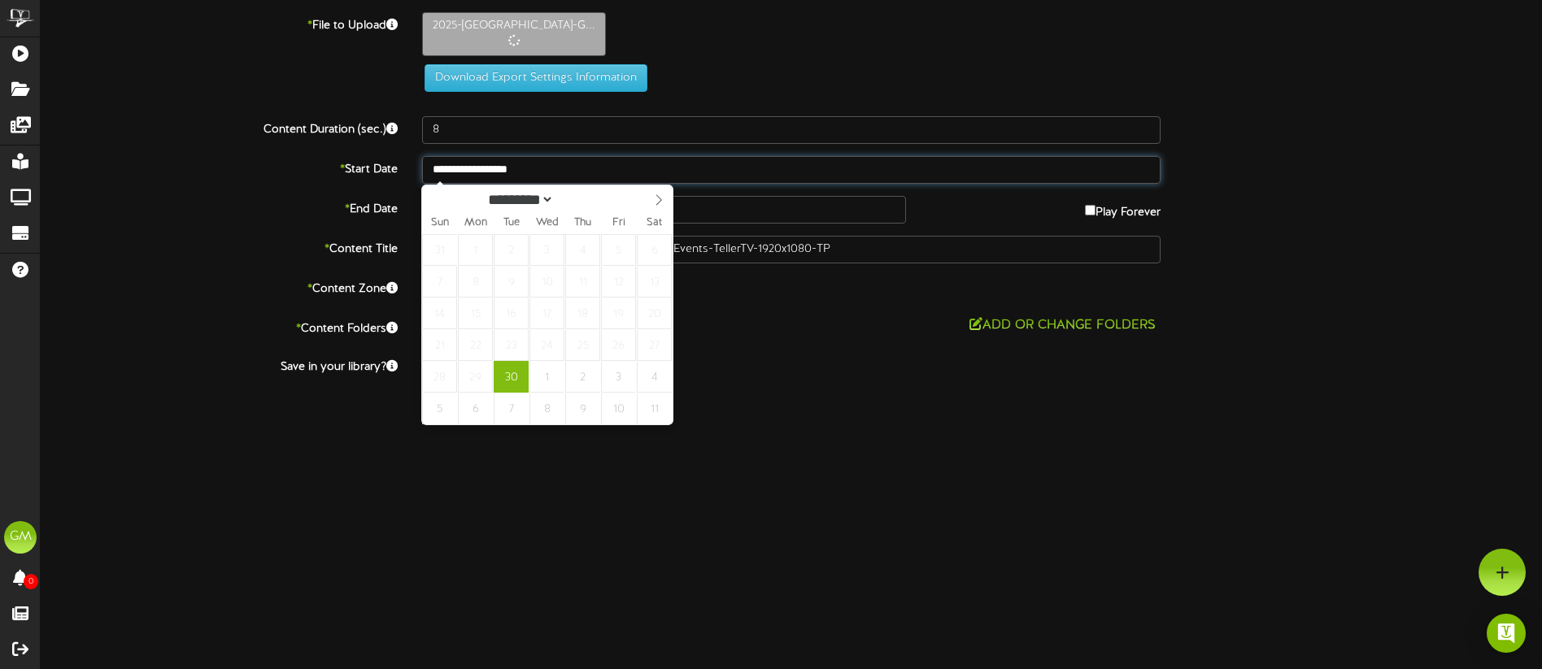
type input "**********"
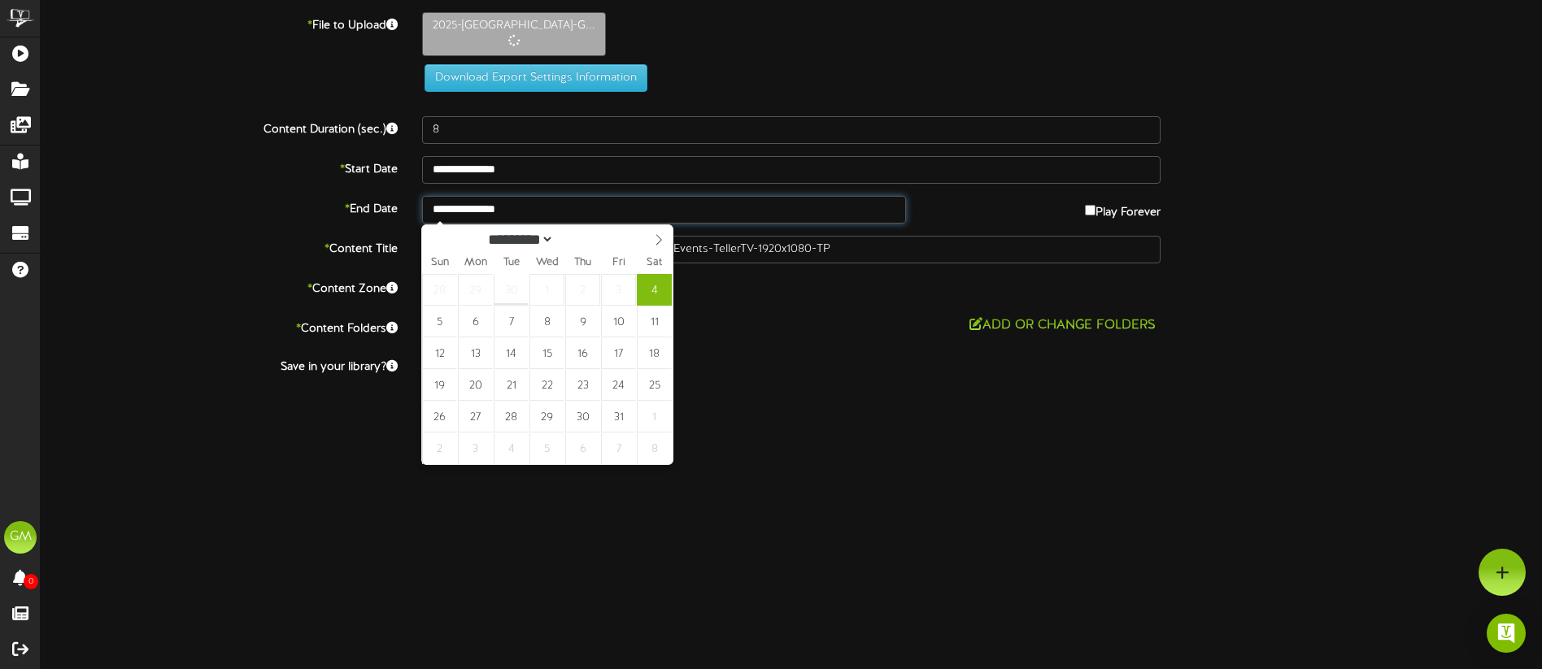
click at [547, 203] on input "**********" at bounding box center [664, 210] width 484 height 28
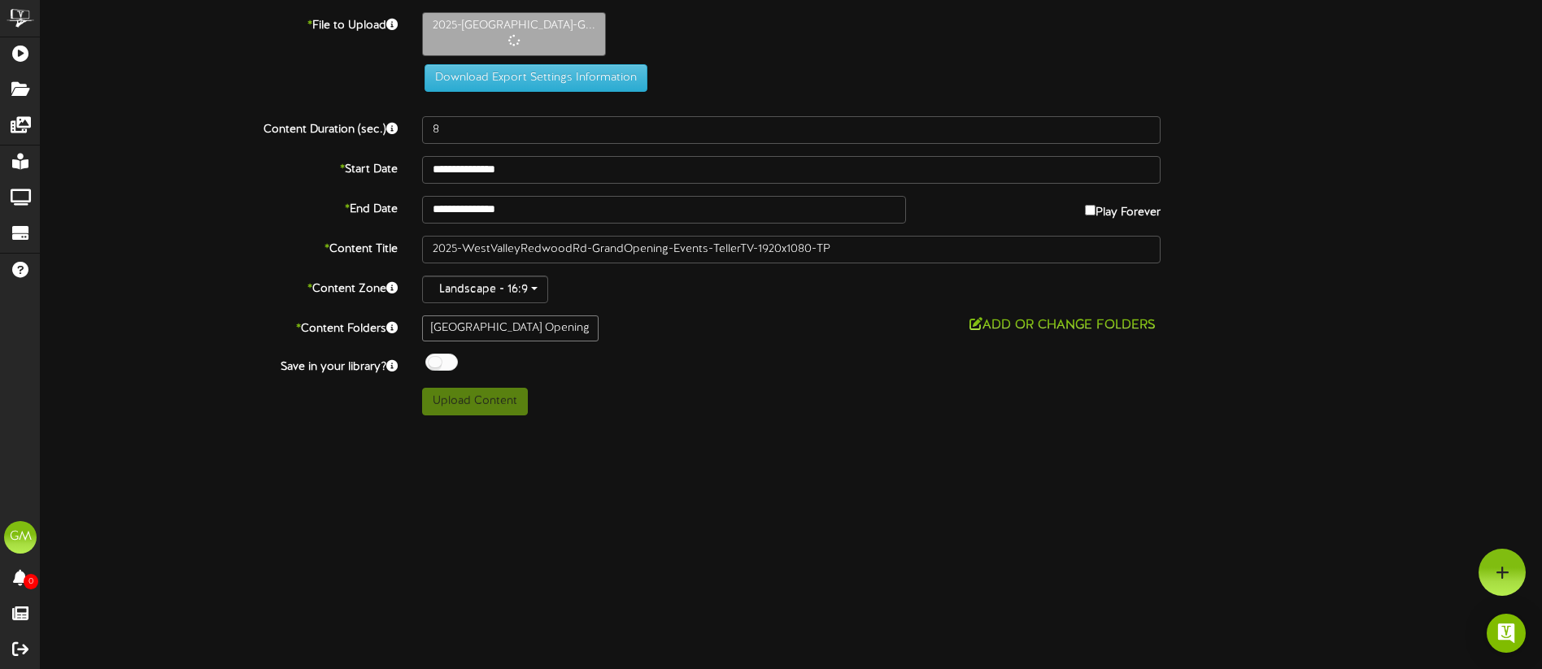
drag, startPoint x: 904, startPoint y: 349, endPoint x: 700, endPoint y: 432, distance: 219.6
click at [891, 347] on div "**********" at bounding box center [792, 213] width 1502 height 403
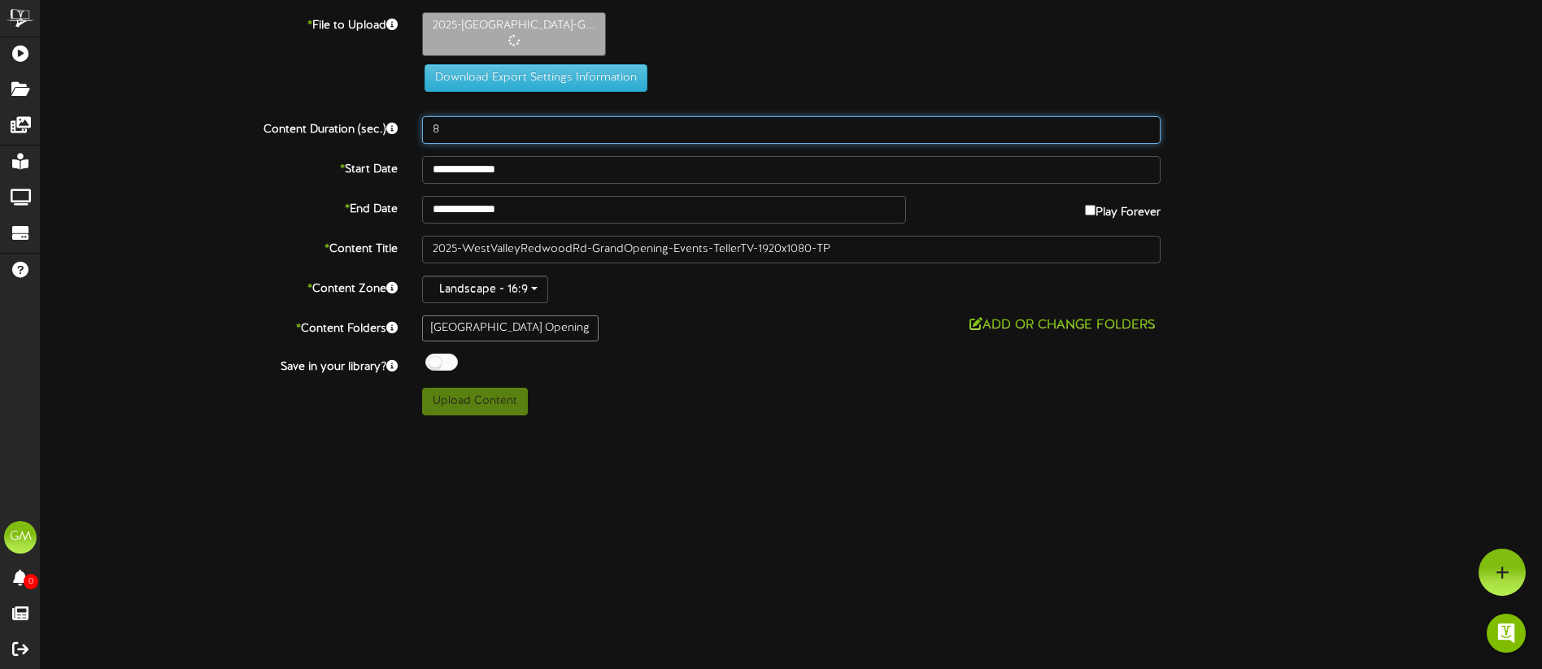
drag, startPoint x: 448, startPoint y: 123, endPoint x: 412, endPoint y: 125, distance: 36.7
click at [412, 125] on div "8" at bounding box center [791, 130] width 763 height 28
drag, startPoint x: 424, startPoint y: 133, endPoint x: 397, endPoint y: 133, distance: 26.8
click at [397, 134] on div "Content Duration (sec.) 8" at bounding box center [791, 130] width 1526 height 28
type input "1800"
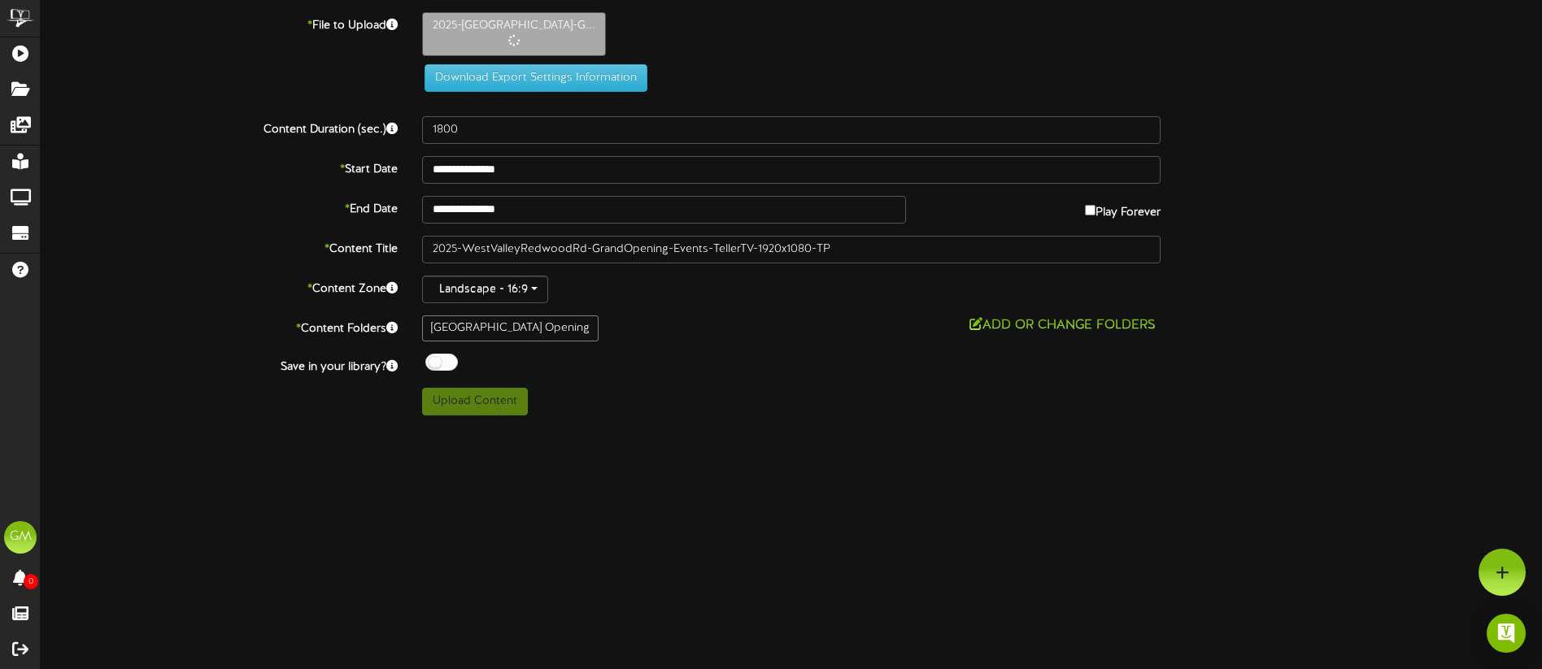
click at [718, 428] on html "ChannelValet Playlists Folders Messages My Library Groups Devices Help GM Gentr…" at bounding box center [771, 214] width 1542 height 428
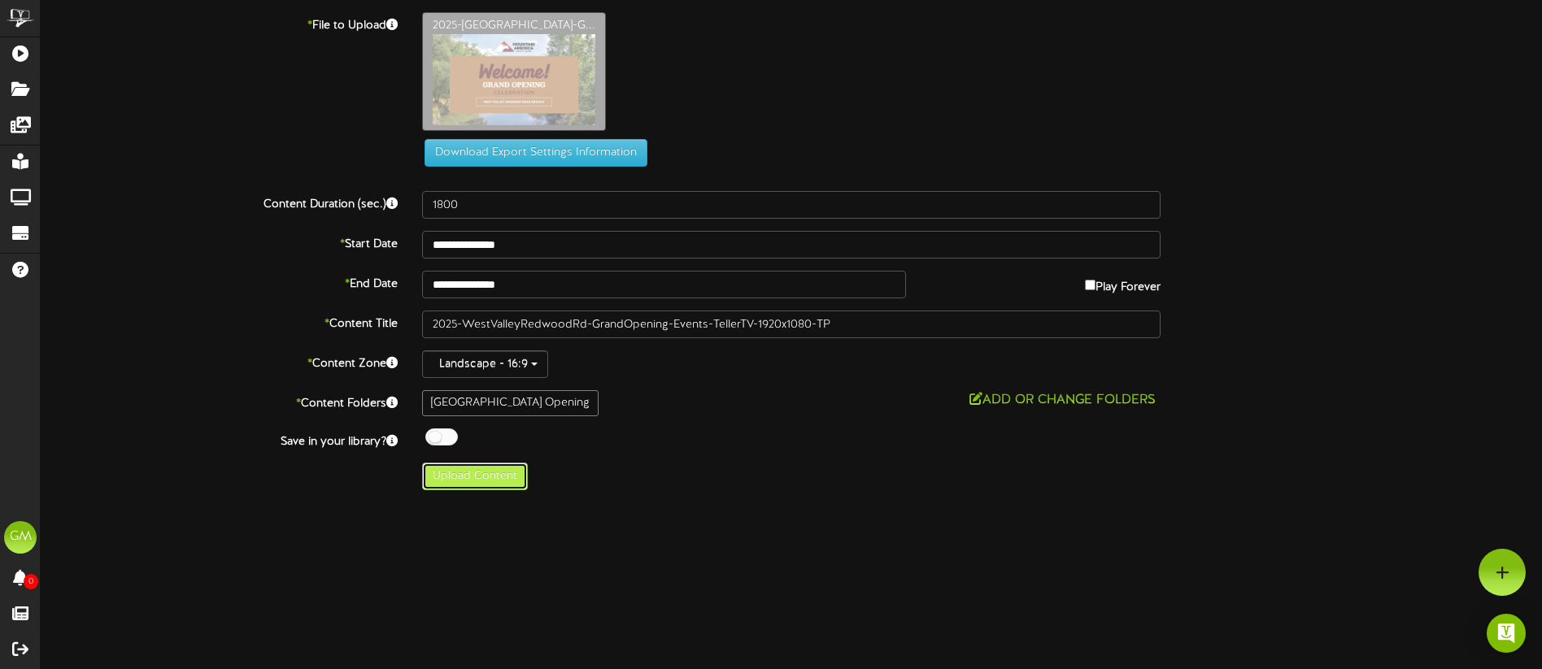
click at [484, 479] on button "Upload Content" at bounding box center [475, 477] width 106 height 28
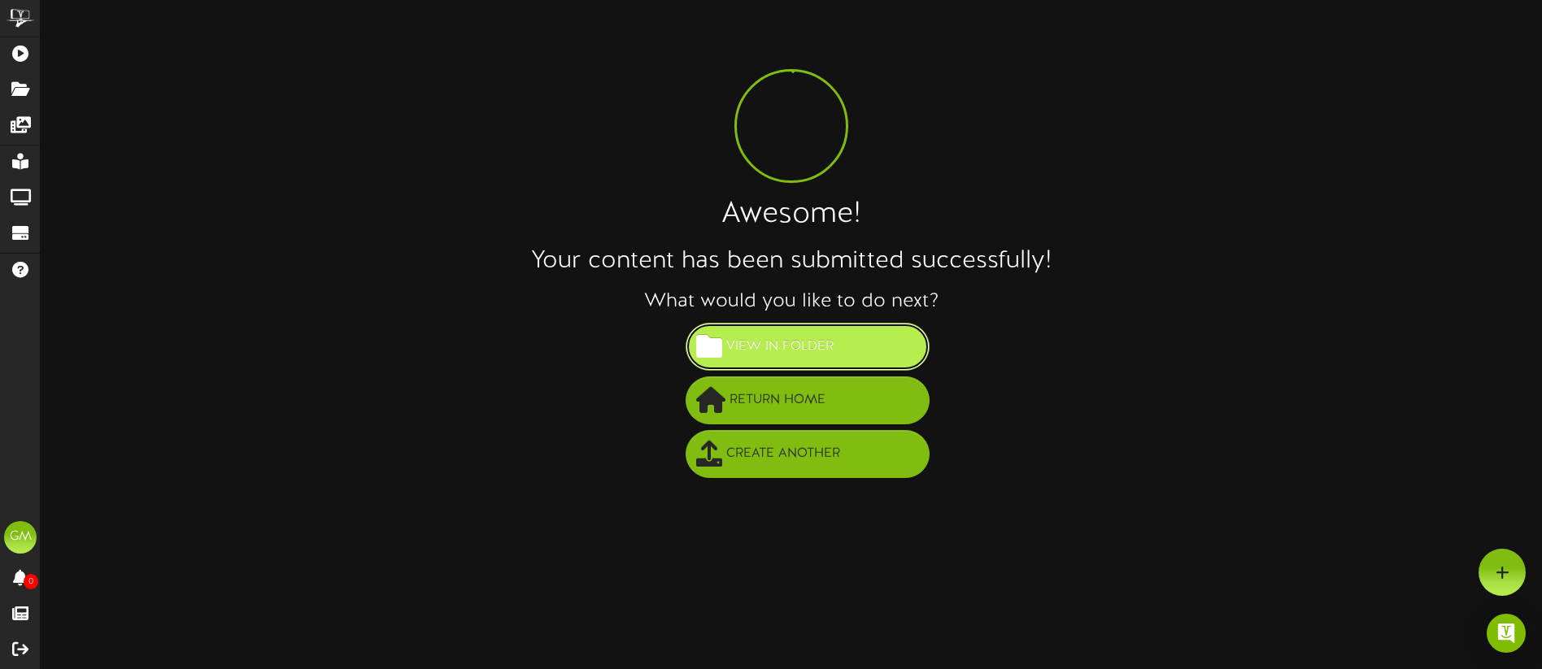
click at [812, 355] on span "View in Folder" at bounding box center [780, 346] width 116 height 27
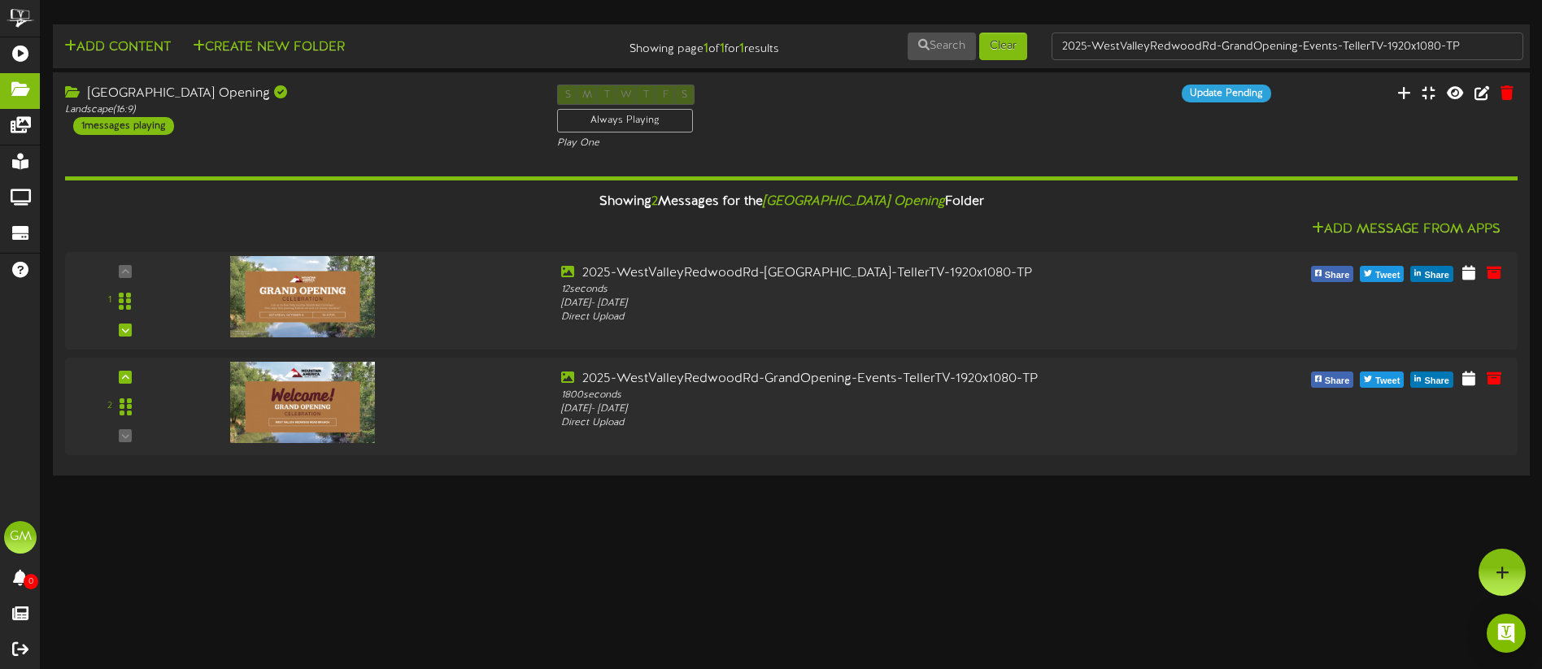
click at [690, 480] on html "ChannelValet Playlists Folders Messages My Library Groups Devices Help GM Gentr…" at bounding box center [771, 240] width 1542 height 480
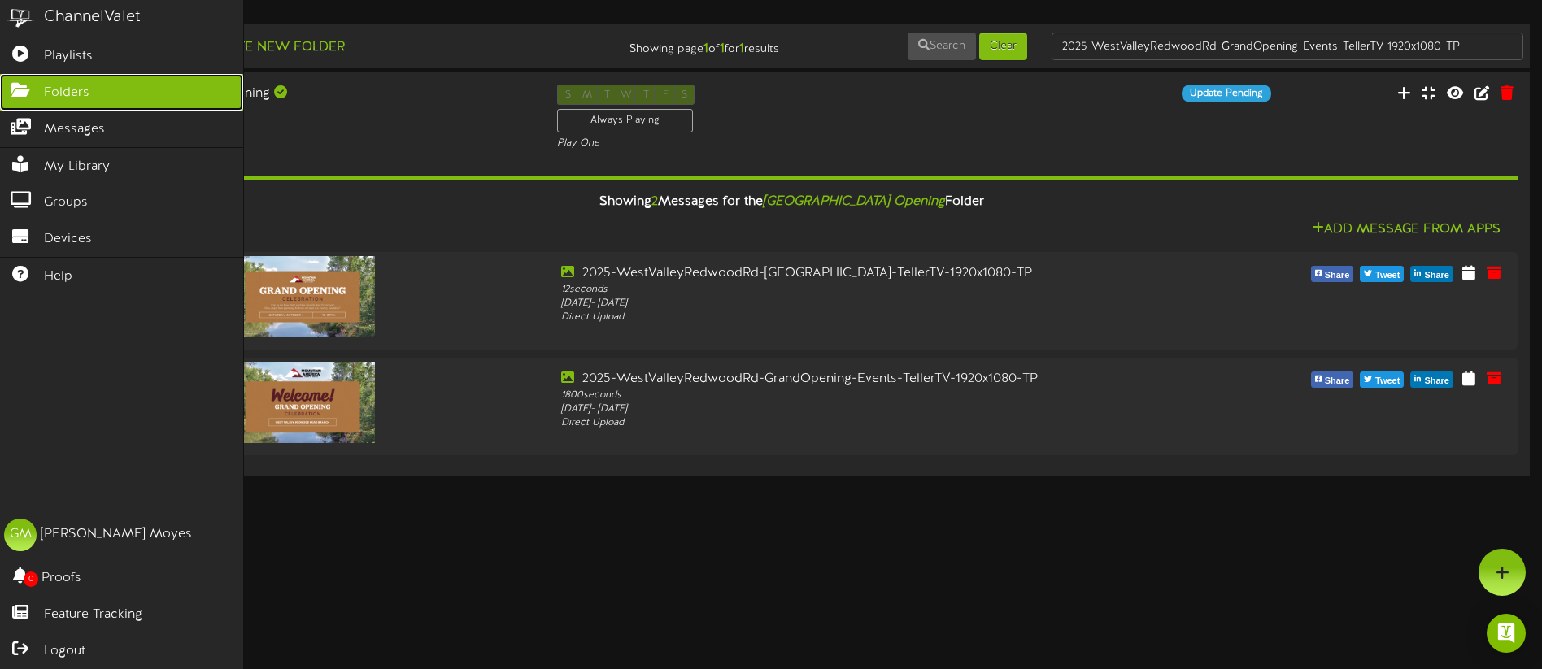
drag, startPoint x: 39, startPoint y: 94, endPoint x: 32, endPoint y: 85, distance: 10.9
click at [37, 92] on icon at bounding box center [20, 88] width 41 height 12
click at [45, 108] on link "Folders" at bounding box center [121, 92] width 243 height 37
click at [93, 96] on link "Folders" at bounding box center [121, 92] width 243 height 37
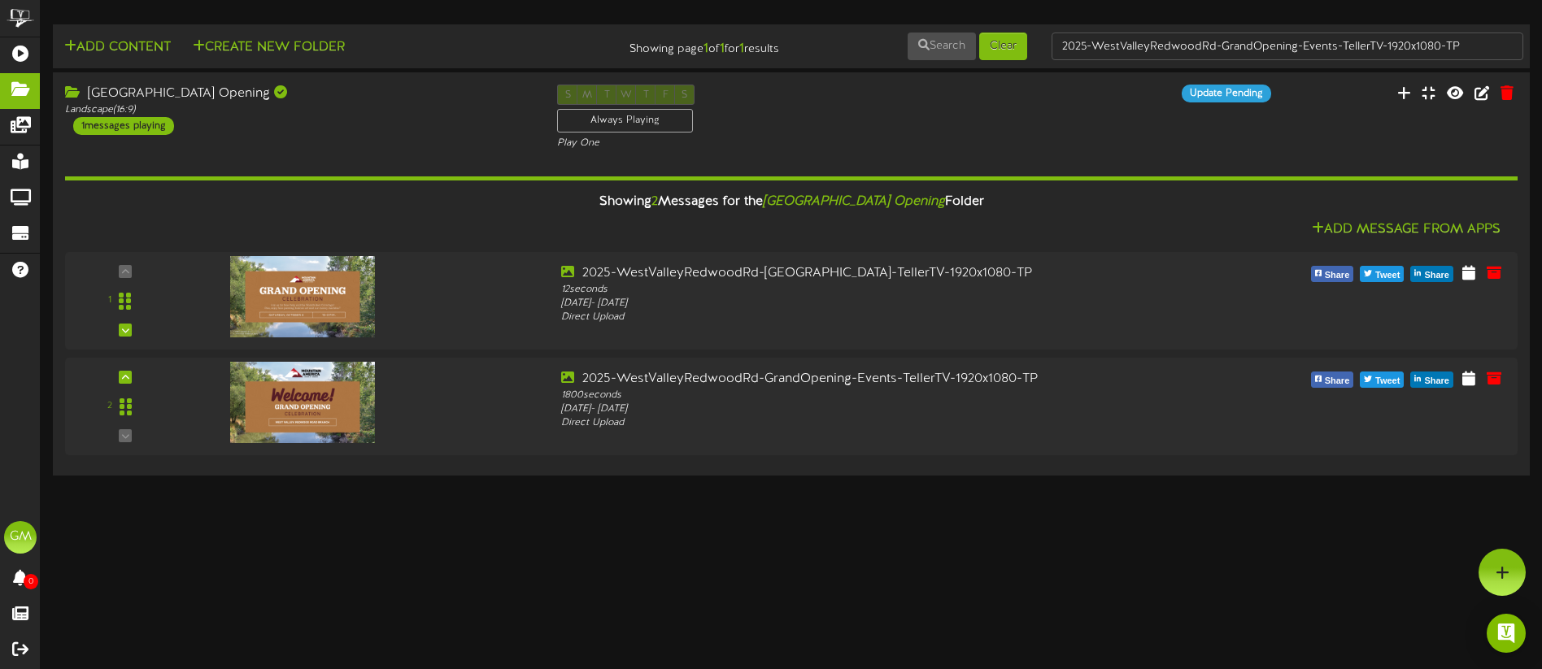
click at [475, 12] on div "Add Content Create New Folder Showing page 1 of 1 for 1 results Search Clear" at bounding box center [791, 246] width 1526 height 468
click at [691, 480] on html "ChannelValet Playlists Folders Messages My Library Groups Devices Help GM Gentr…" at bounding box center [771, 240] width 1542 height 480
